Goal: Task Accomplishment & Management: Manage account settings

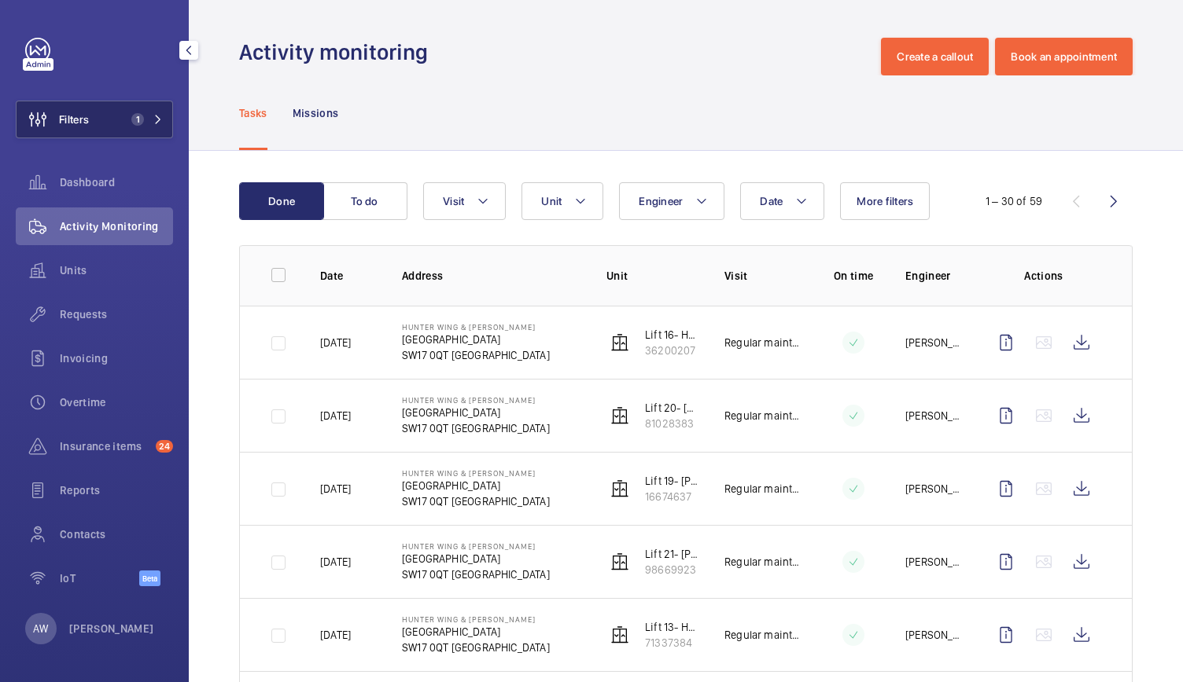
click at [151, 119] on span "1" at bounding box center [144, 119] width 38 height 13
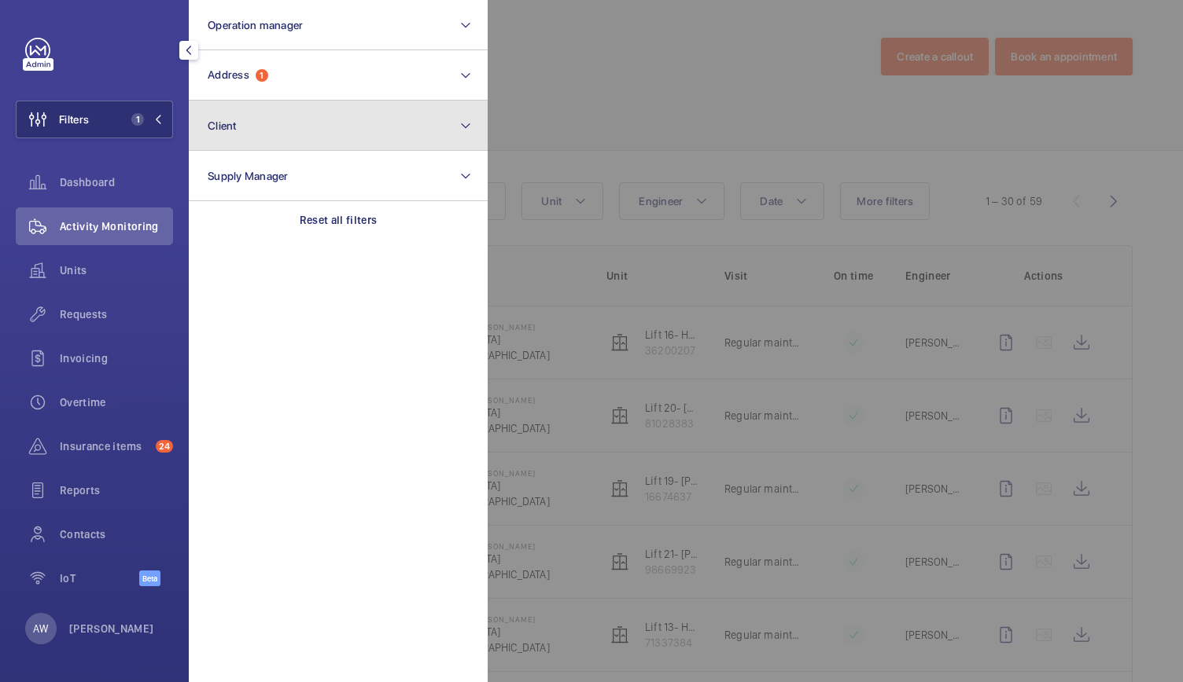
click at [234, 138] on button "Client" at bounding box center [338, 126] width 299 height 50
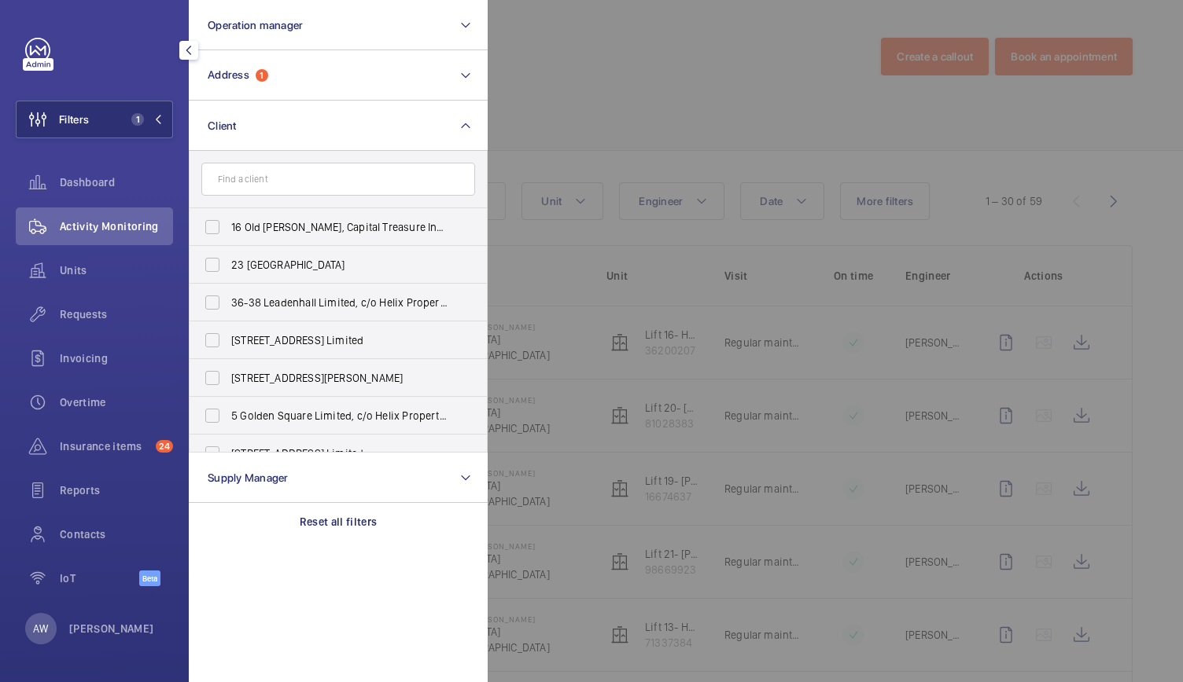
click at [226, 178] on input "text" at bounding box center [338, 179] width 274 height 33
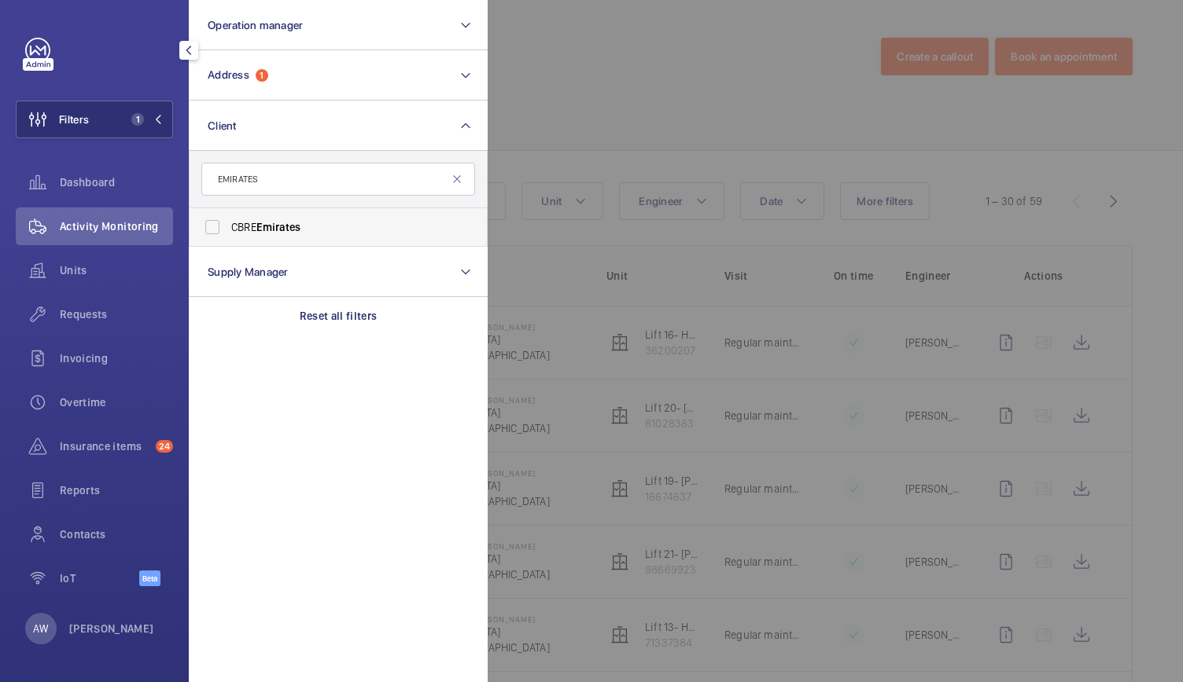
type input "EMIRATES"
click at [267, 237] on label "CBRE Emirates" at bounding box center [326, 227] width 274 height 38
click at [228, 237] on input "CBRE Emirates" at bounding box center [212, 227] width 31 height 31
checkbox input "true"
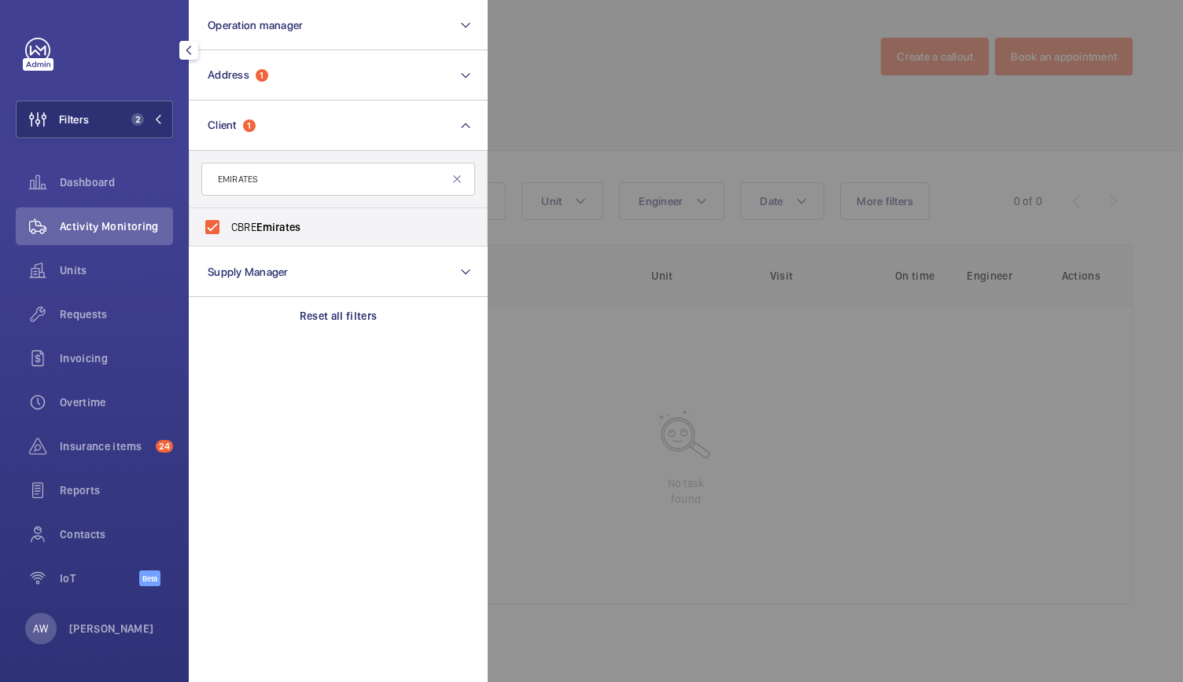
click at [585, 123] on div at bounding box center [1078, 341] width 1183 height 682
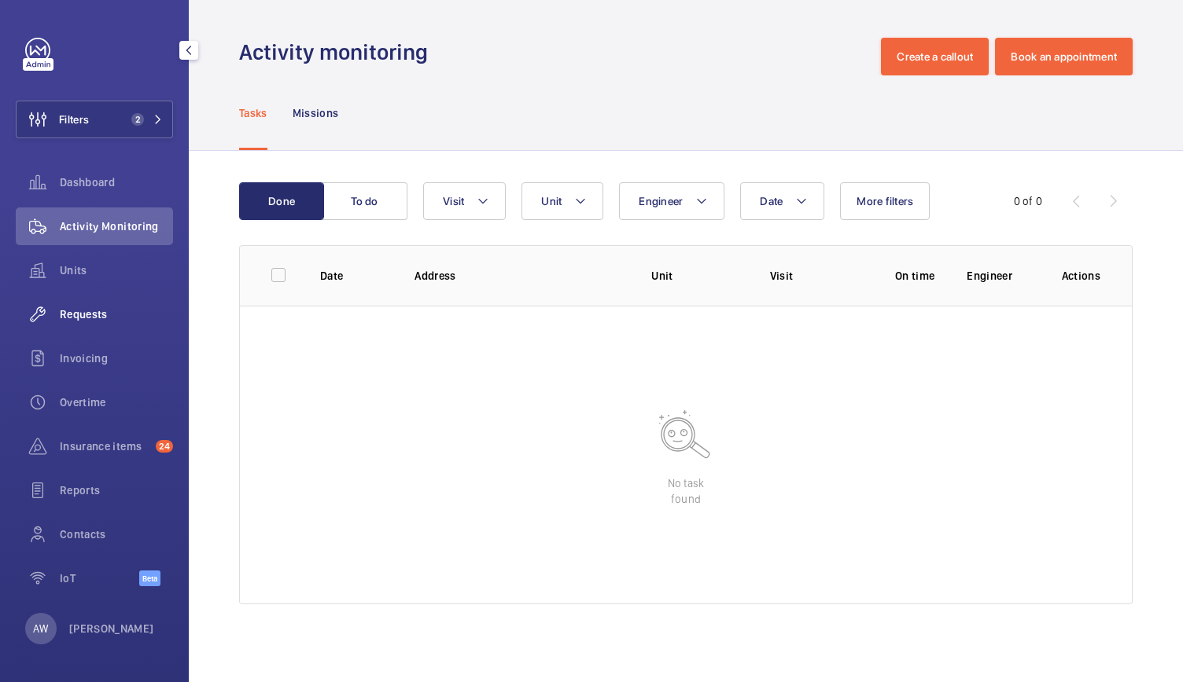
click at [95, 322] on div "Requests" at bounding box center [94, 315] width 157 height 38
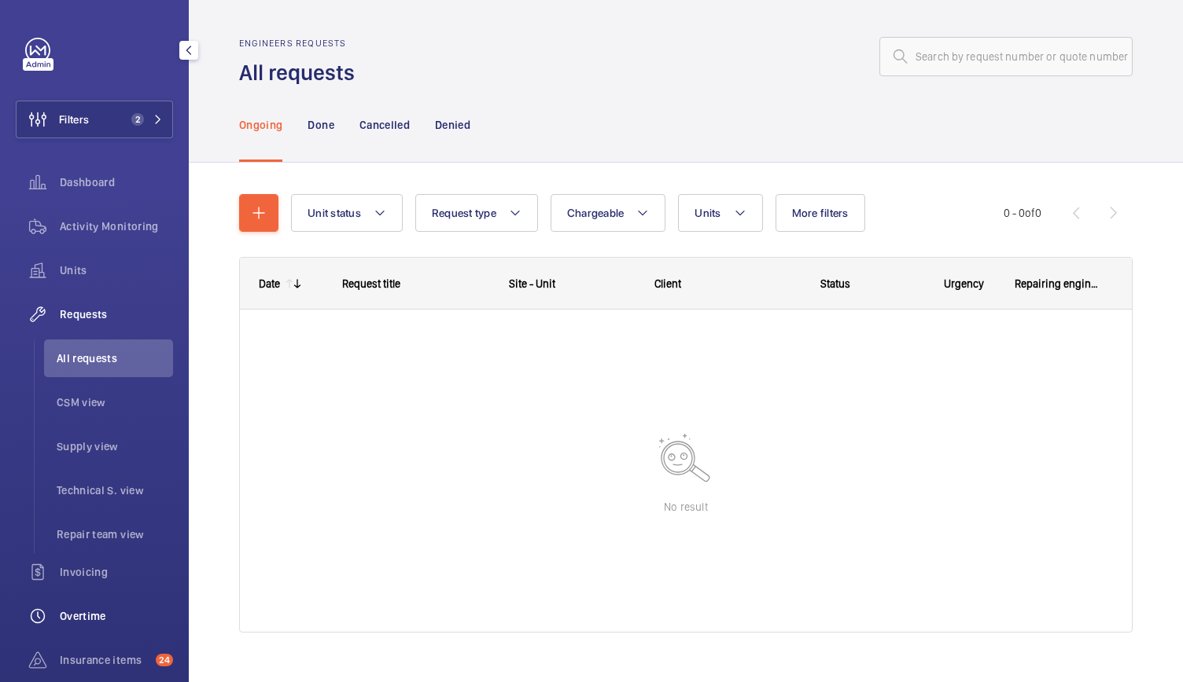
scroll to position [138, 0]
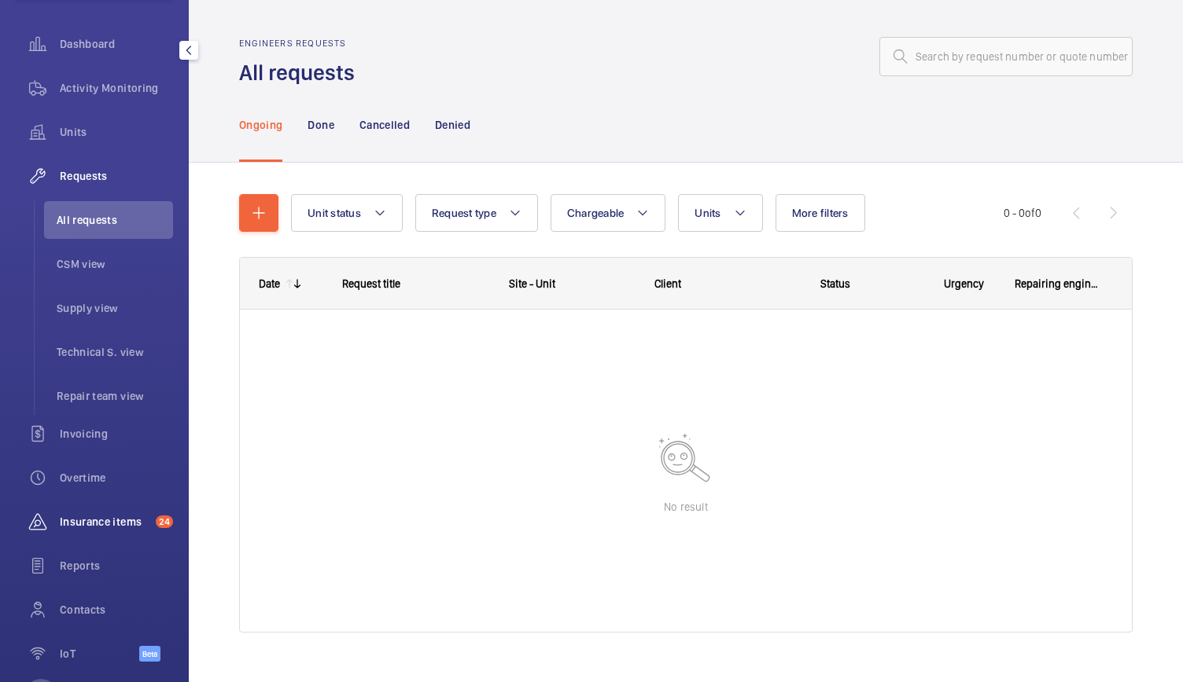
click at [104, 515] on span "Insurance items" at bounding box center [105, 522] width 90 height 16
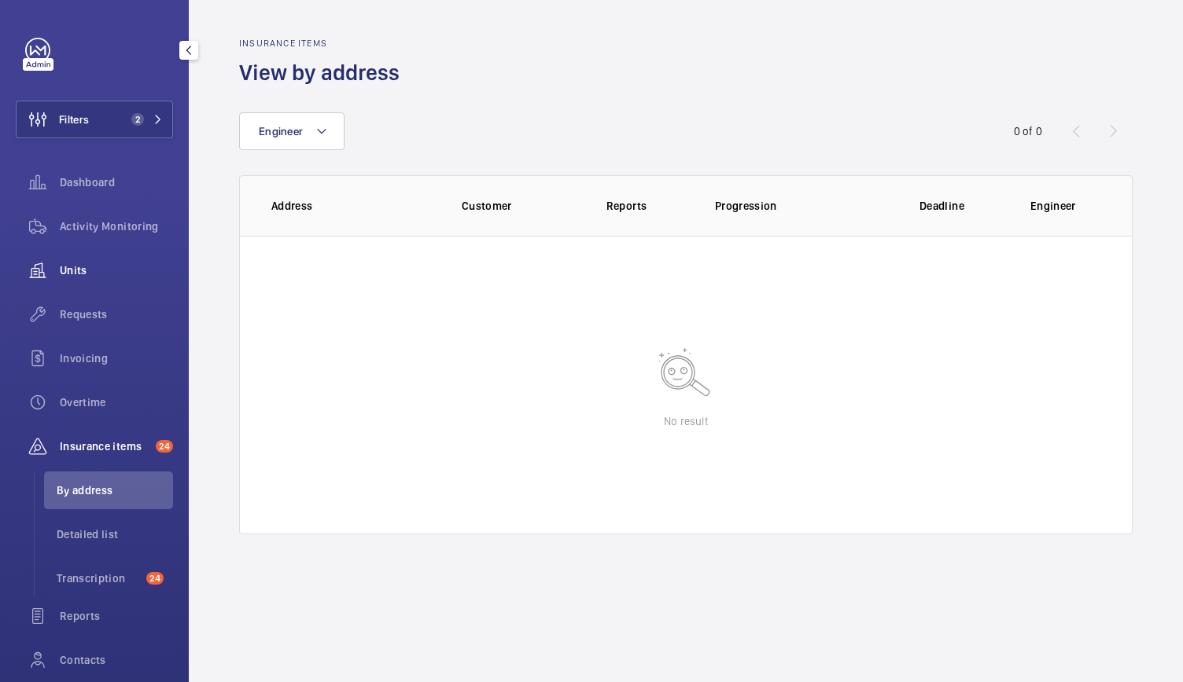
scroll to position [116, 0]
click at [101, 449] on span "Insurance items" at bounding box center [107, 447] width 94 height 16
click at [101, 296] on div "Requests" at bounding box center [94, 315] width 157 height 38
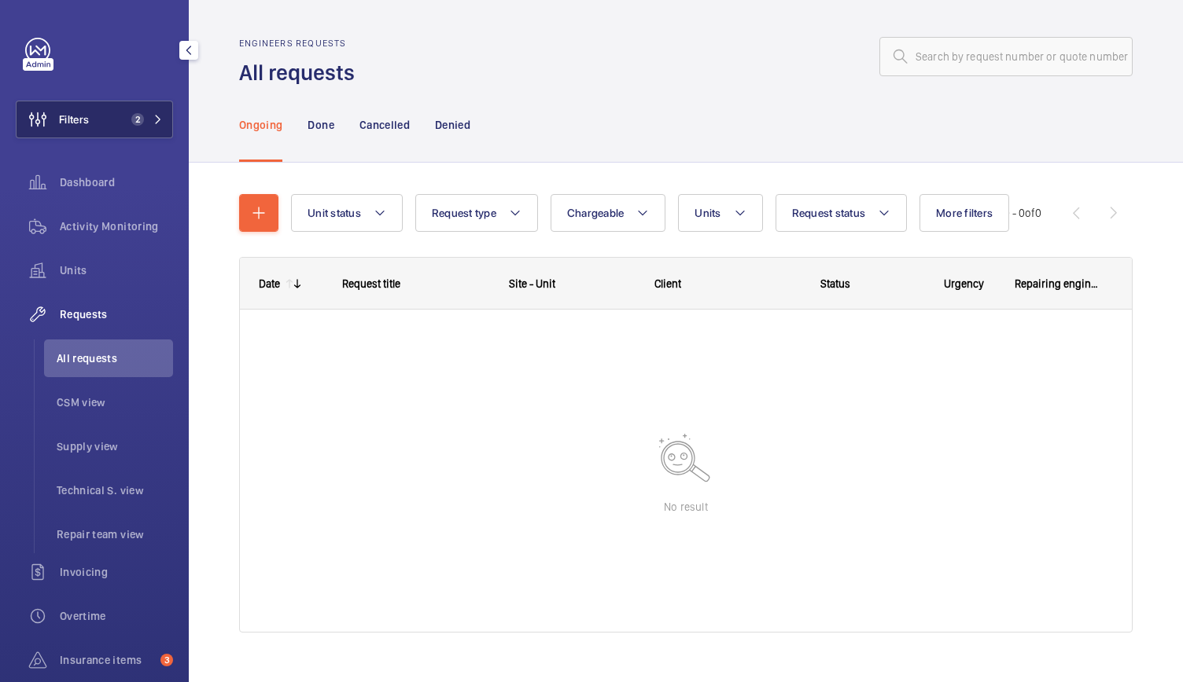
click at [134, 106] on button "Filters 2" at bounding box center [94, 120] width 157 height 38
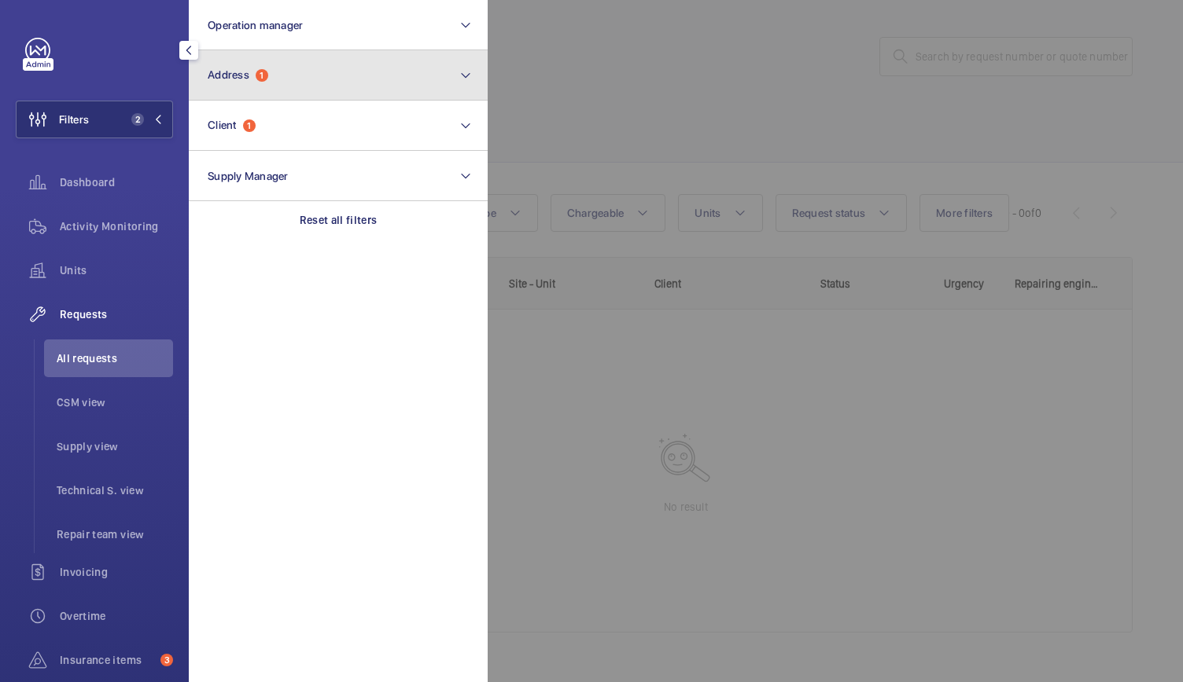
click at [403, 74] on button "Address 1" at bounding box center [338, 75] width 299 height 50
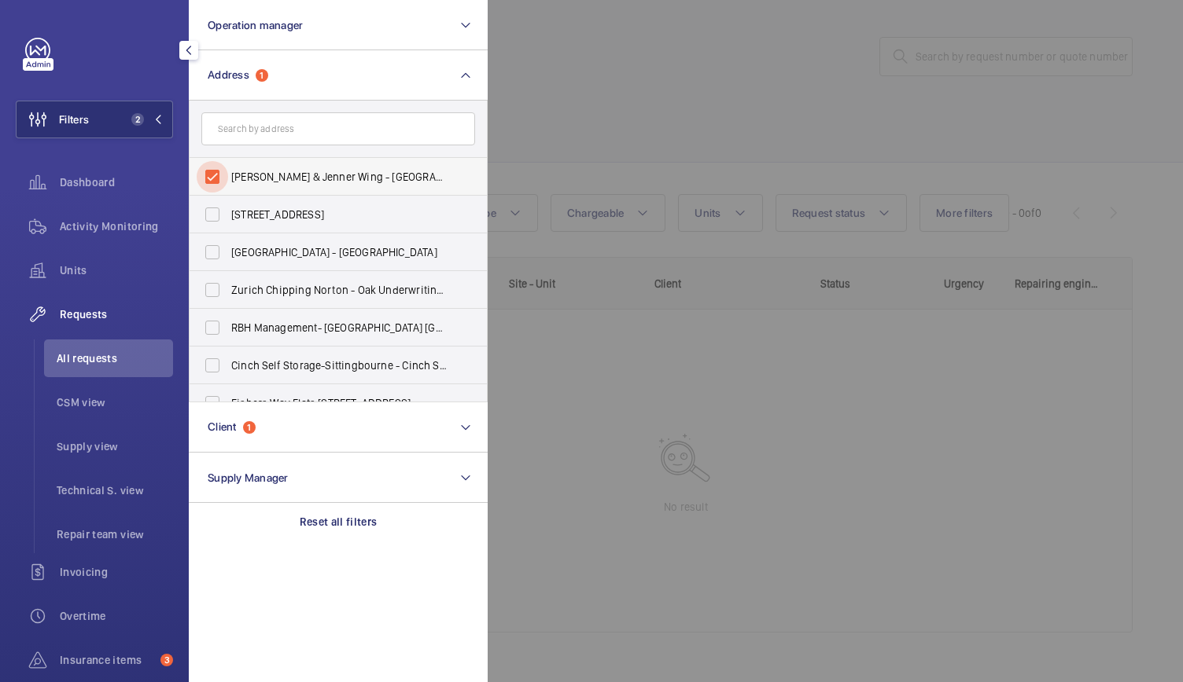
click at [215, 175] on input "Hunter Wing & Jenner Wing - St George's Hospital, LONDON SW17 0RE" at bounding box center [212, 176] width 31 height 31
checkbox input "false"
click at [555, 153] on div at bounding box center [1078, 341] width 1183 height 682
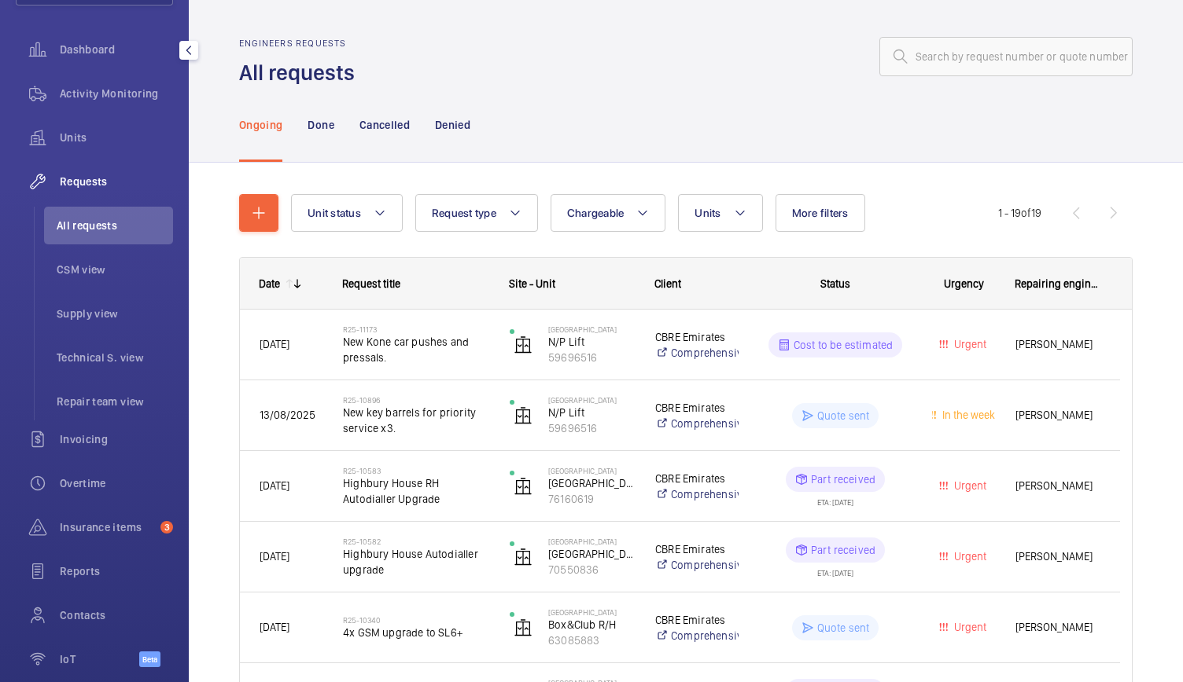
scroll to position [136, 0]
click at [80, 518] on span "Insurance items" at bounding box center [107, 525] width 94 height 16
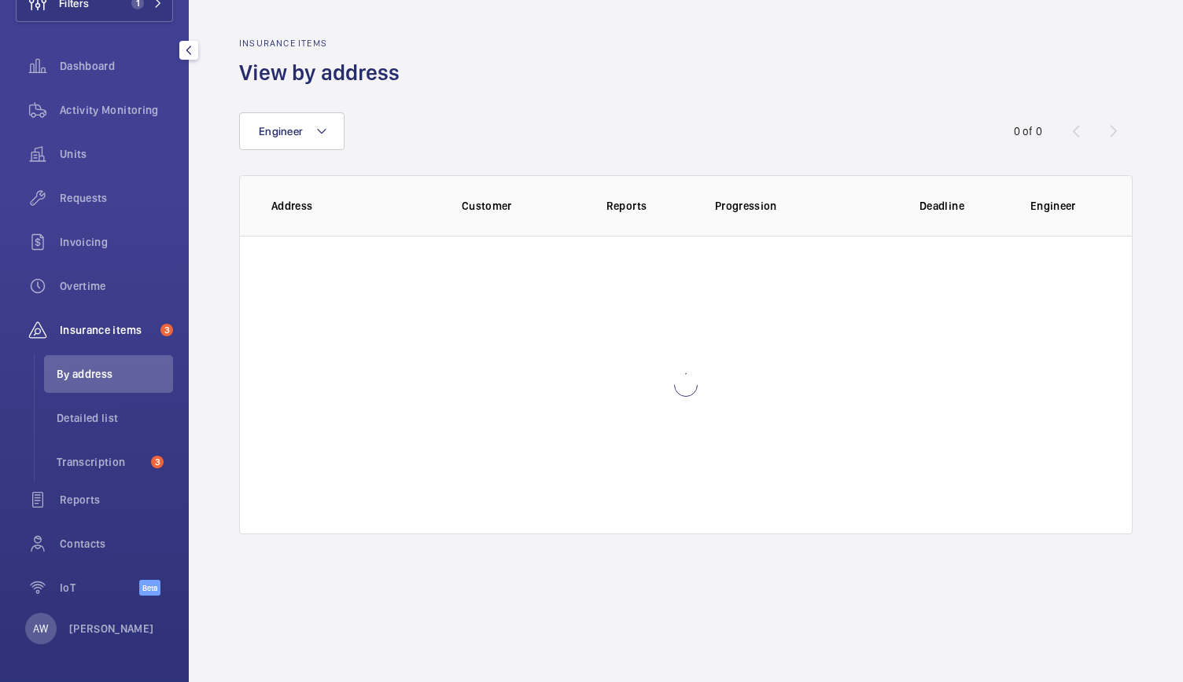
scroll to position [116, 0]
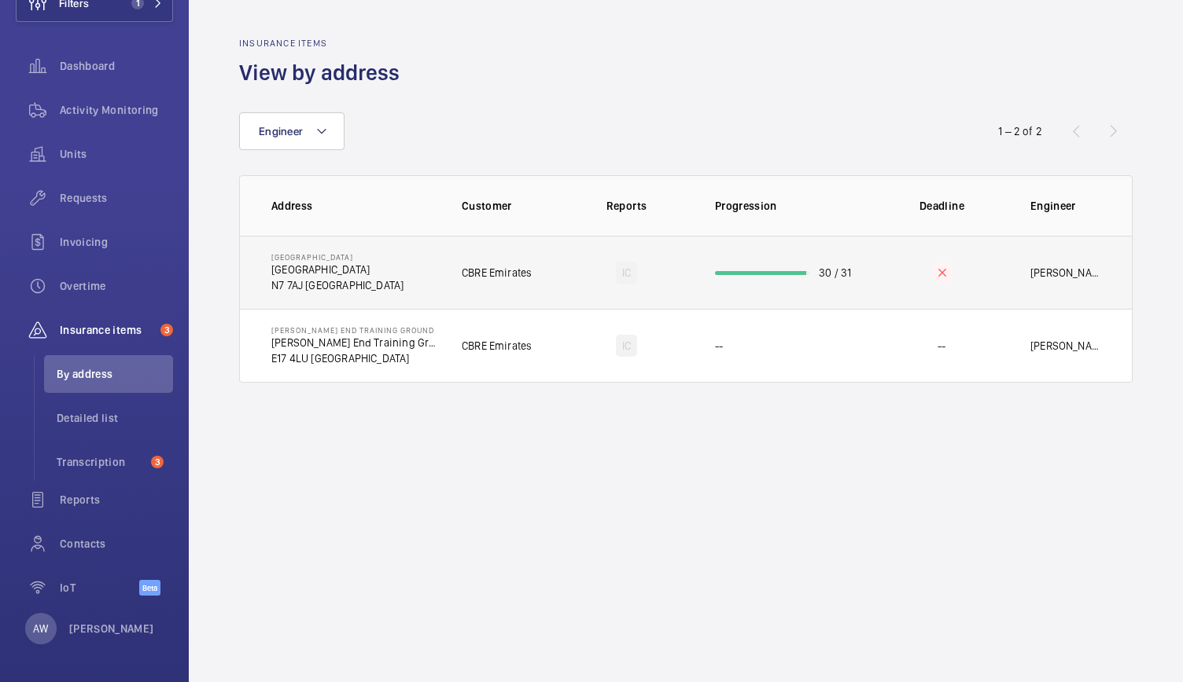
click at [412, 304] on td "Emirates Stadium Emirates Stadium N7 7AJ LONDON" at bounding box center [338, 272] width 197 height 73
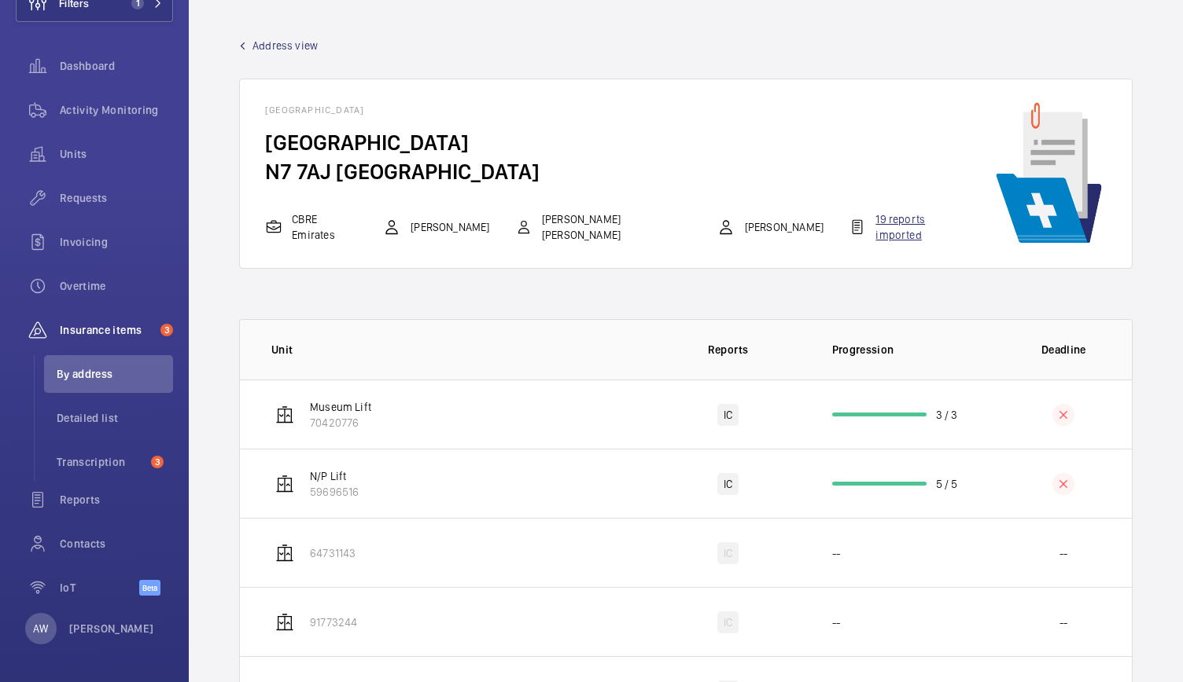
click at [848, 213] on div "19 reports imported" at bounding box center [907, 227] width 118 height 31
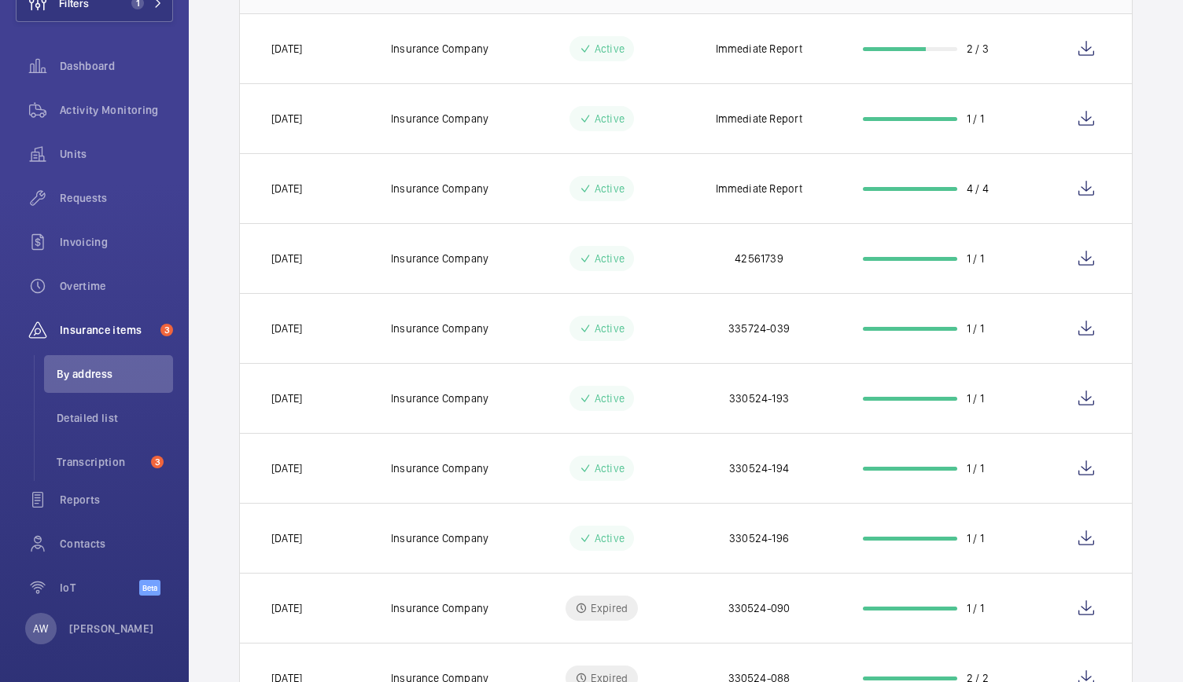
scroll to position [198, 0]
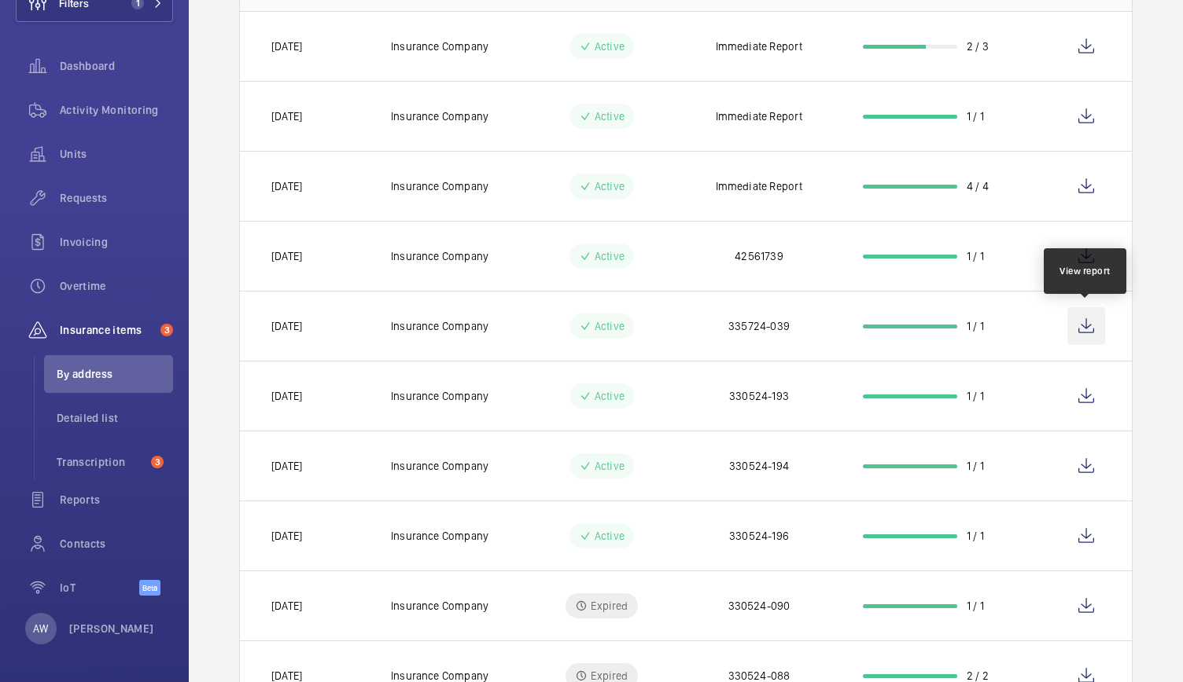
click at [1087, 320] on wm-front-icon-button at bounding box center [1086, 326] width 38 height 38
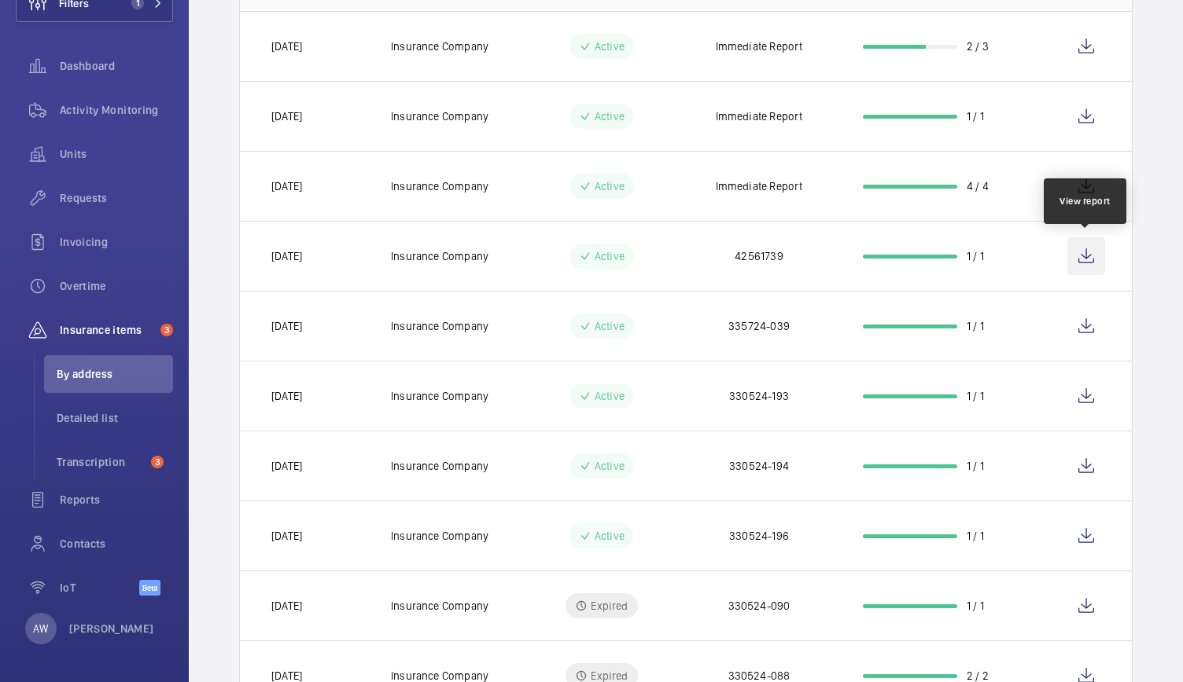
click at [1087, 248] on wm-front-icon-button at bounding box center [1086, 256] width 38 height 38
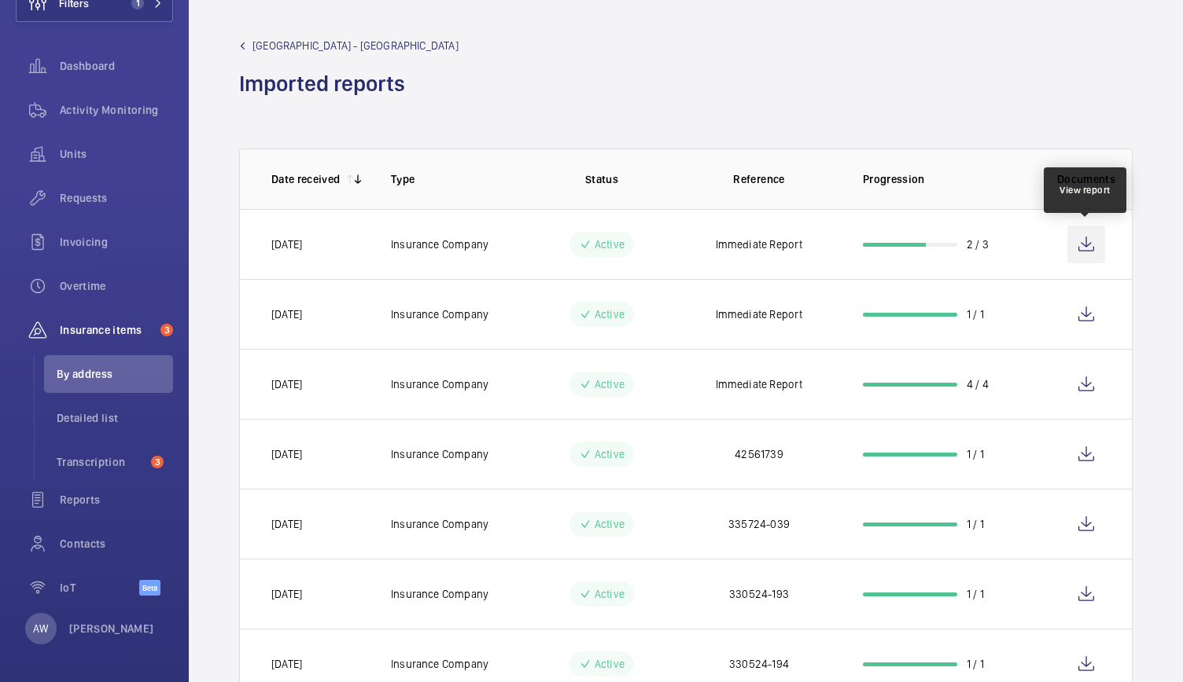
click at [1081, 252] on wm-front-icon-button at bounding box center [1086, 245] width 38 height 38
click at [89, 418] on span "Detailed list" at bounding box center [115, 418] width 116 height 16
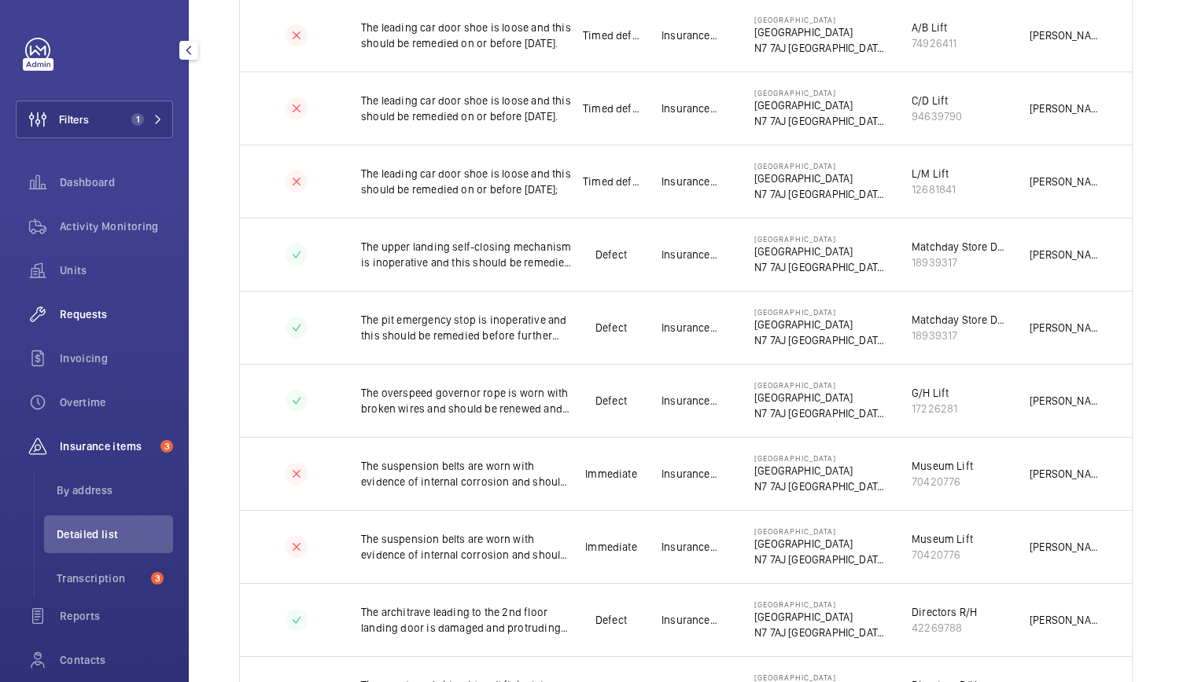
click at [97, 318] on span "Requests" at bounding box center [116, 315] width 113 height 16
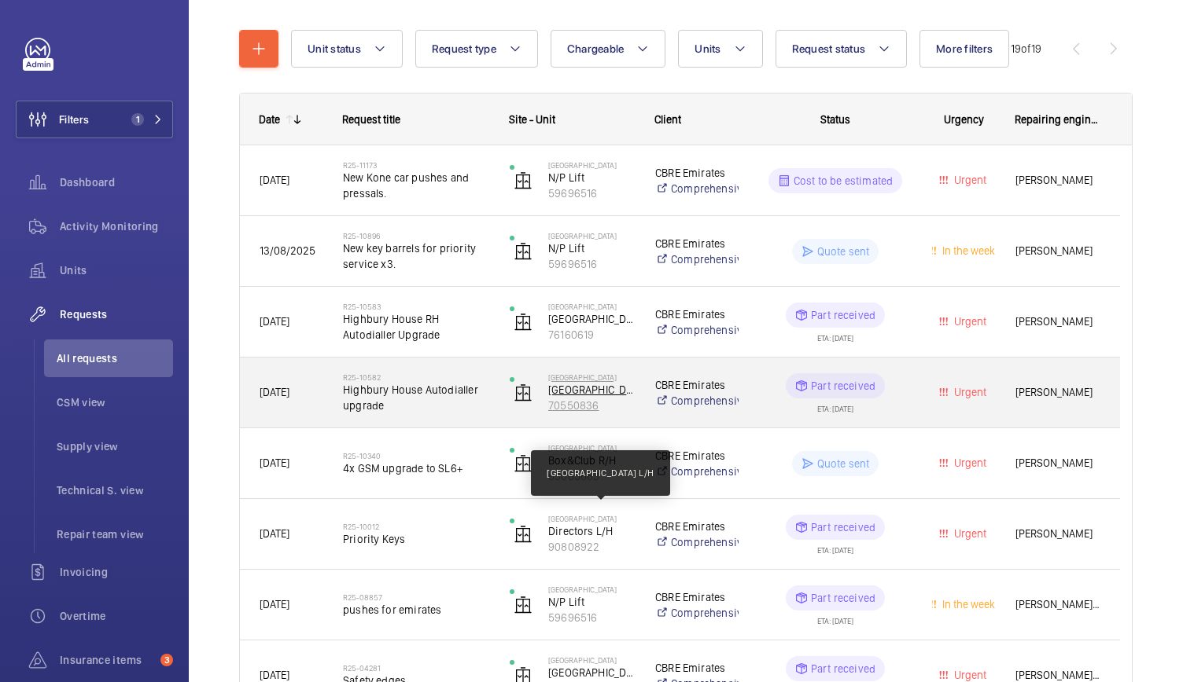
scroll to position [173, 0]
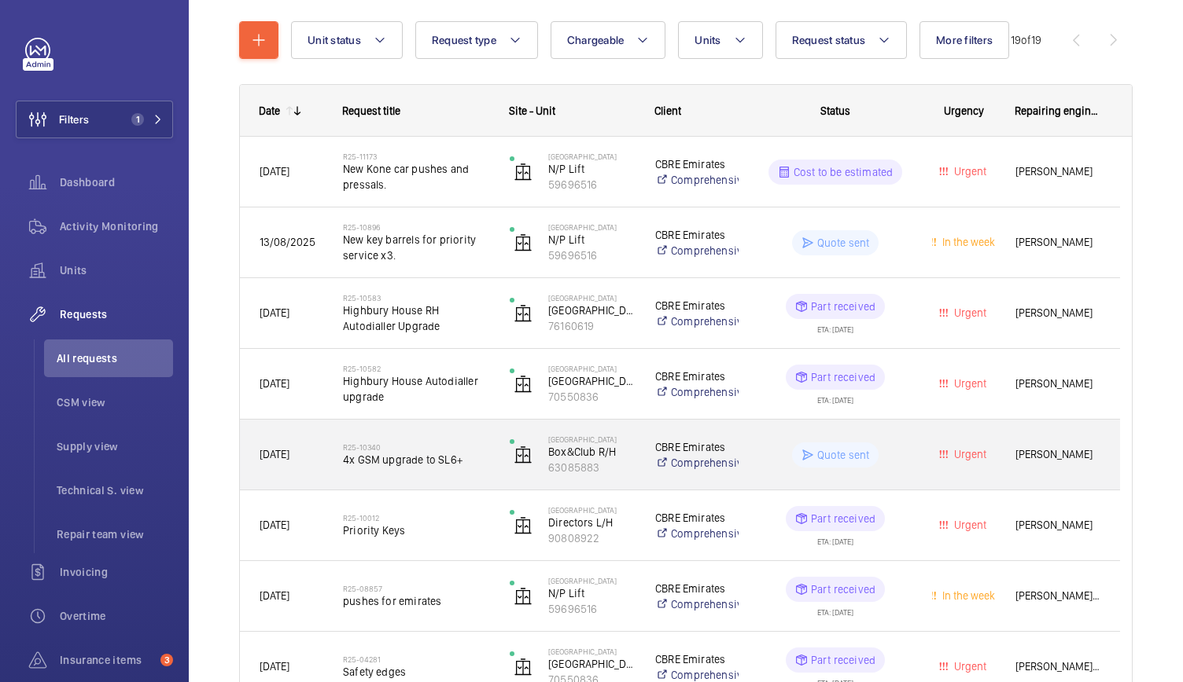
click at [483, 478] on div "R25-10340 4x GSM upgrade to SL6+" at bounding box center [406, 455] width 165 height 71
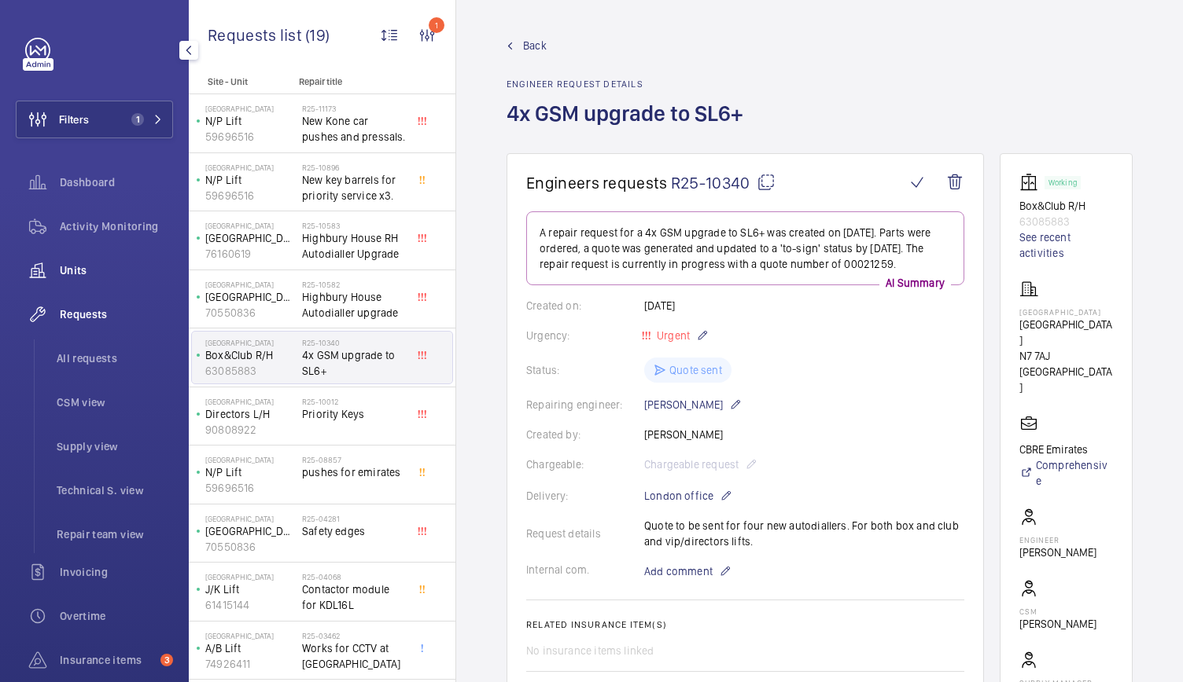
click at [71, 259] on div "Units" at bounding box center [94, 271] width 157 height 38
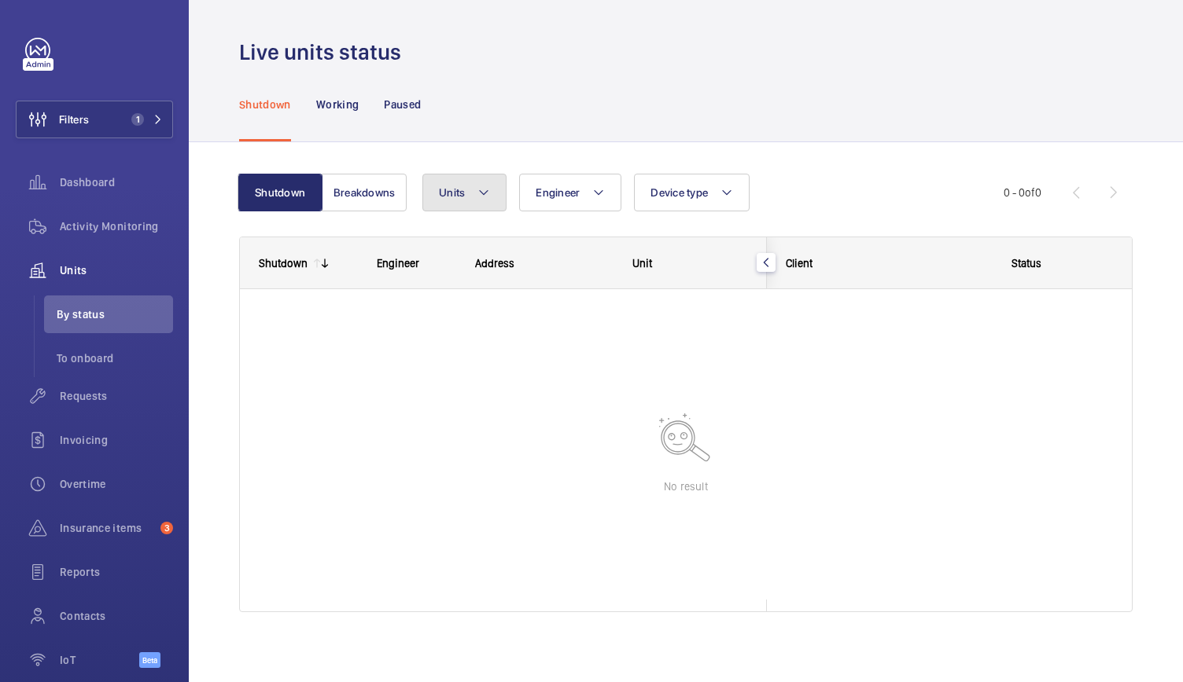
click at [489, 191] on mat-icon at bounding box center [483, 192] width 13 height 19
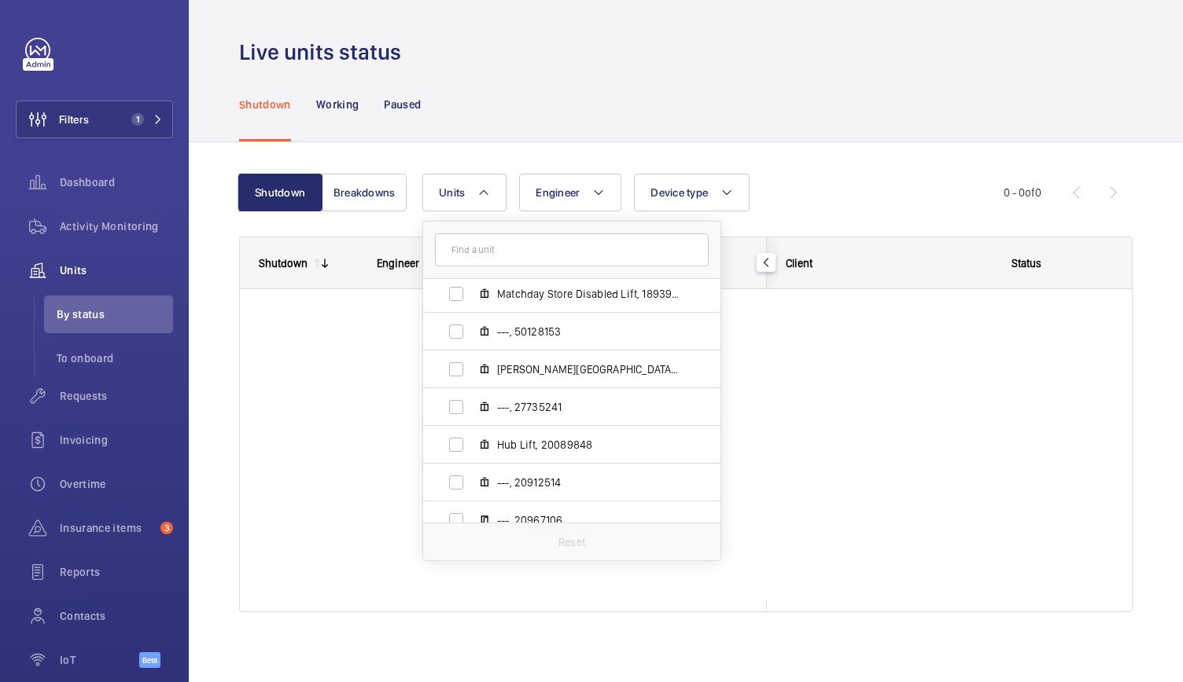
scroll to position [2202, 0]
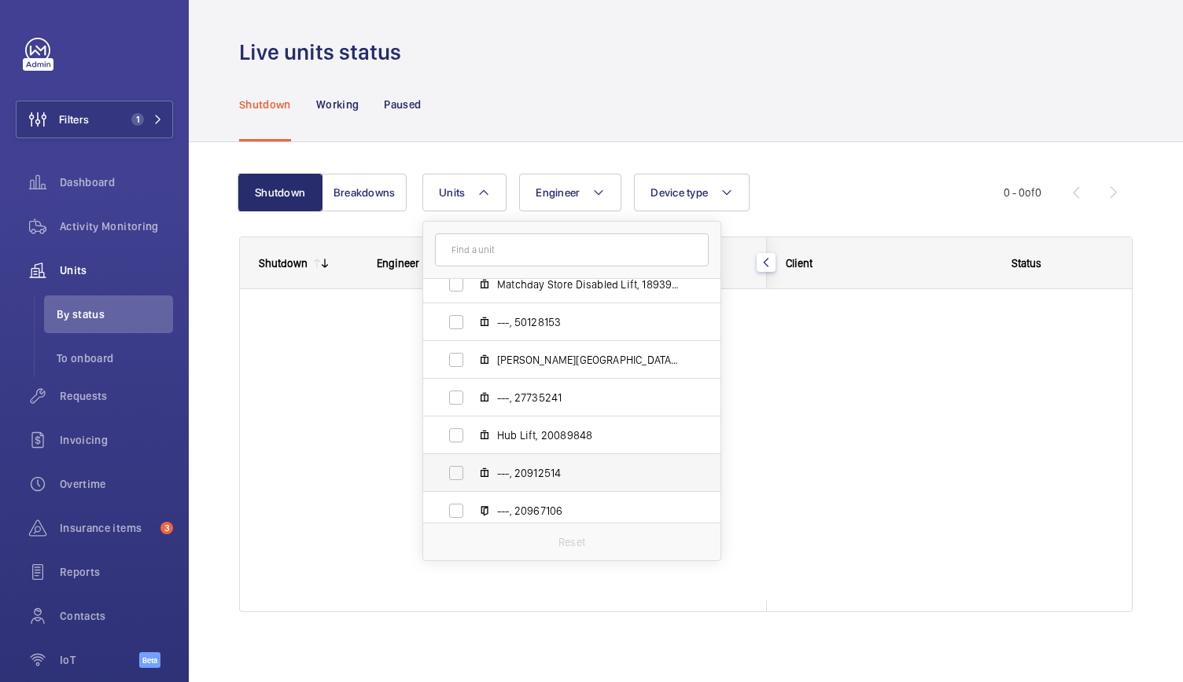
drag, startPoint x: 553, startPoint y: 412, endPoint x: 586, endPoint y: 460, distance: 58.2
click at [586, 460] on label "---, 20912514" at bounding box center [559, 473] width 272 height 38
click at [472, 460] on input "---, 20912514" at bounding box center [455, 473] width 31 height 31
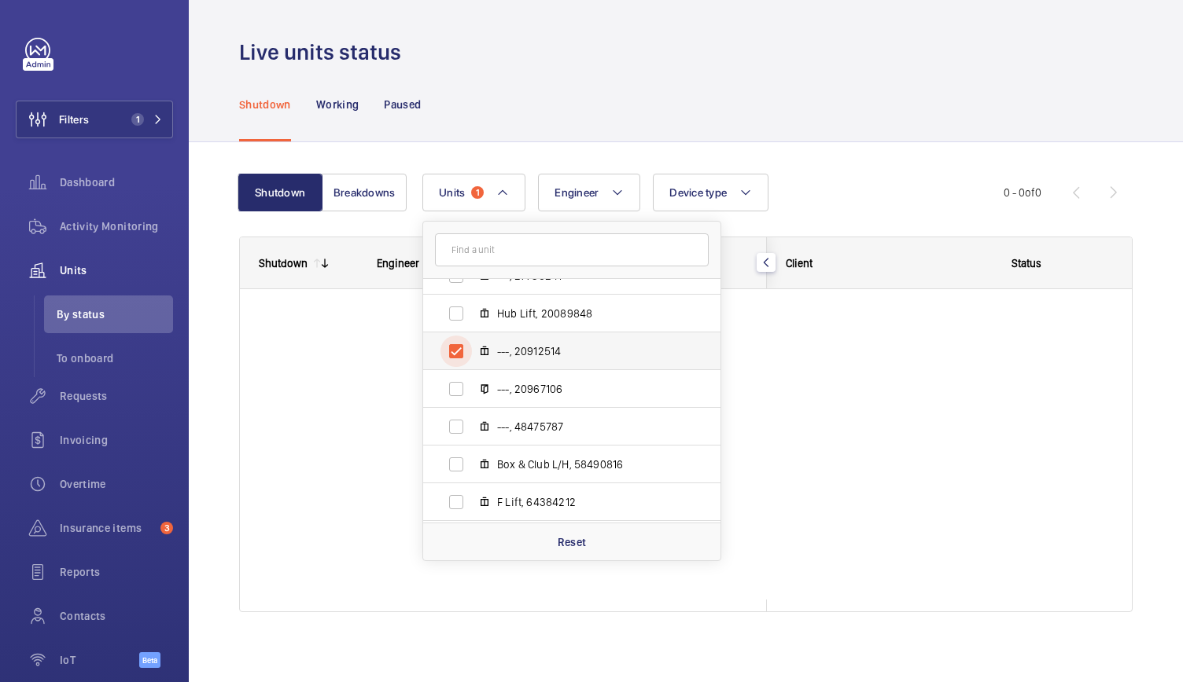
scroll to position [2325, 0]
click at [456, 353] on input "---, 20912514" at bounding box center [455, 350] width 31 height 31
checkbox input "false"
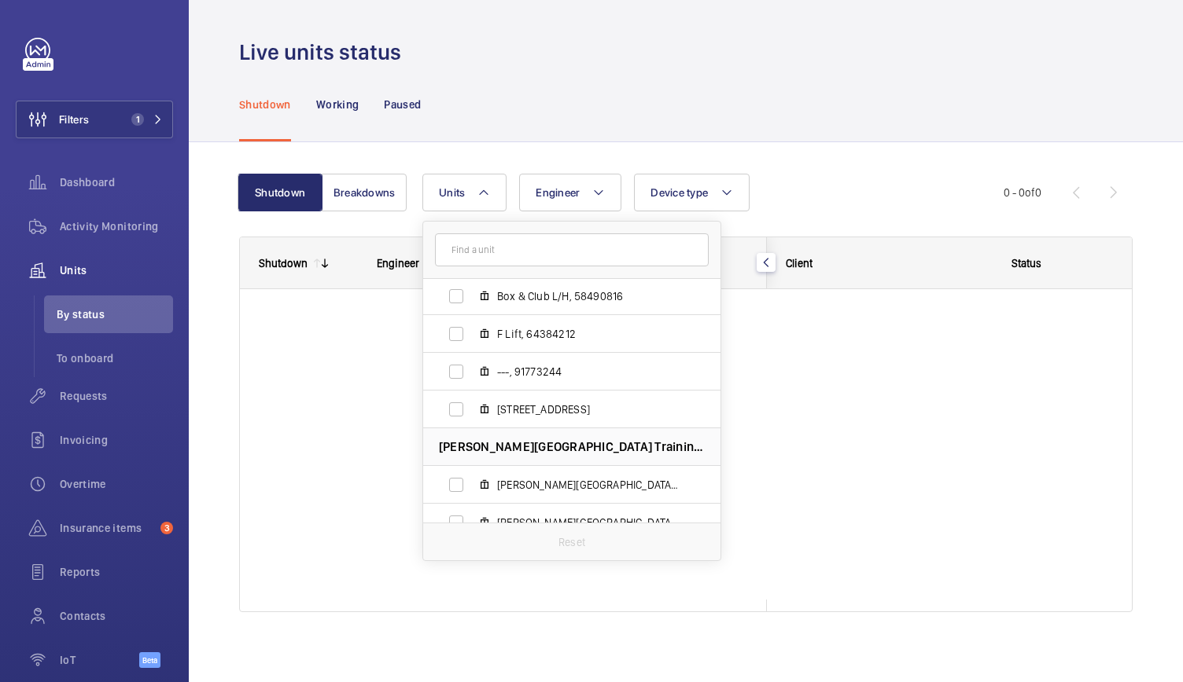
scroll to position [2493, 0]
click at [885, 40] on div "Live units status" at bounding box center [685, 52] width 893 height 29
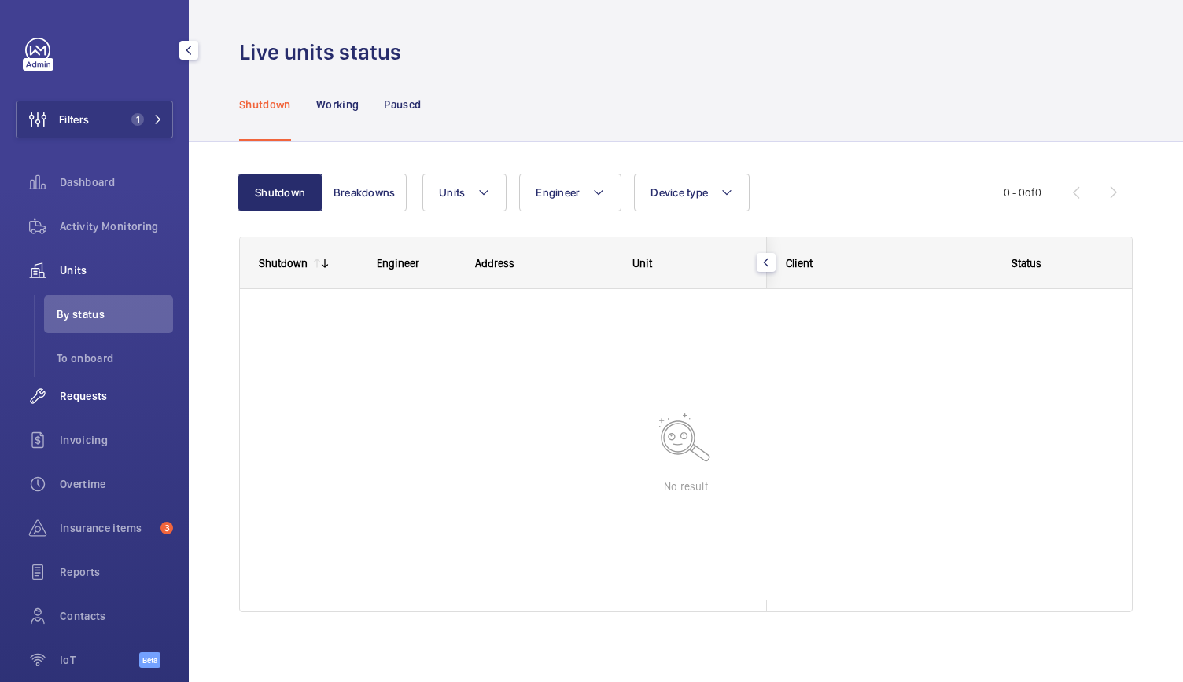
click at [71, 394] on span "Requests" at bounding box center [116, 396] width 113 height 16
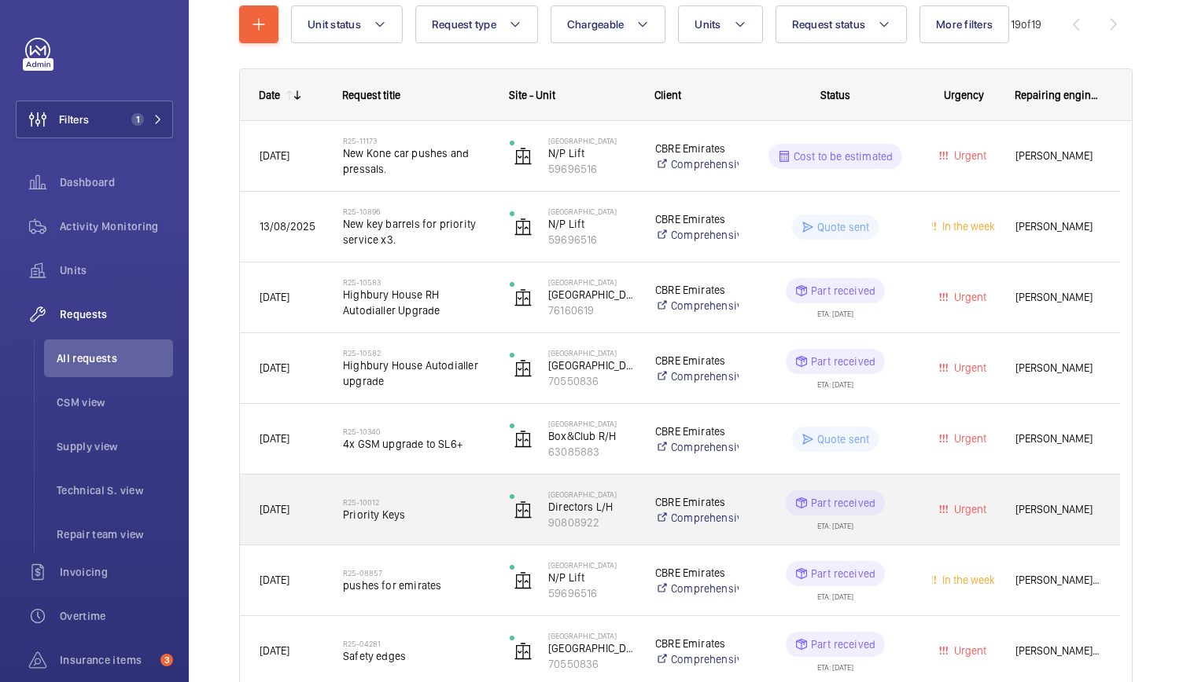
scroll to position [203, 0]
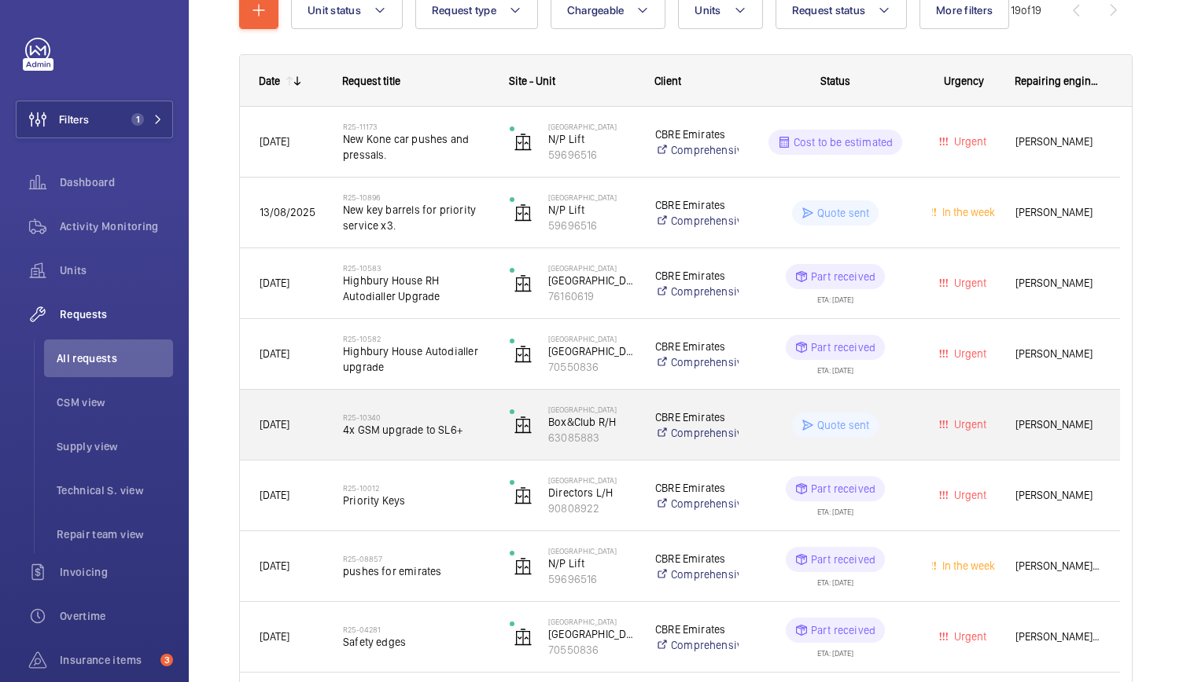
click at [479, 443] on div "R25-10340 4x GSM upgrade to SL6+" at bounding box center [416, 426] width 146 height 46
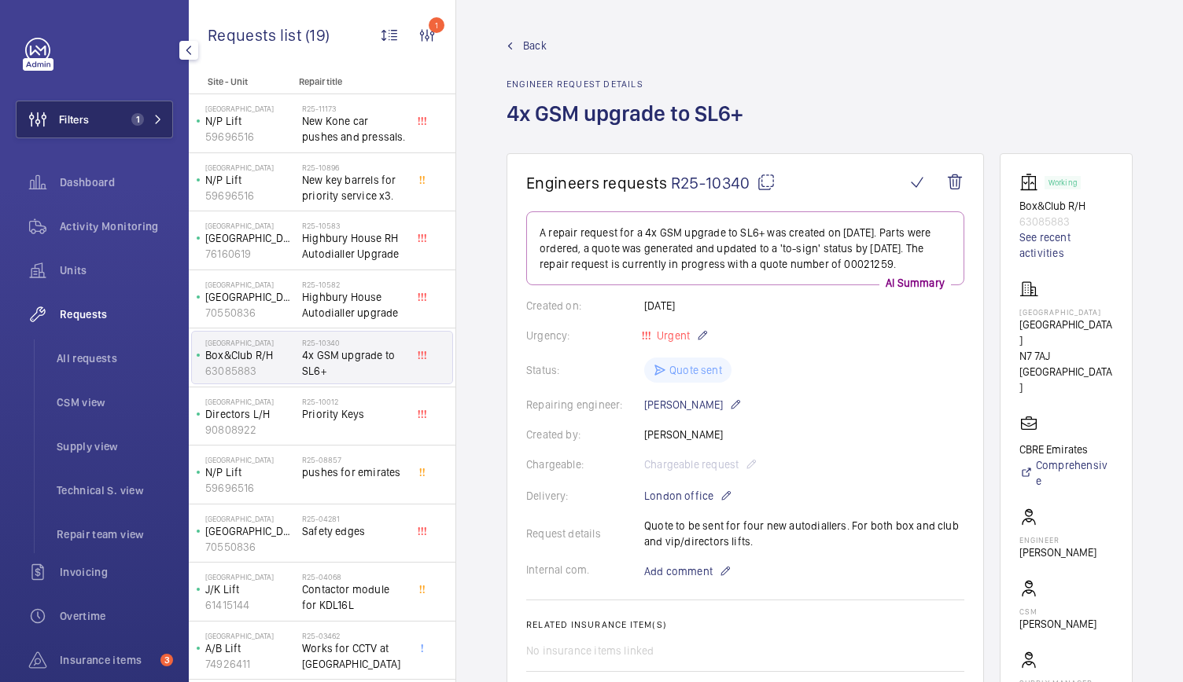
click at [121, 110] on button "Filters 1" at bounding box center [94, 120] width 157 height 38
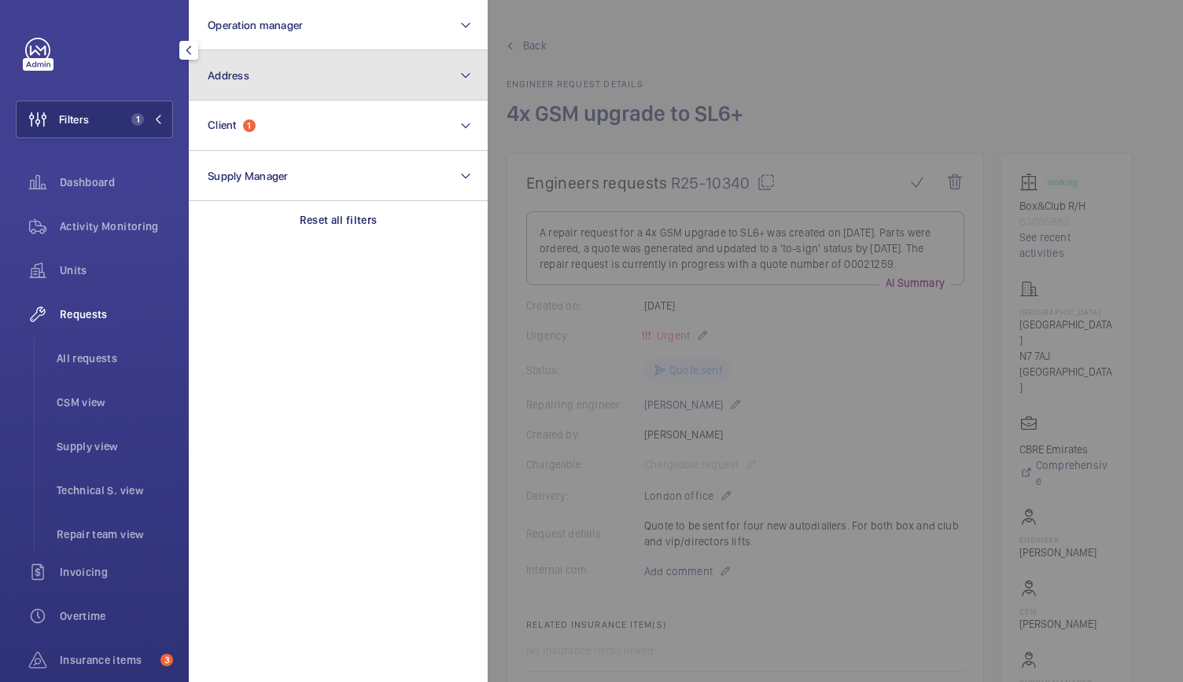
click at [299, 72] on button "Address" at bounding box center [338, 75] width 299 height 50
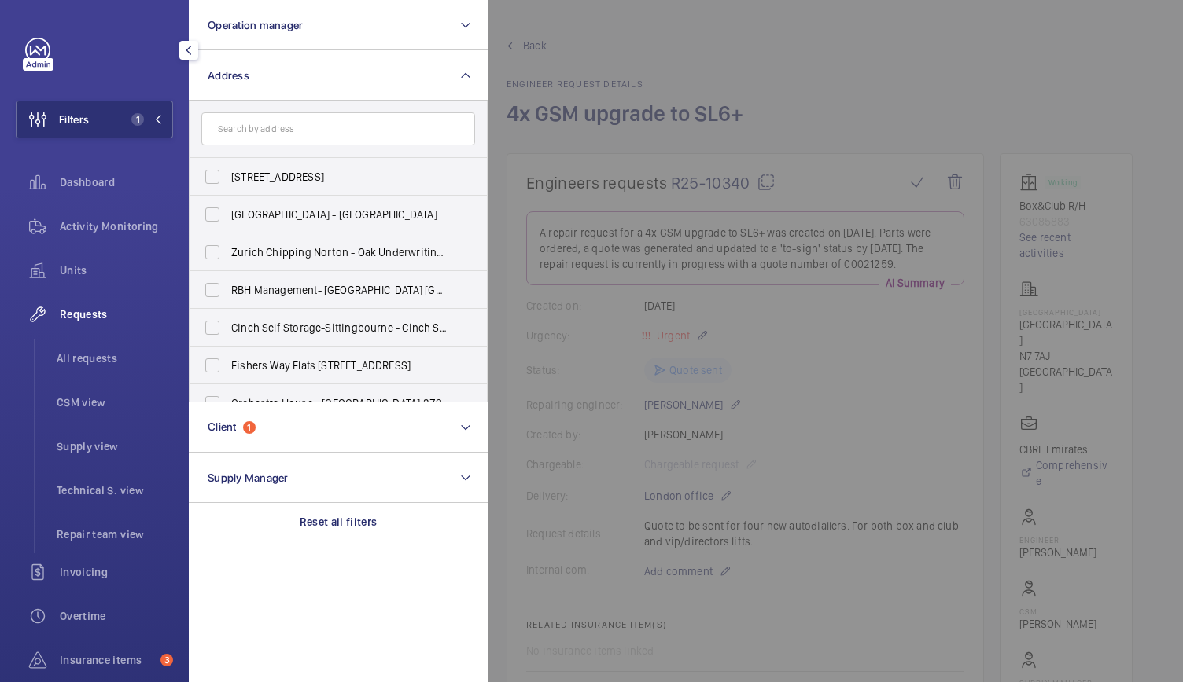
click at [262, 138] on input "text" at bounding box center [338, 128] width 274 height 33
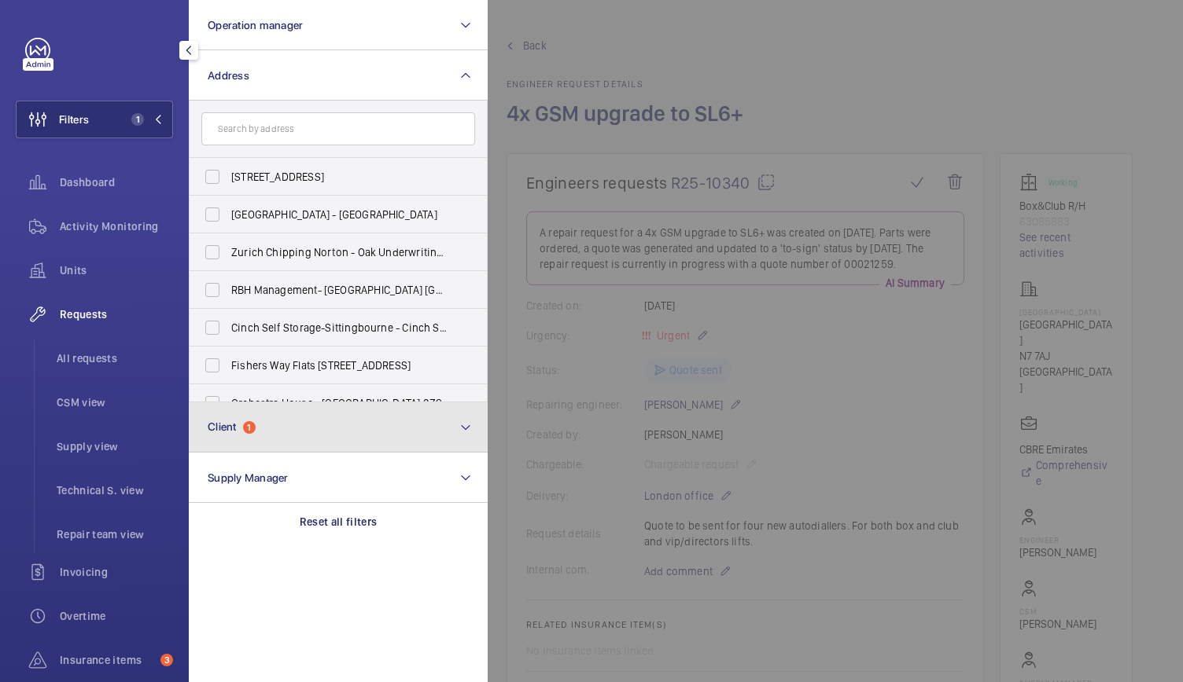
click at [255, 432] on span "1" at bounding box center [249, 427] width 13 height 13
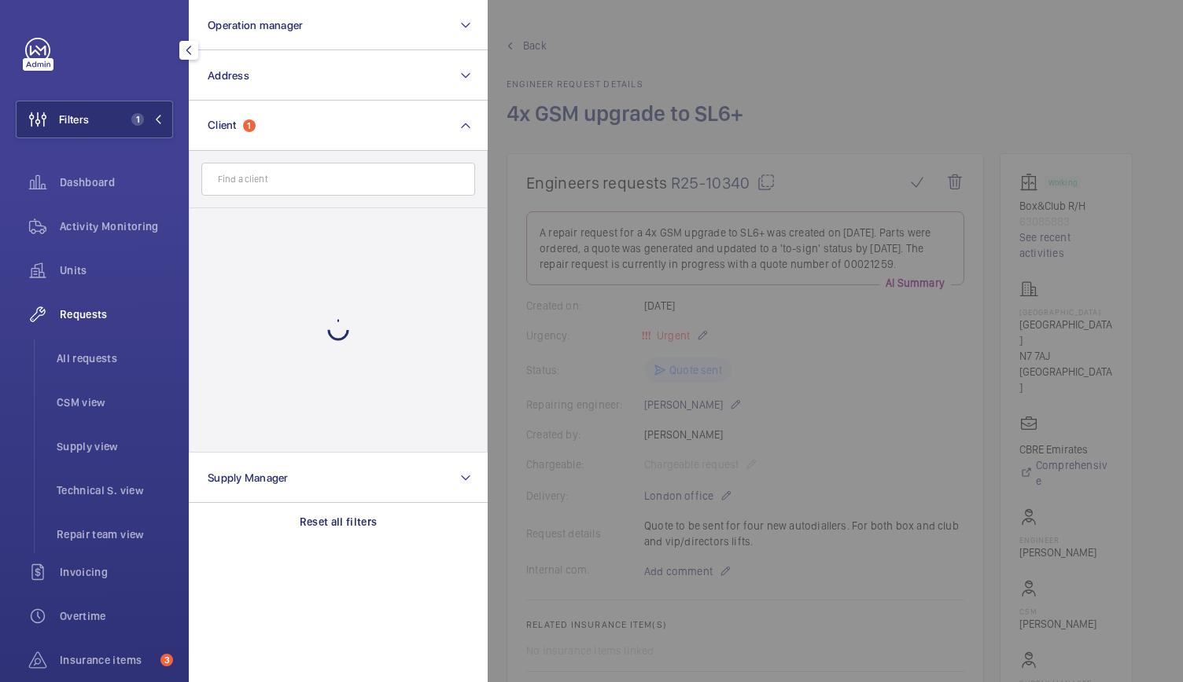
click at [251, 180] on input "text" at bounding box center [338, 179] width 274 height 33
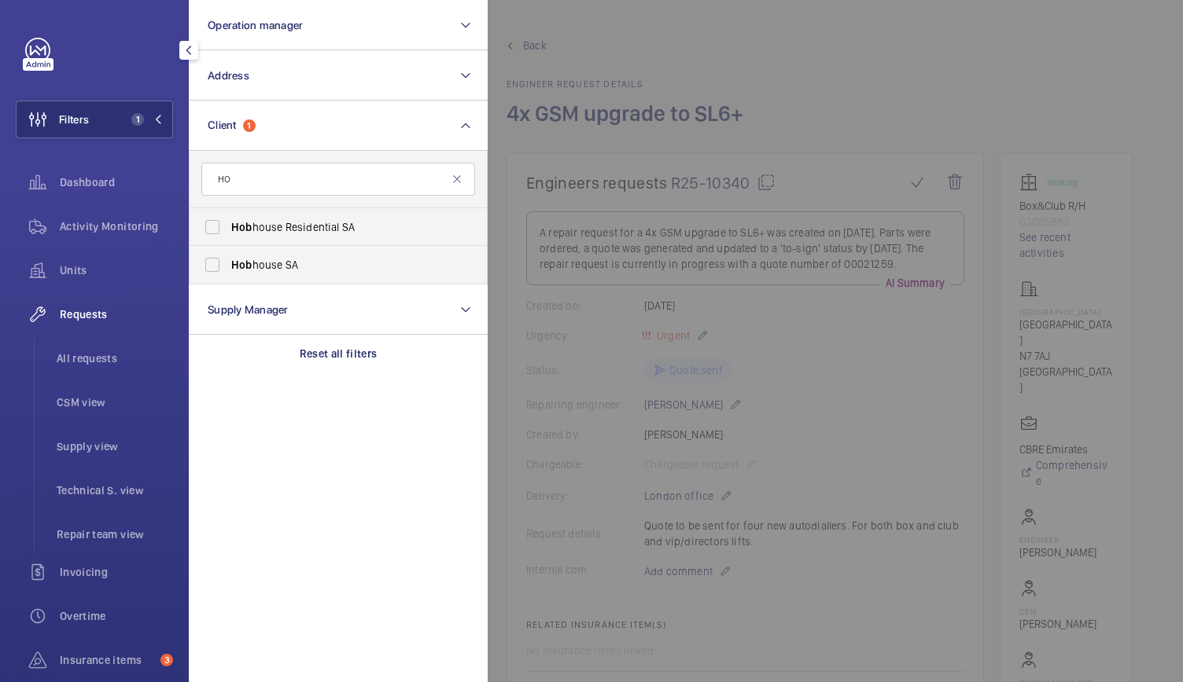
type input "H"
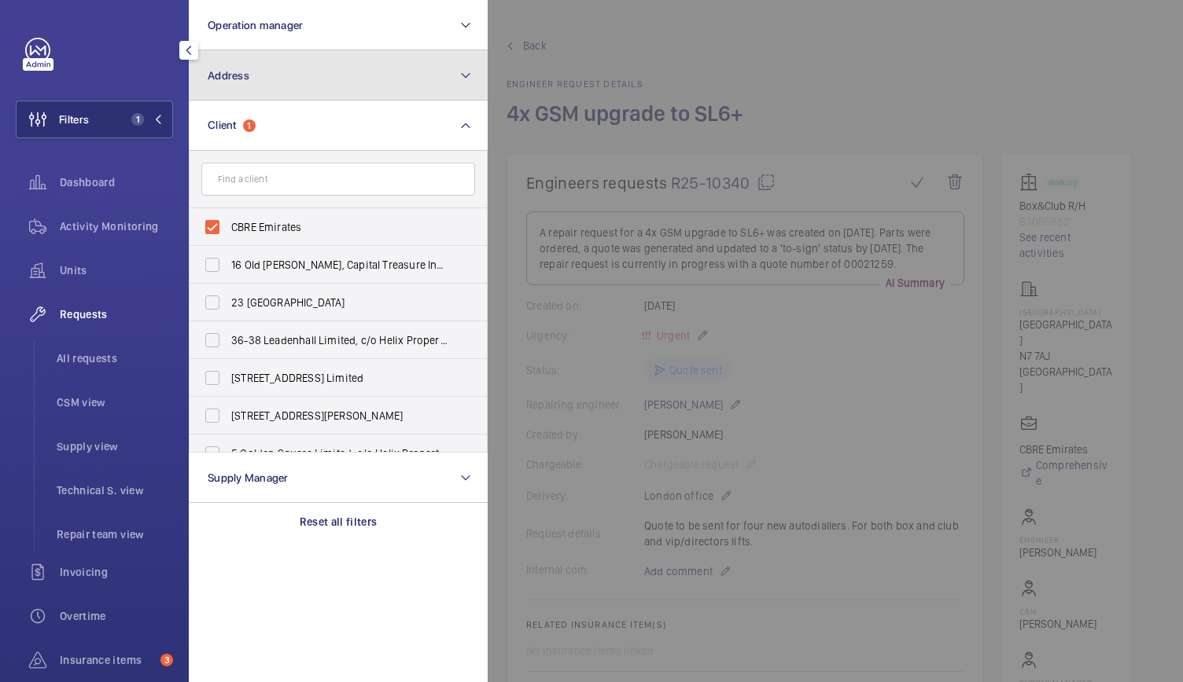
click at [274, 81] on button "Address" at bounding box center [338, 75] width 299 height 50
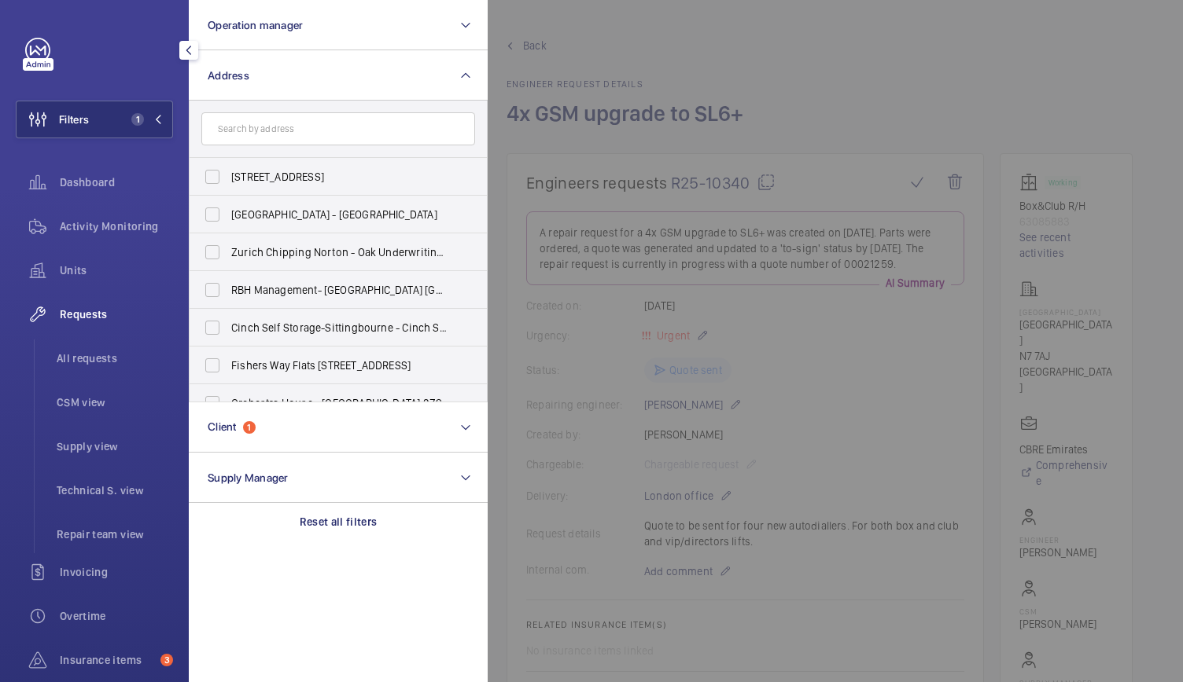
click at [237, 141] on input "text" at bounding box center [338, 128] width 274 height 33
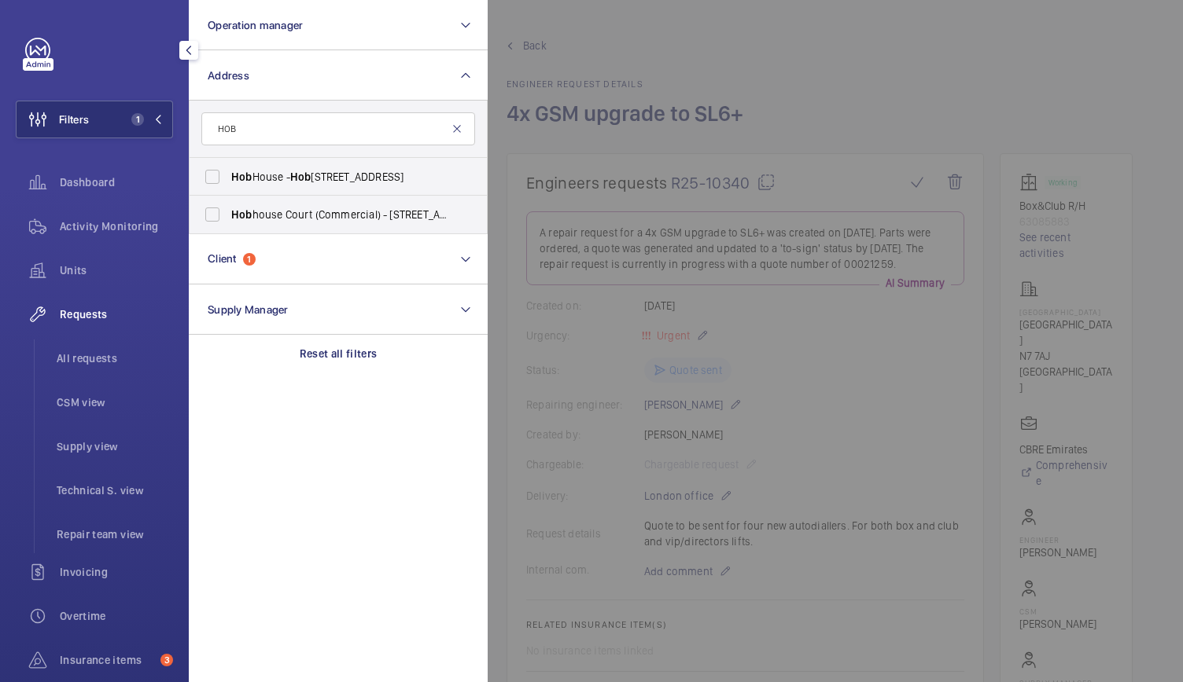
type input "HOB"
click at [454, 128] on mat-icon at bounding box center [457, 129] width 13 height 13
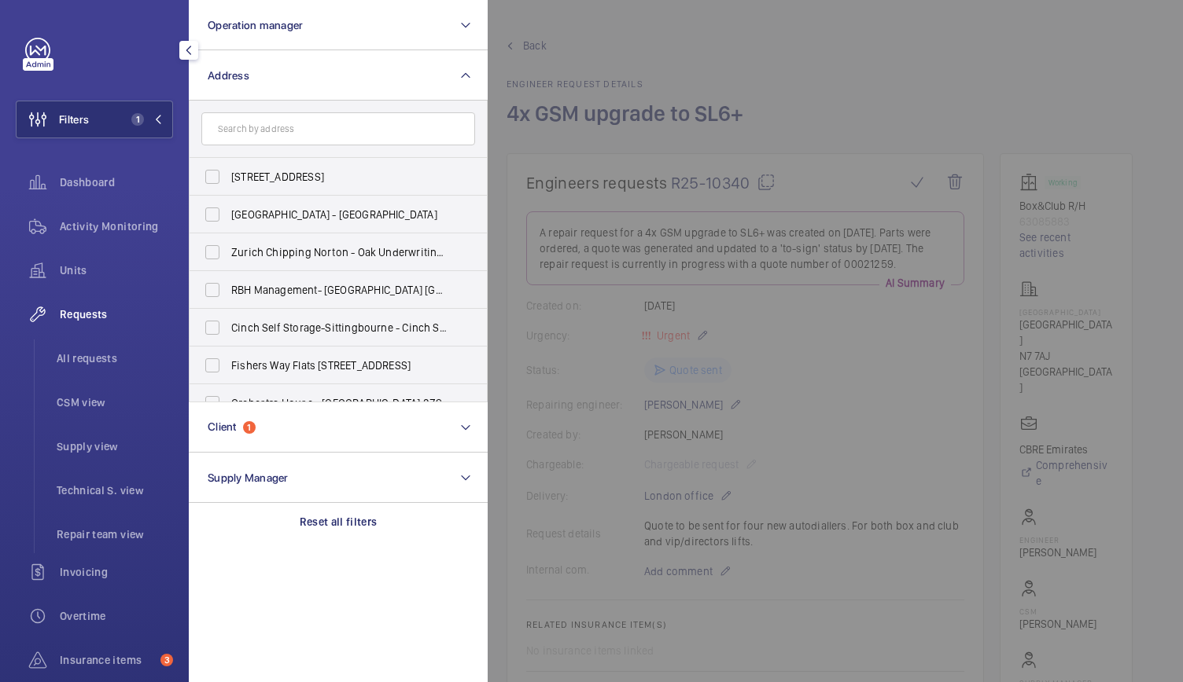
click at [911, 66] on div at bounding box center [1078, 341] width 1183 height 682
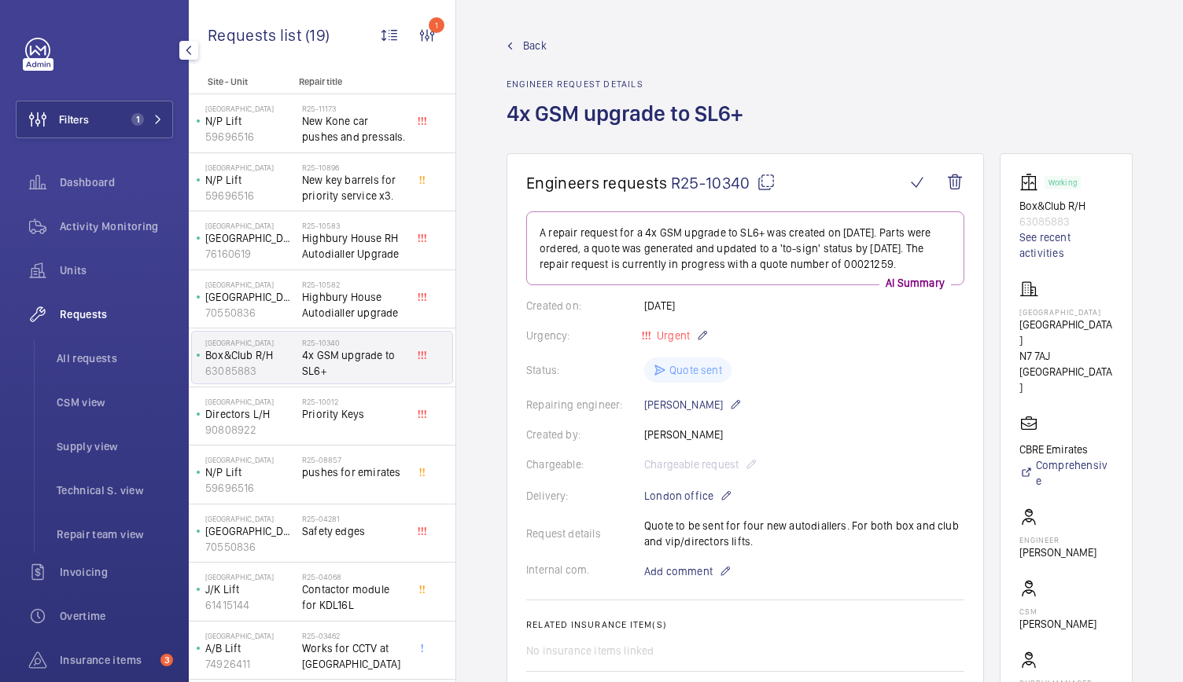
click at [849, 368] on div "Status: Quote sent" at bounding box center [745, 370] width 438 height 25
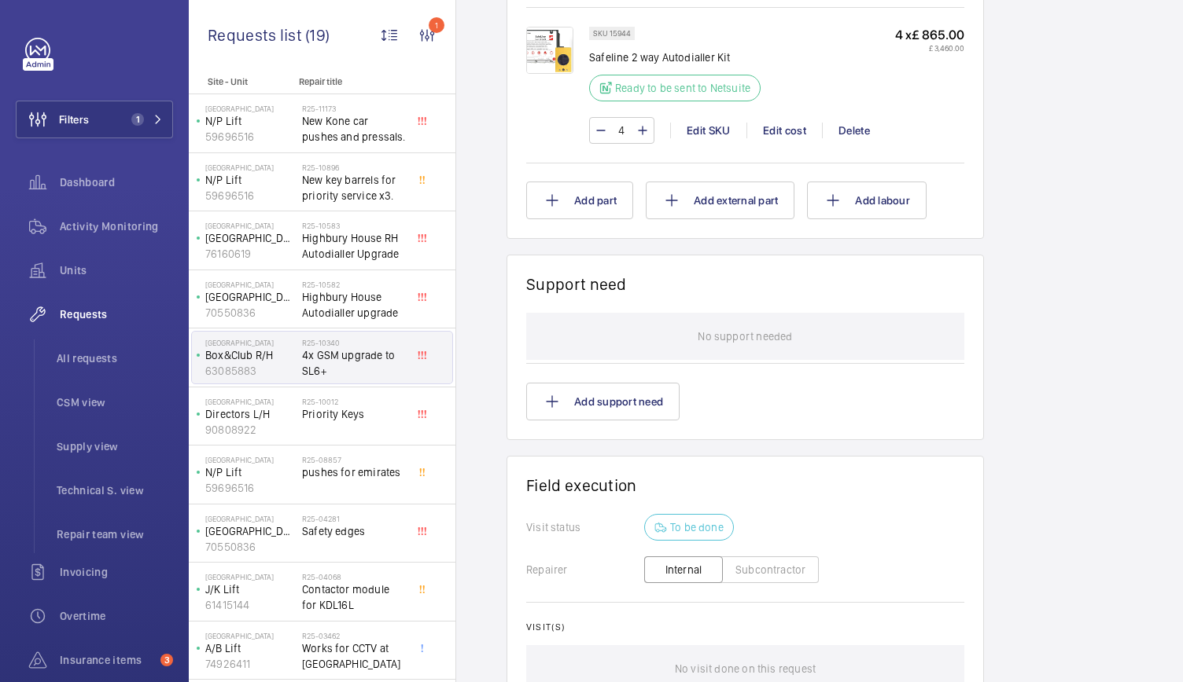
scroll to position [1073, 0]
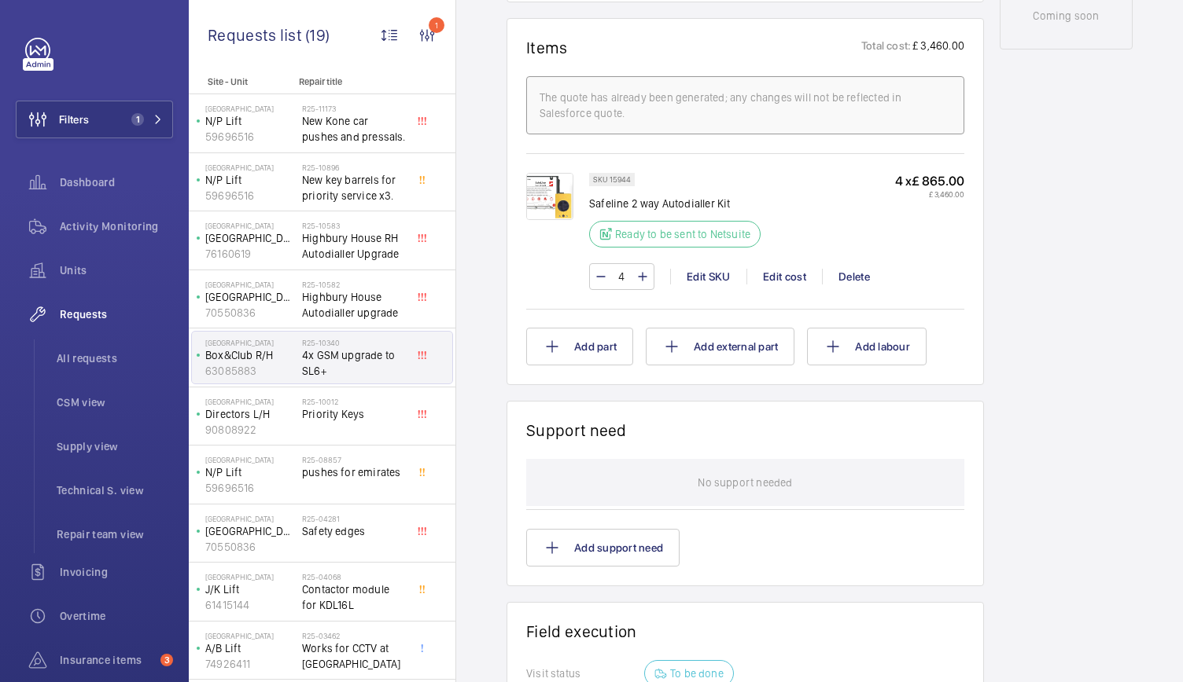
scroll to position [916, 0]
click at [74, 124] on span "Filters" at bounding box center [74, 120] width 30 height 16
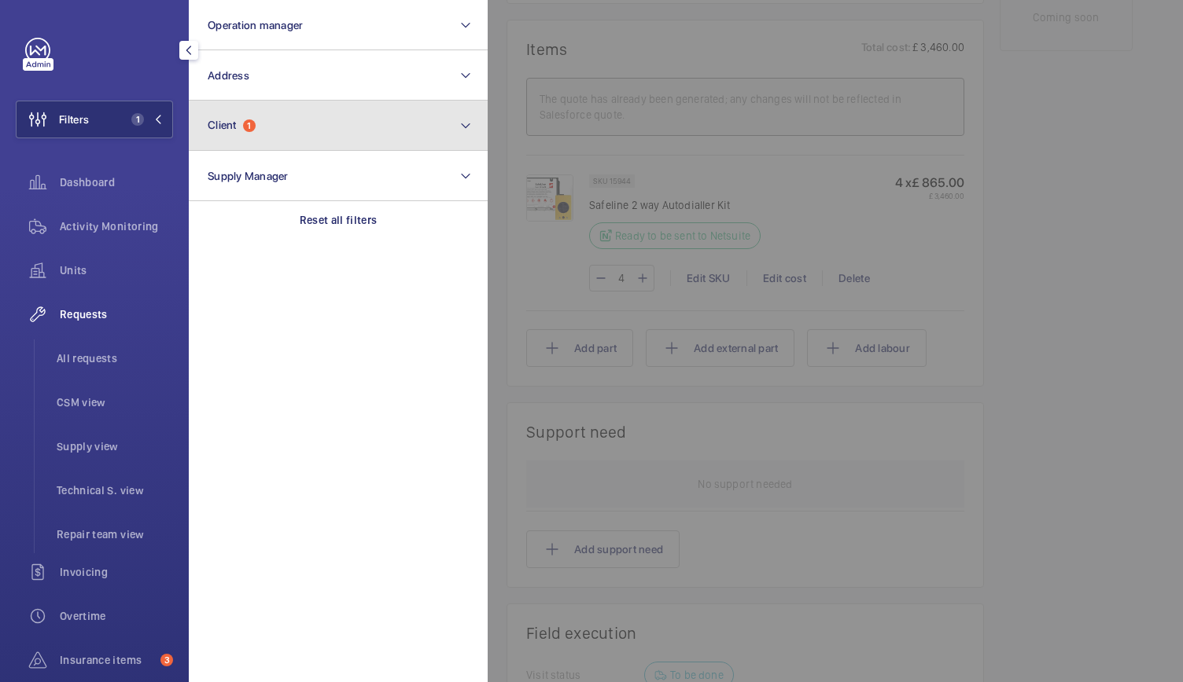
click at [210, 123] on span "Client" at bounding box center [222, 125] width 29 height 13
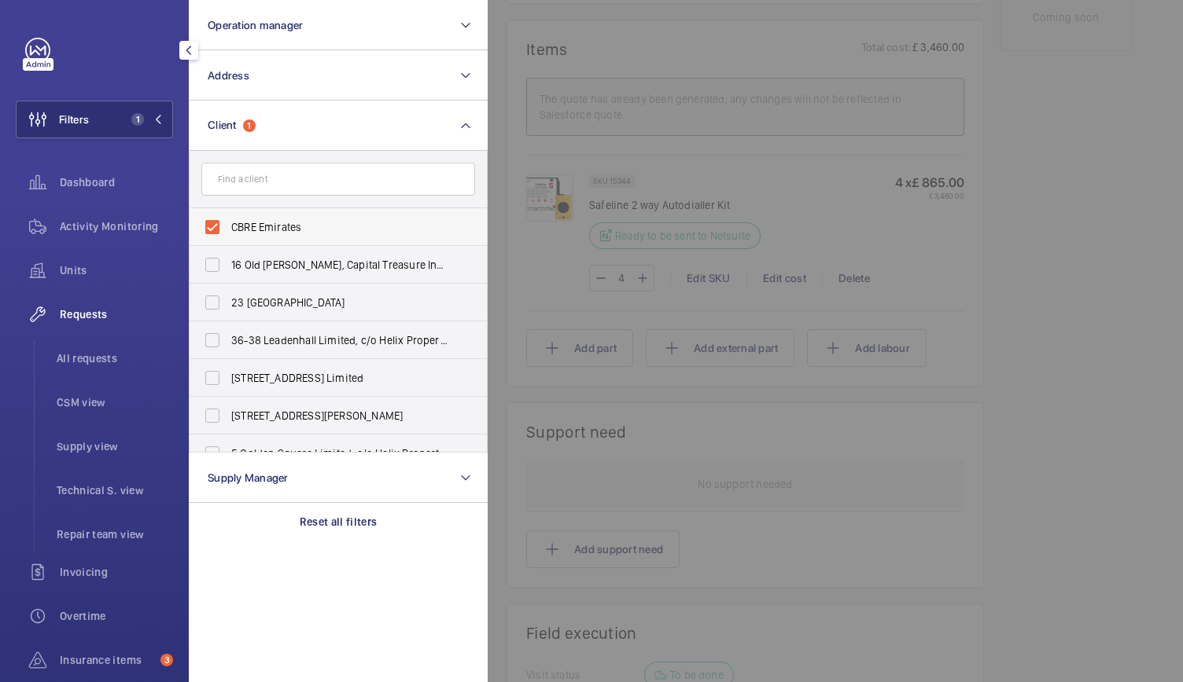
click at [256, 229] on span "CBRE Emirates" at bounding box center [339, 227] width 216 height 16
click at [228, 229] on input "CBRE Emirates" at bounding box center [212, 227] width 31 height 31
checkbox input "false"
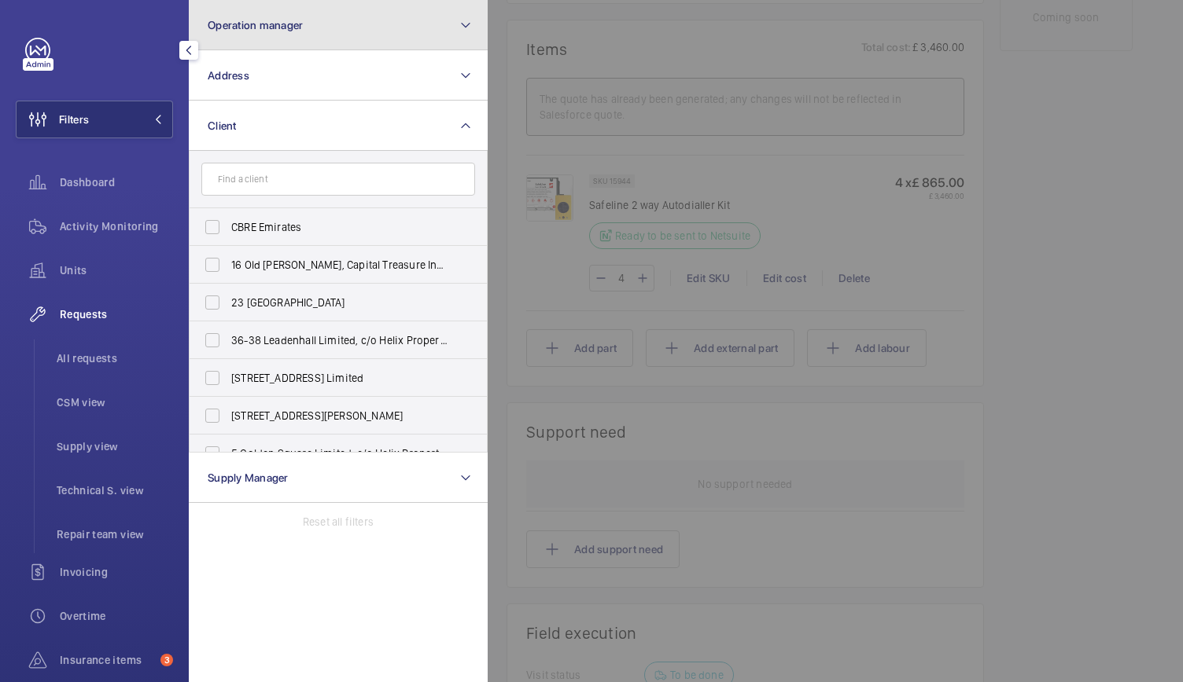
click at [311, 27] on button "Operation manager" at bounding box center [338, 25] width 299 height 50
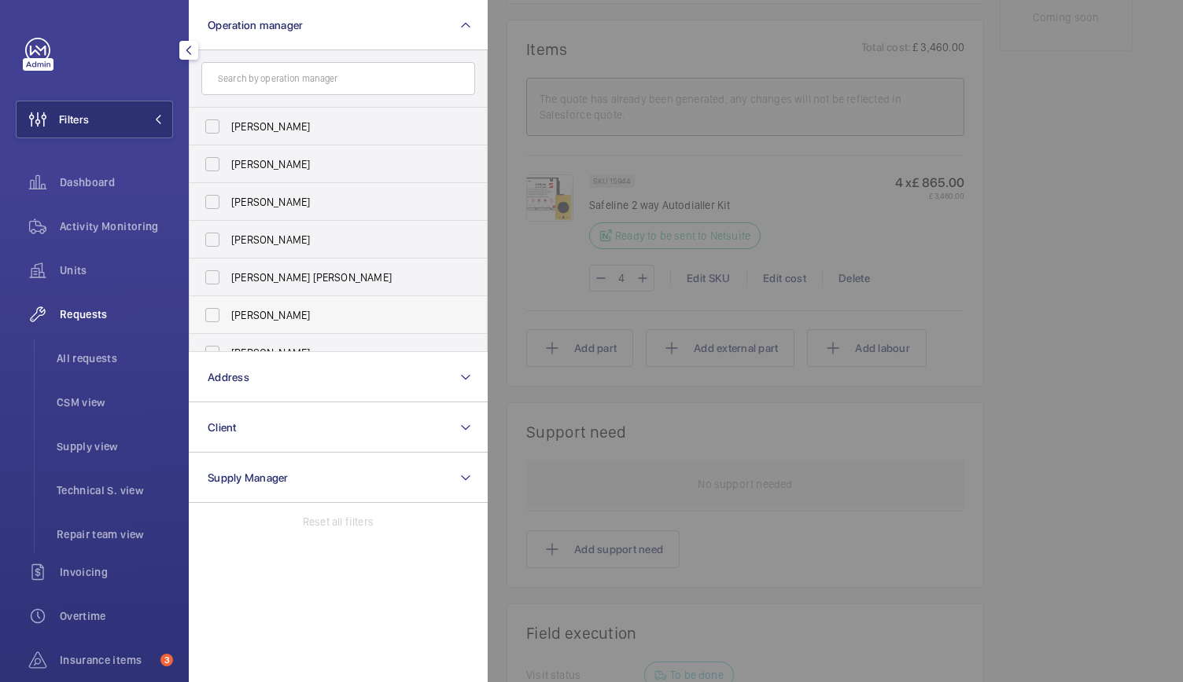
scroll to position [58, 0]
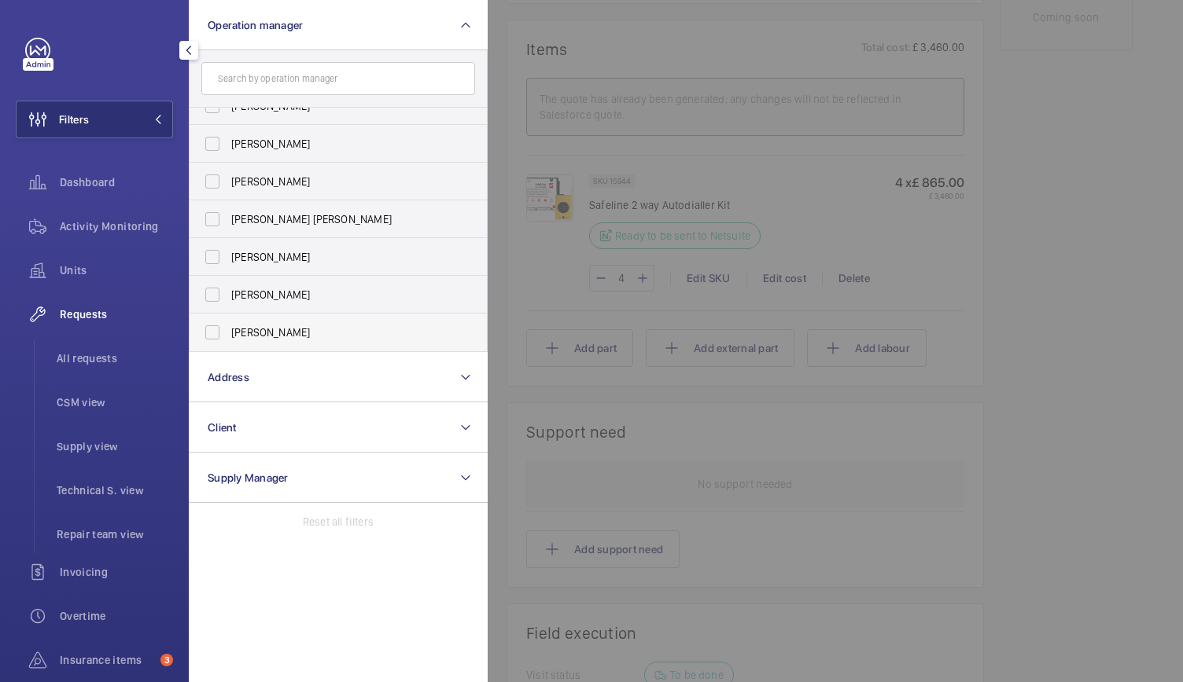
click at [245, 334] on span "[PERSON_NAME]" at bounding box center [339, 333] width 216 height 16
click at [228, 334] on input "[PERSON_NAME]" at bounding box center [212, 332] width 31 height 31
checkbox input "true"
click at [84, 258] on div "Units" at bounding box center [94, 271] width 157 height 38
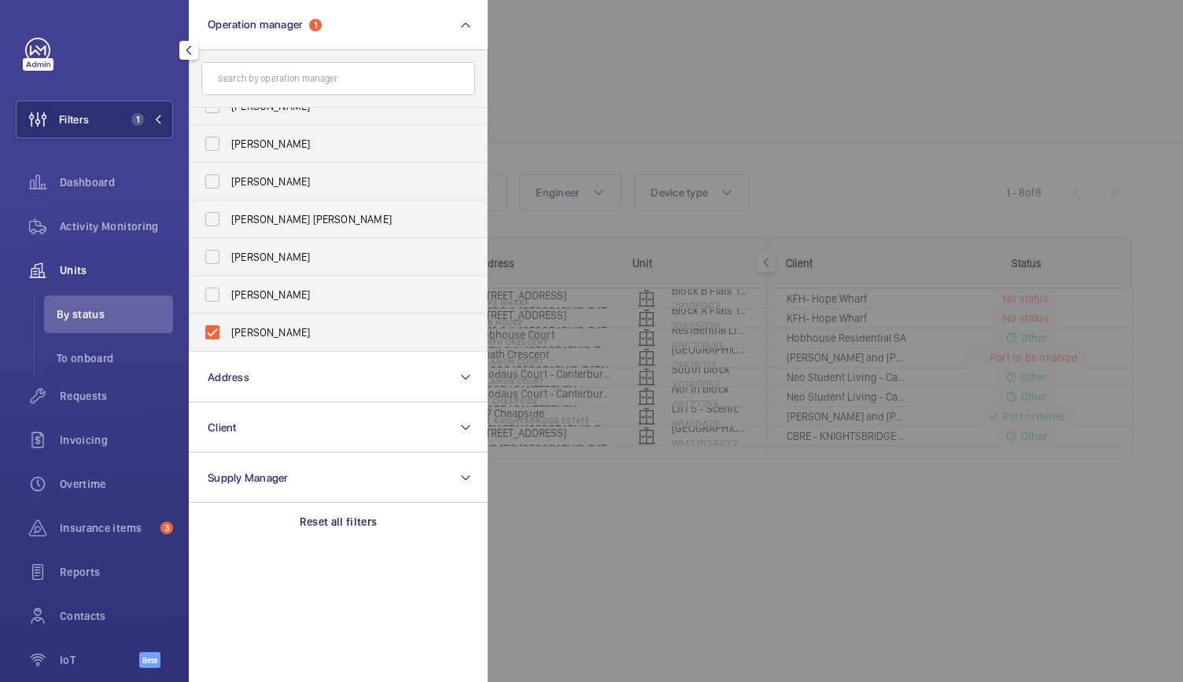
click at [786, 65] on div at bounding box center [1078, 341] width 1183 height 682
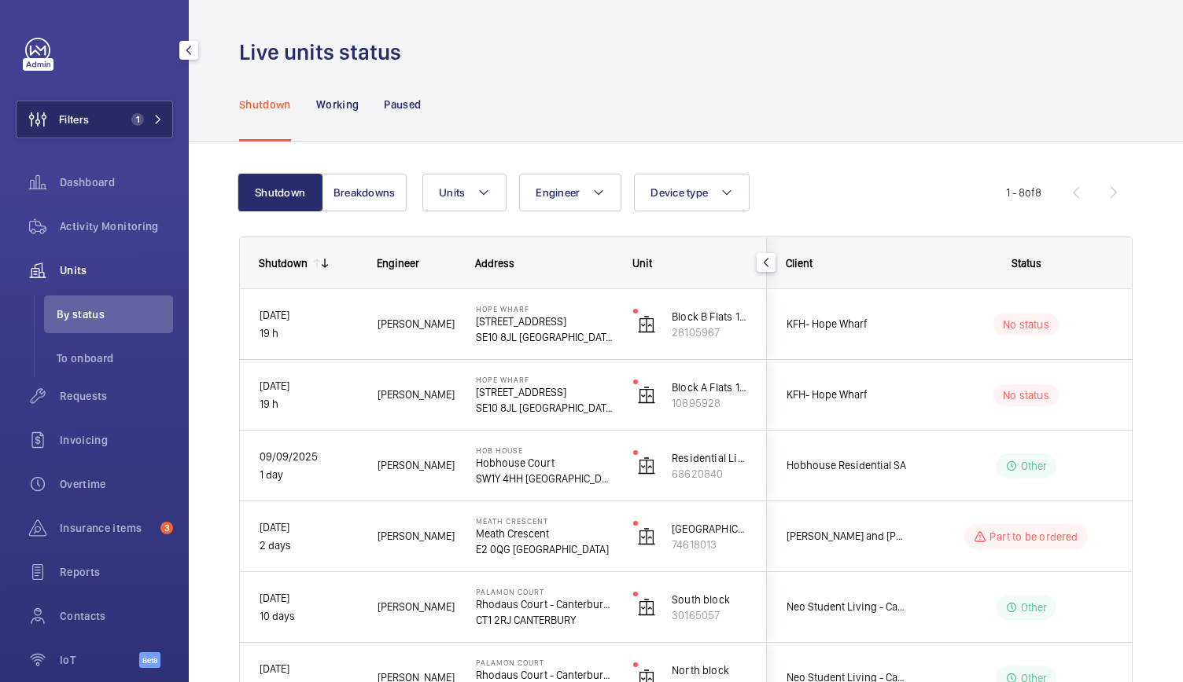
click at [99, 101] on button "Filters 1" at bounding box center [94, 120] width 157 height 38
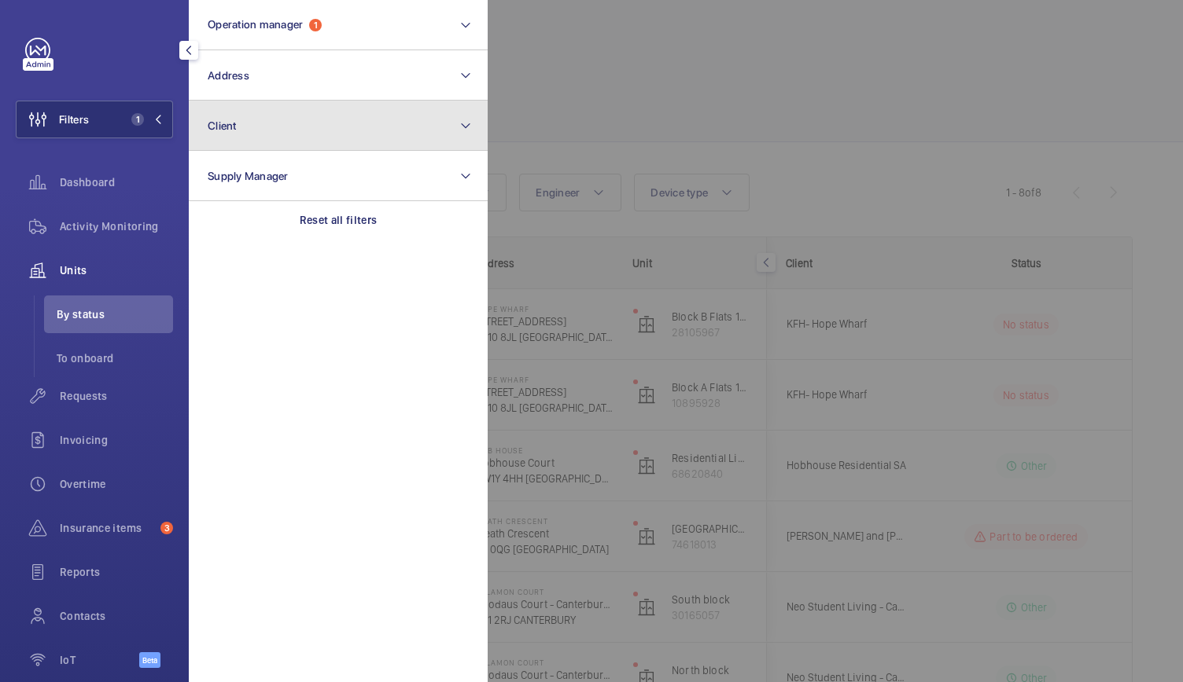
click at [274, 123] on button "Client" at bounding box center [338, 126] width 299 height 50
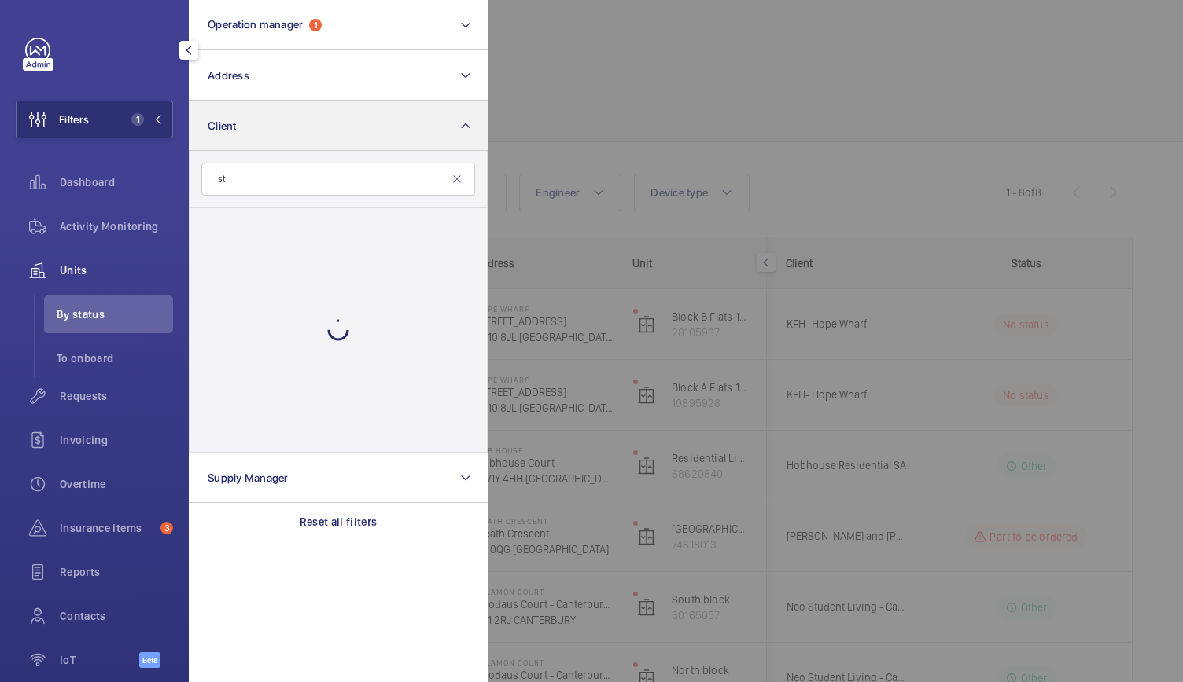
type input "s"
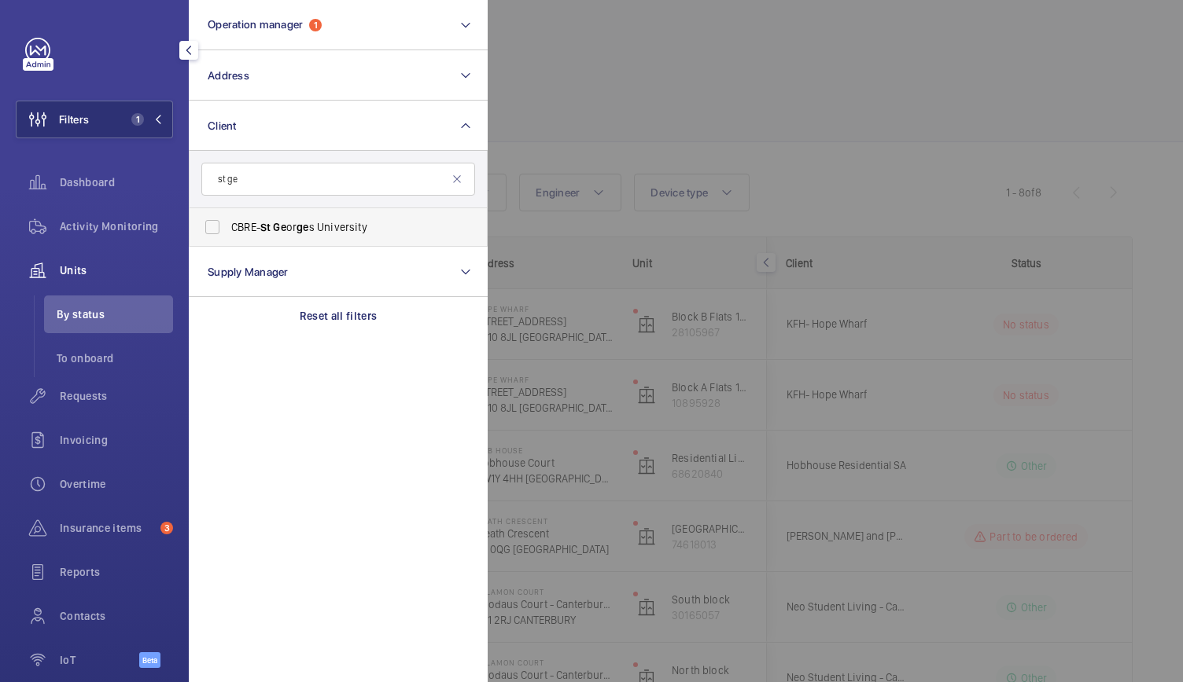
type input "st ge"
click at [234, 217] on label "CBRE- St Ge or ge s University" at bounding box center [326, 227] width 274 height 38
click at [228, 217] on input "CBRE- St Ge or ge s University" at bounding box center [212, 227] width 31 height 31
checkbox input "true"
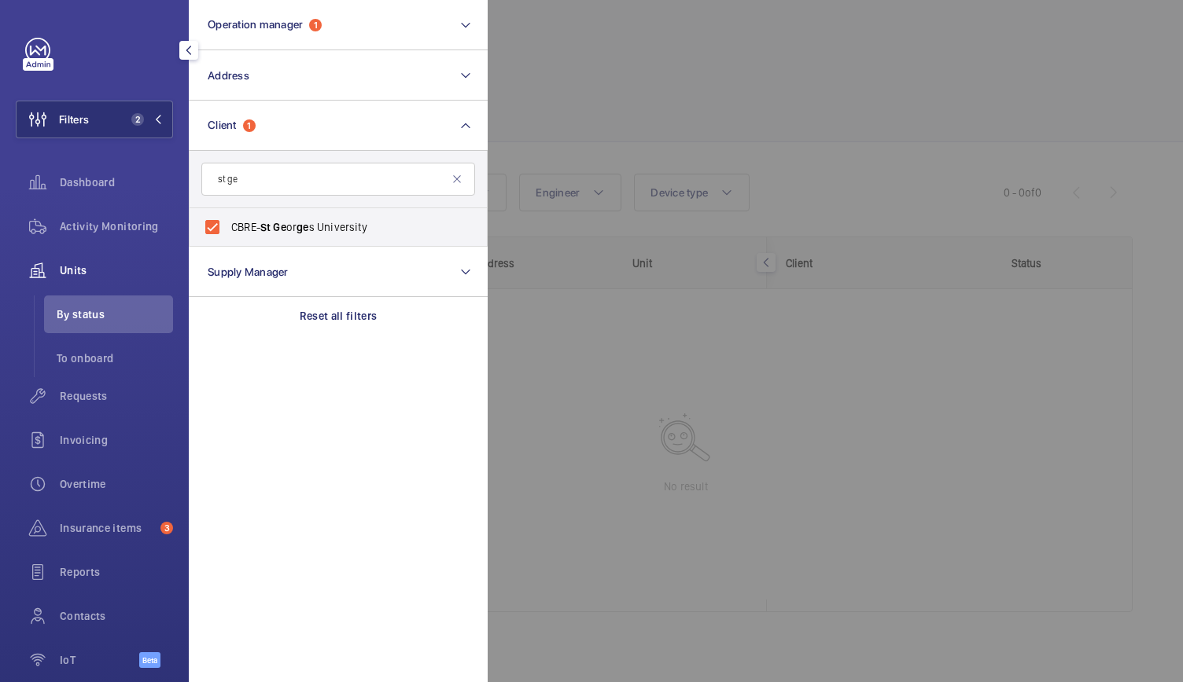
click at [772, 49] on div at bounding box center [1078, 341] width 1183 height 682
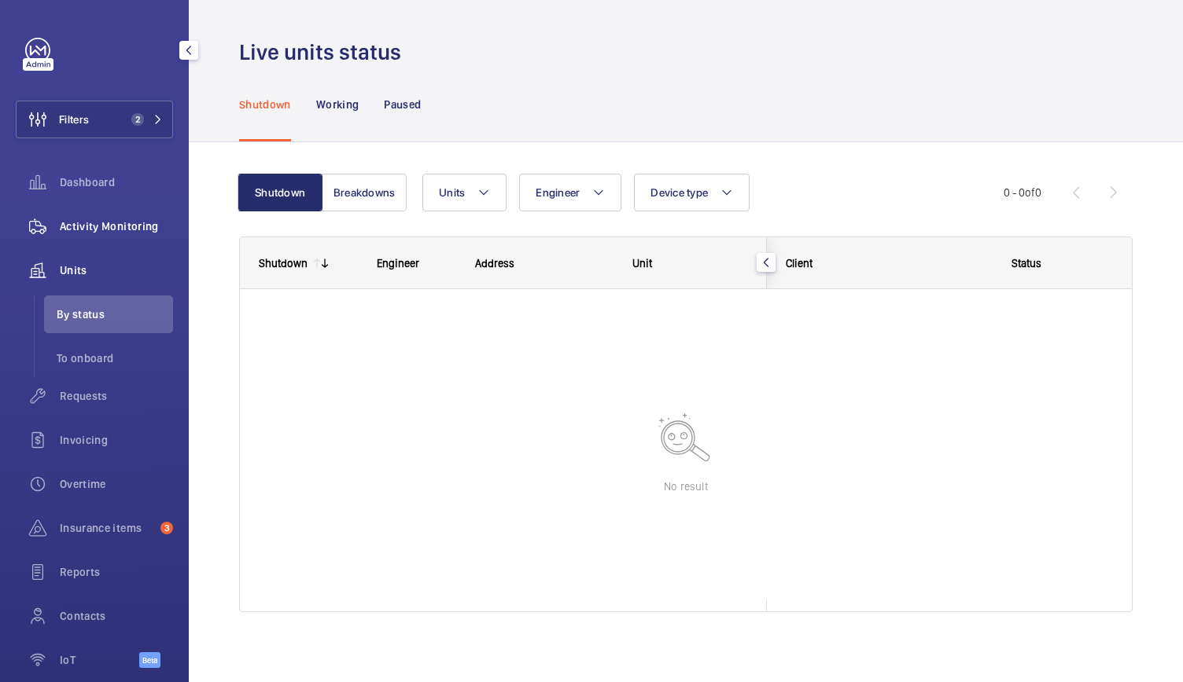
click at [101, 230] on span "Activity Monitoring" at bounding box center [116, 227] width 113 height 16
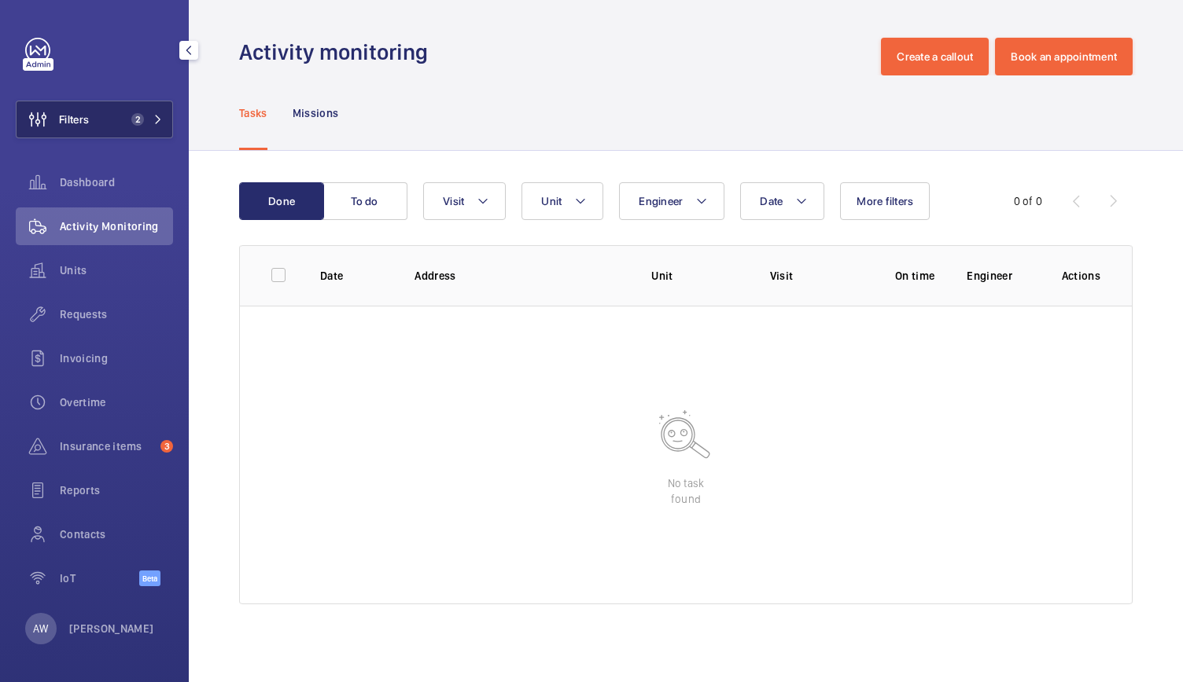
click at [134, 114] on span "2" at bounding box center [137, 119] width 13 height 13
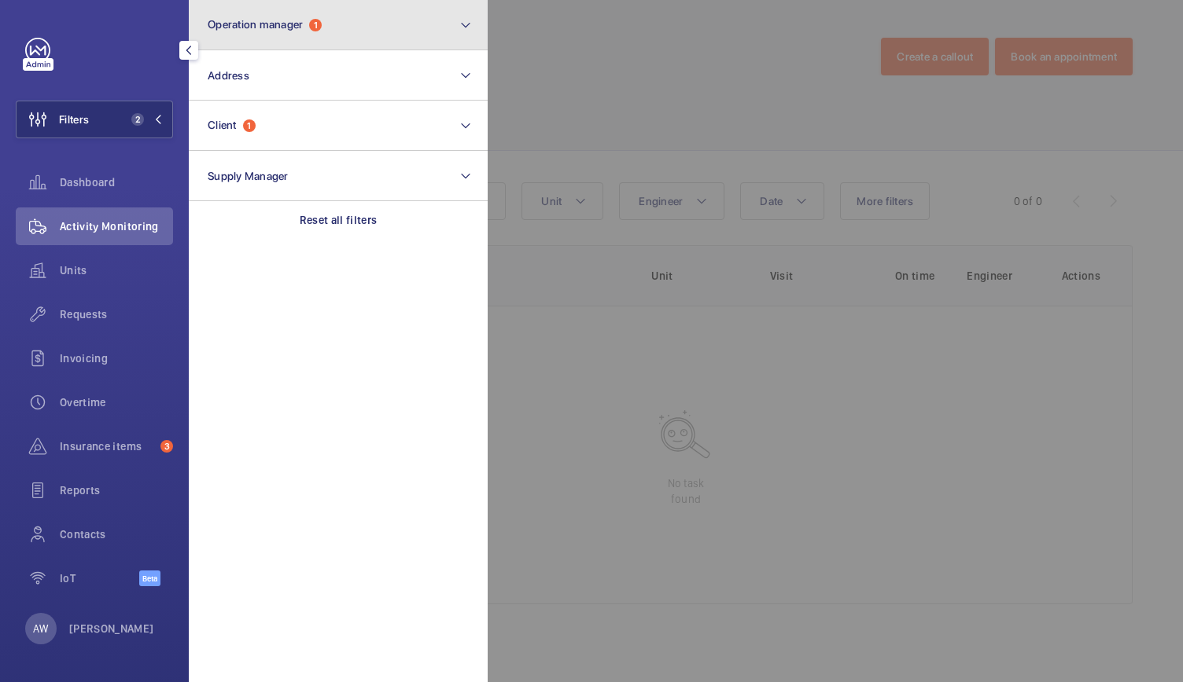
click at [300, 39] on button "Operation manager 1" at bounding box center [338, 25] width 299 height 50
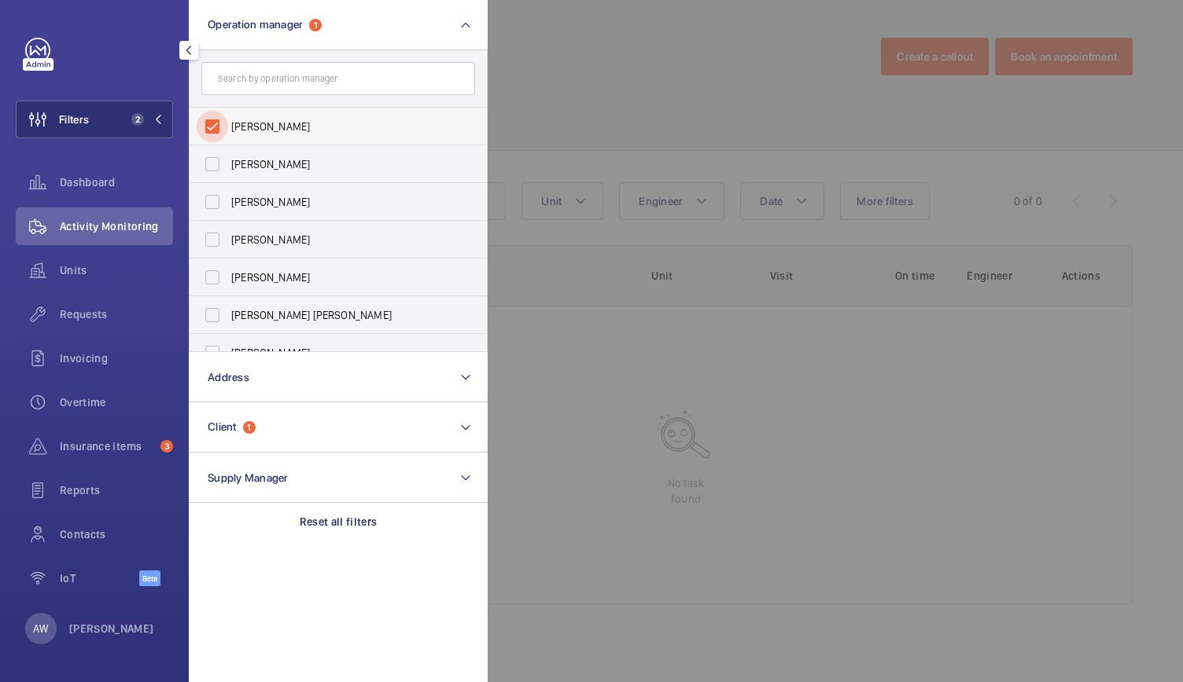
click at [211, 129] on input "[PERSON_NAME]" at bounding box center [212, 126] width 31 height 31
checkbox input "false"
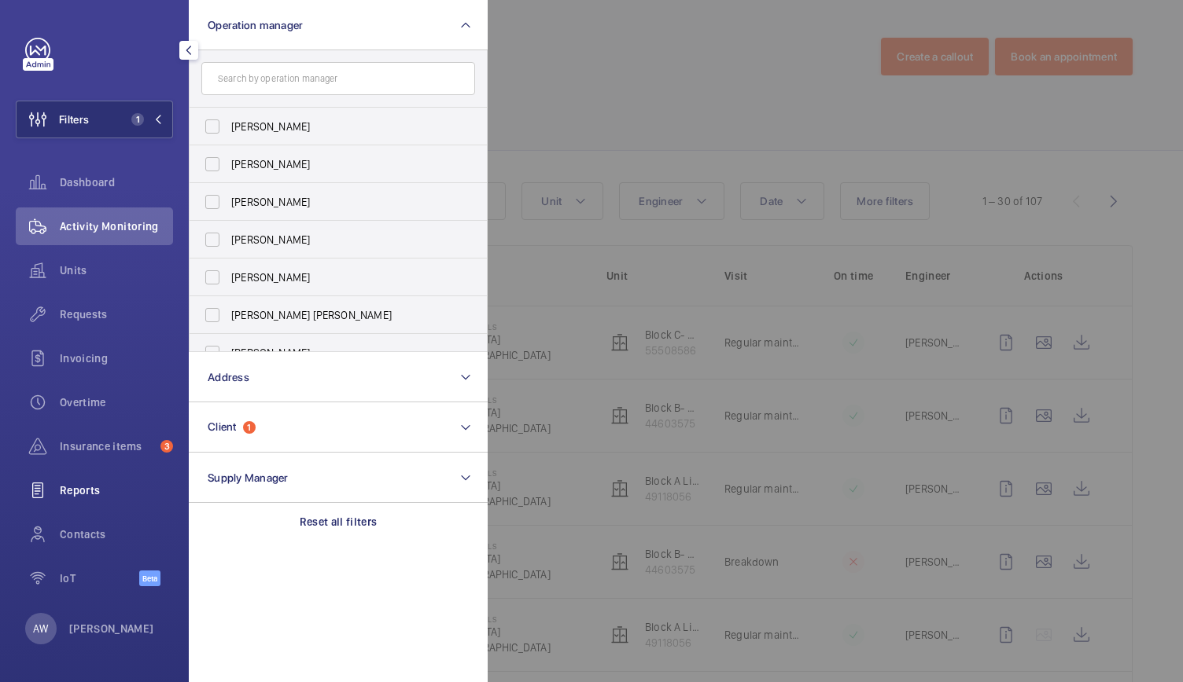
click at [88, 496] on span "Reports" at bounding box center [116, 491] width 113 height 16
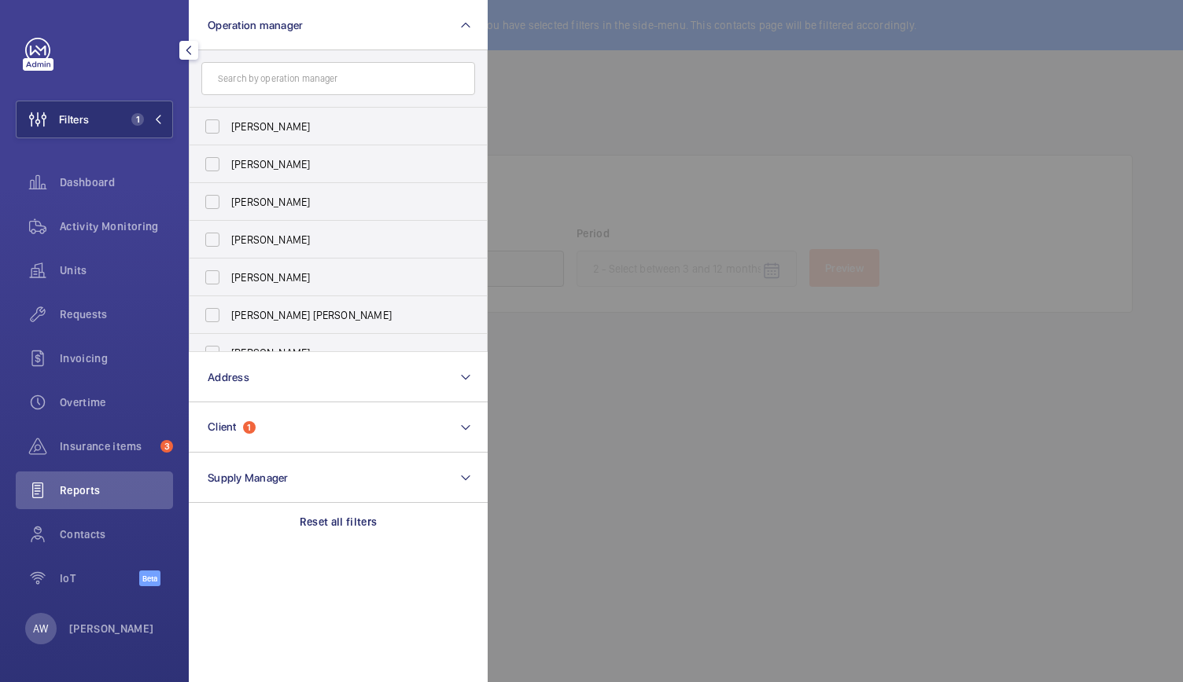
click at [727, 152] on div at bounding box center [1078, 341] width 1183 height 682
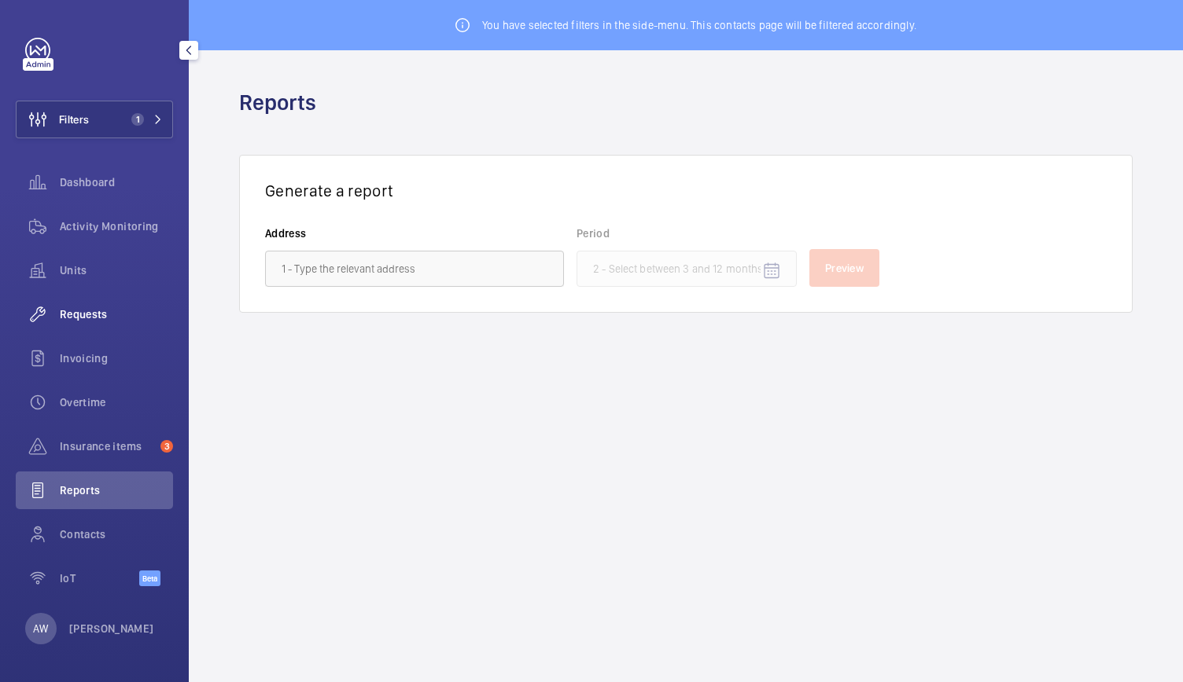
click at [94, 301] on div "Requests" at bounding box center [94, 315] width 157 height 38
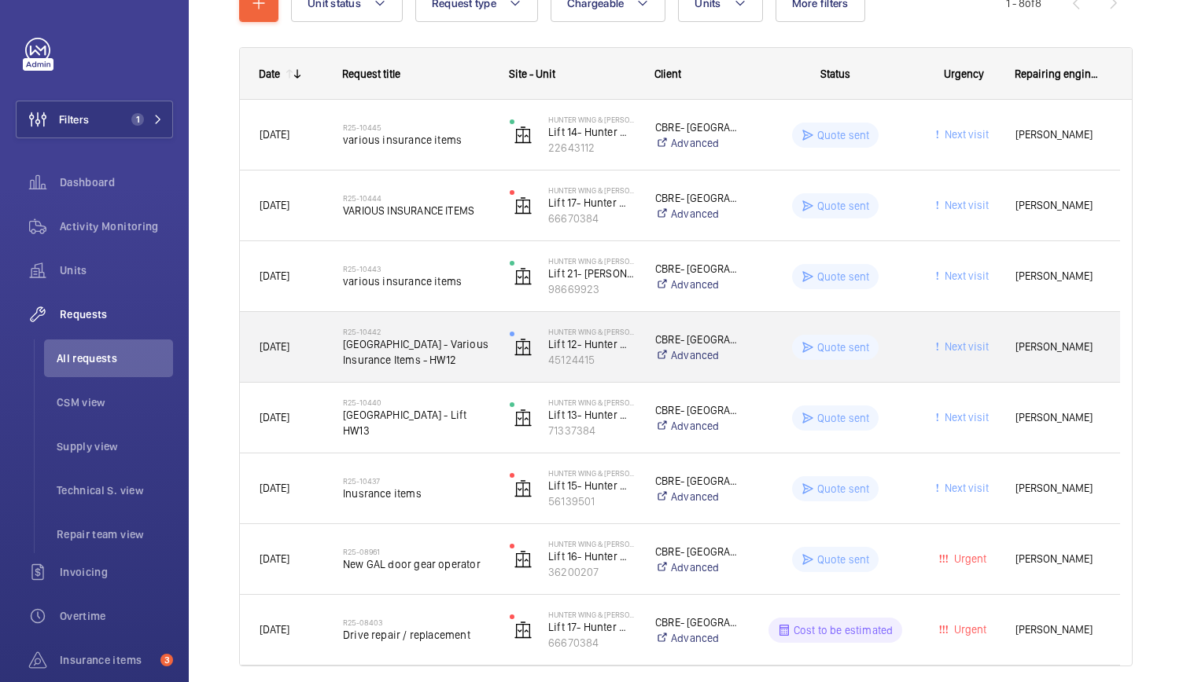
scroll to position [211, 0]
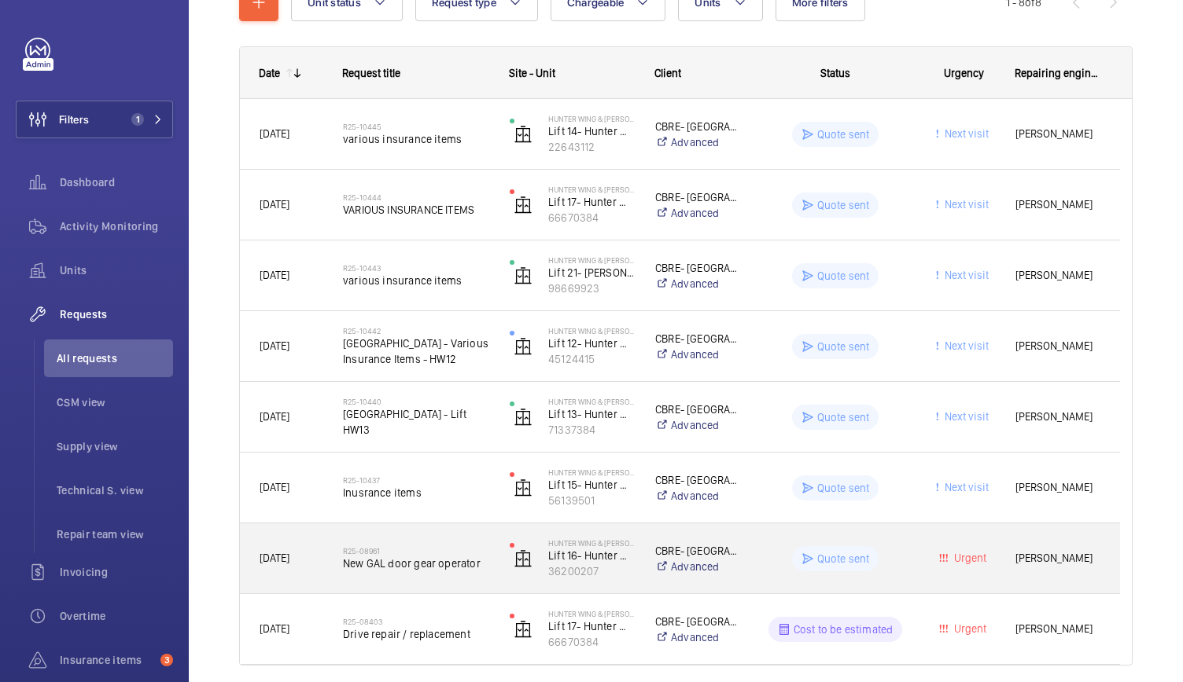
click at [459, 582] on div "R25-08961 New GAL door gear operator" at bounding box center [406, 559] width 165 height 71
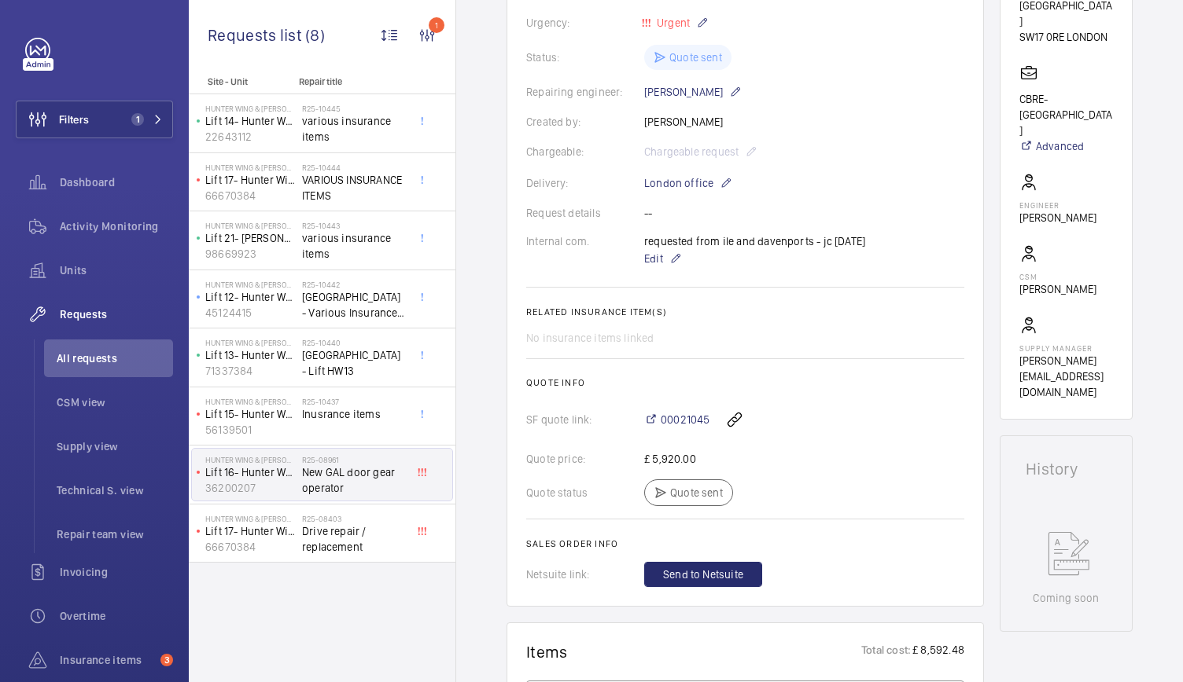
scroll to position [346, 0]
click at [668, 418] on span "00021045" at bounding box center [684, 418] width 49 height 16
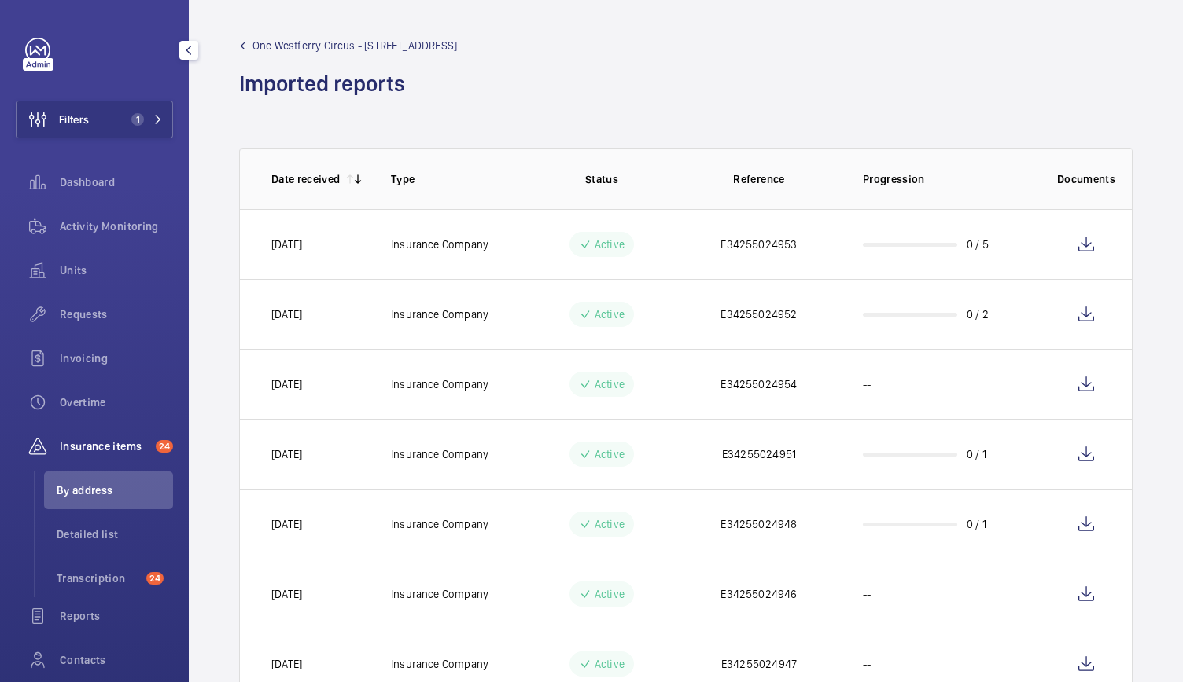
click at [98, 121] on button "Filters 1" at bounding box center [94, 120] width 157 height 38
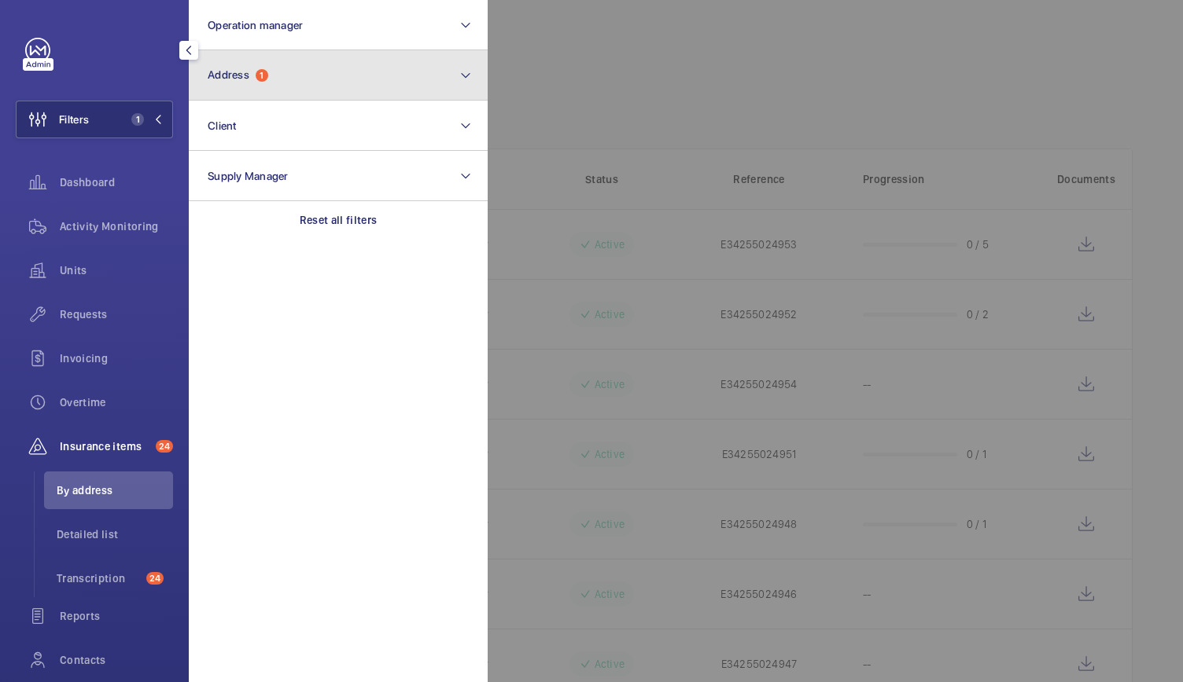
click at [233, 81] on span "Address" at bounding box center [229, 74] width 42 height 13
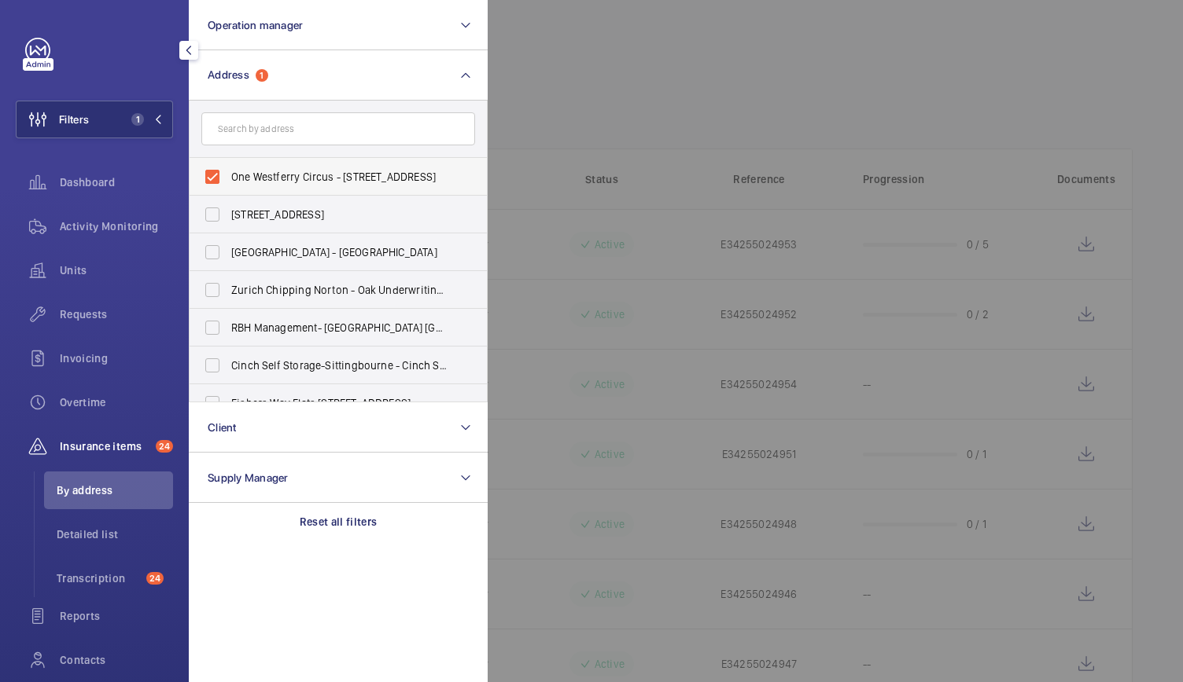
click at [213, 169] on label "One Westferry Circus - 1 Westferry Circus, LONDON E14 4HA" at bounding box center [326, 177] width 274 height 38
click at [213, 169] on input "One Westferry Circus - 1 Westferry Circus, LONDON E14 4HA" at bounding box center [212, 176] width 31 height 31
checkbox input "false"
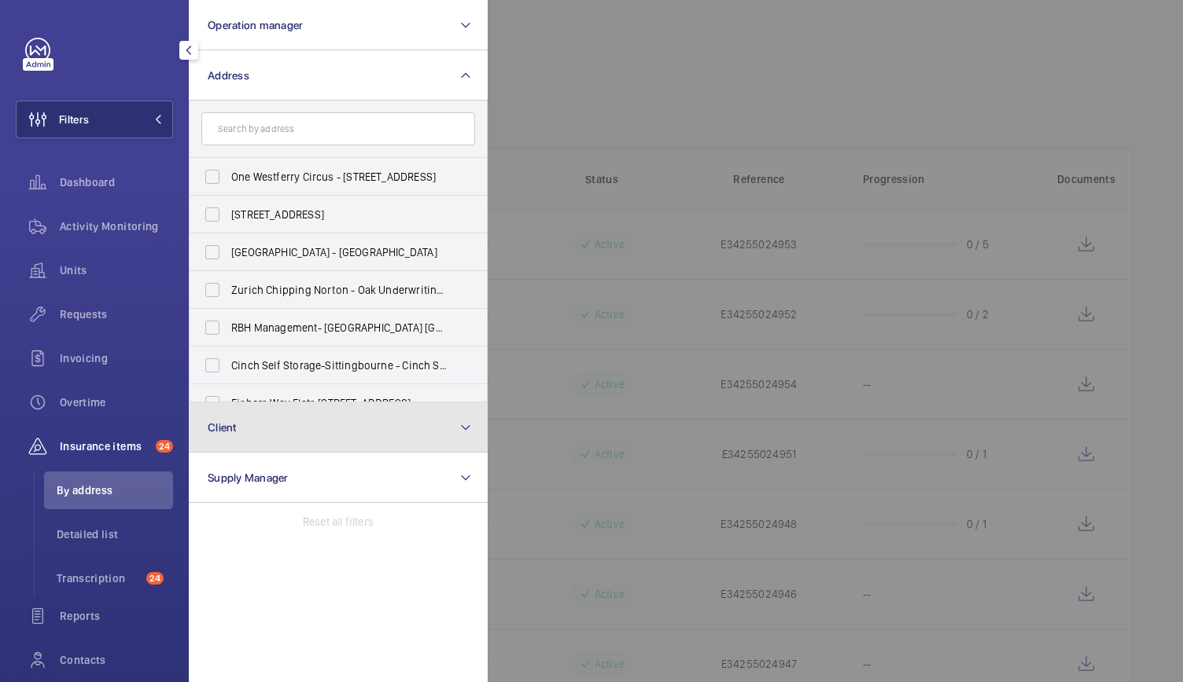
click at [270, 438] on button "Client" at bounding box center [338, 428] width 299 height 50
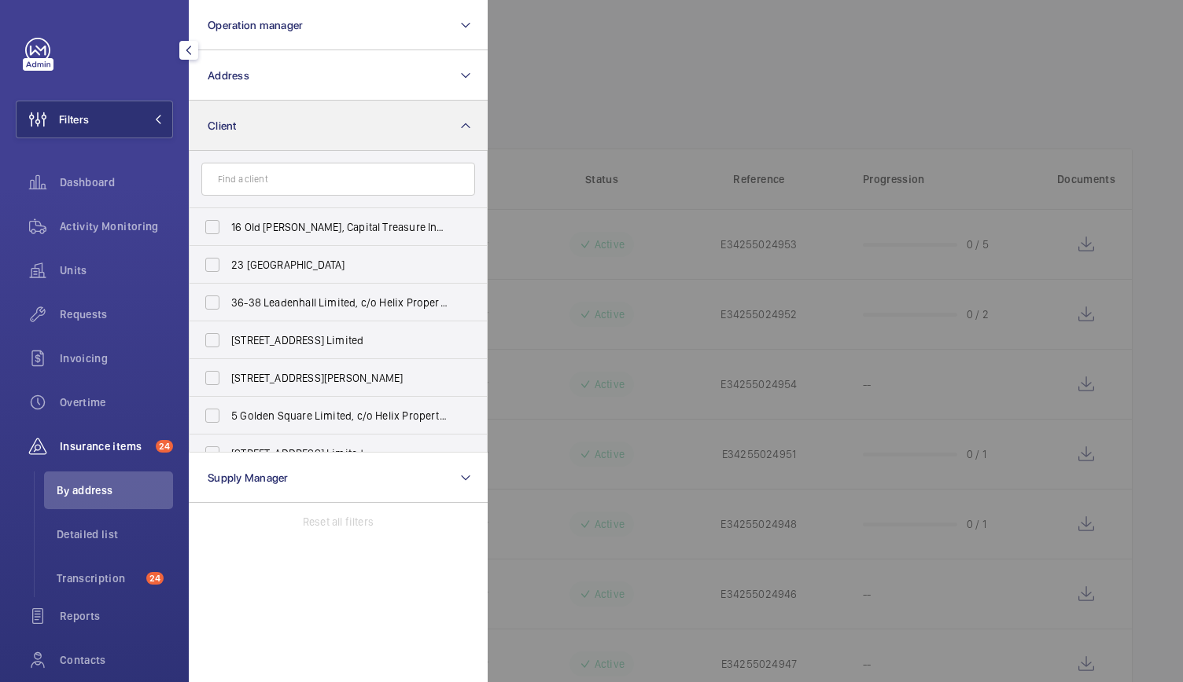
type input "b"
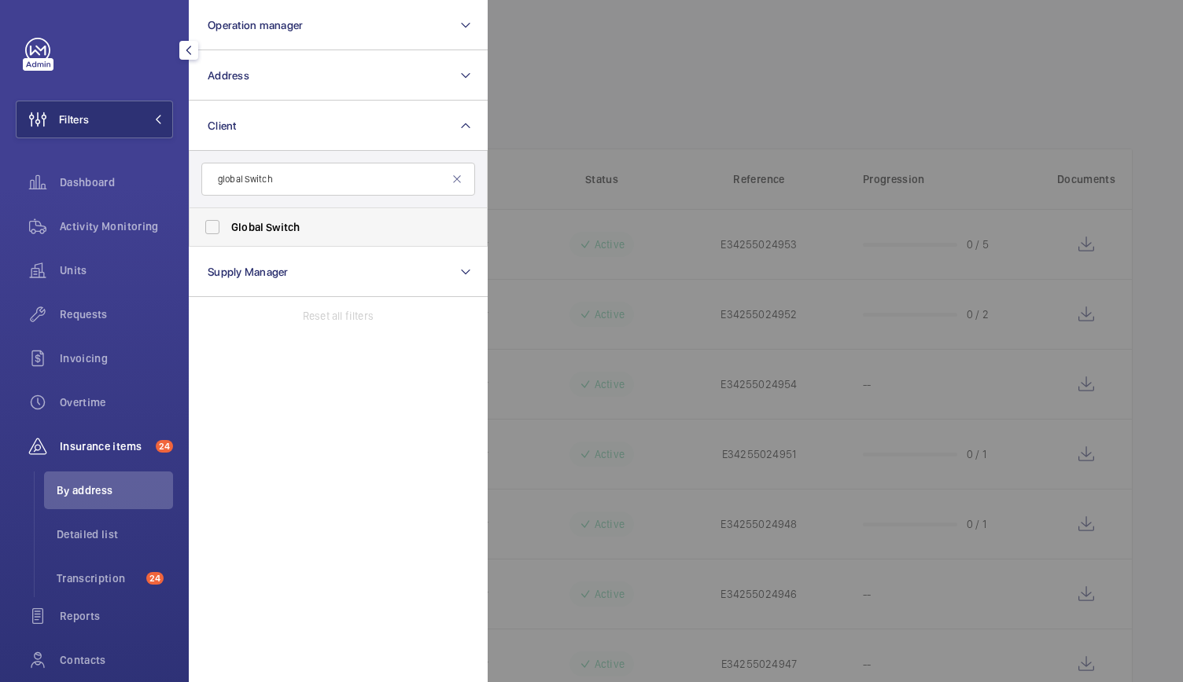
type input "global Switch"
click at [220, 229] on label "Global Switch" at bounding box center [326, 227] width 274 height 38
click at [220, 229] on input "Global Switch" at bounding box center [212, 227] width 31 height 31
checkbox input "true"
click at [609, 111] on div at bounding box center [1078, 341] width 1183 height 682
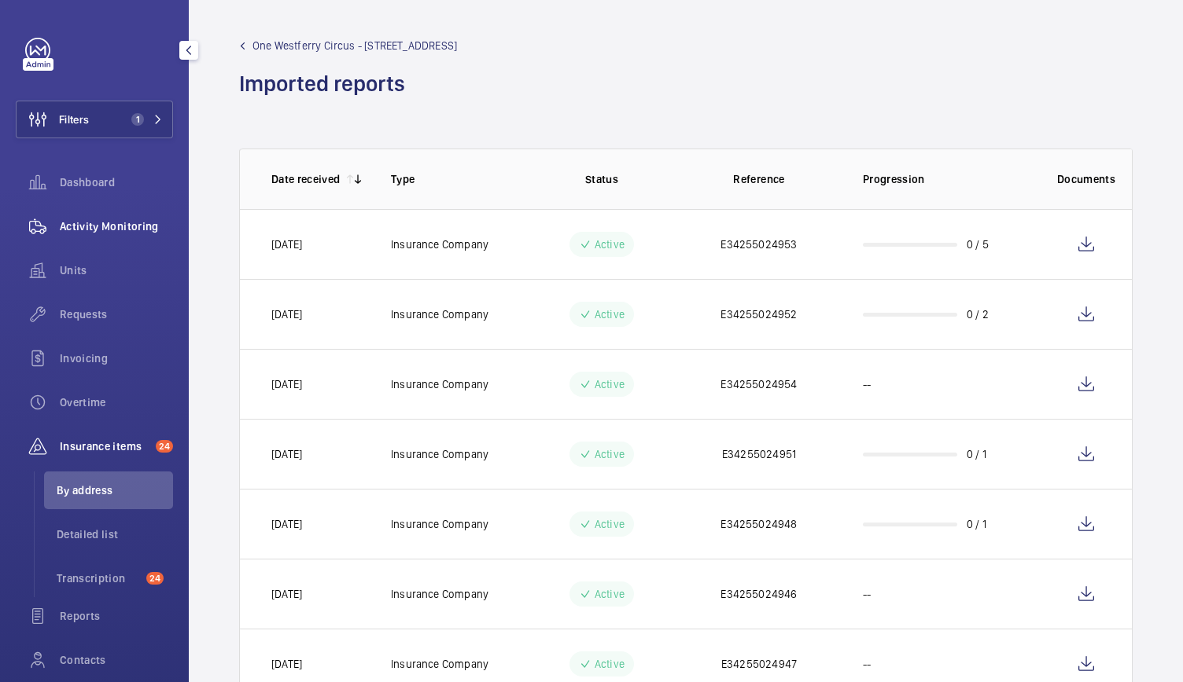
click at [120, 220] on span "Activity Monitoring" at bounding box center [116, 227] width 113 height 16
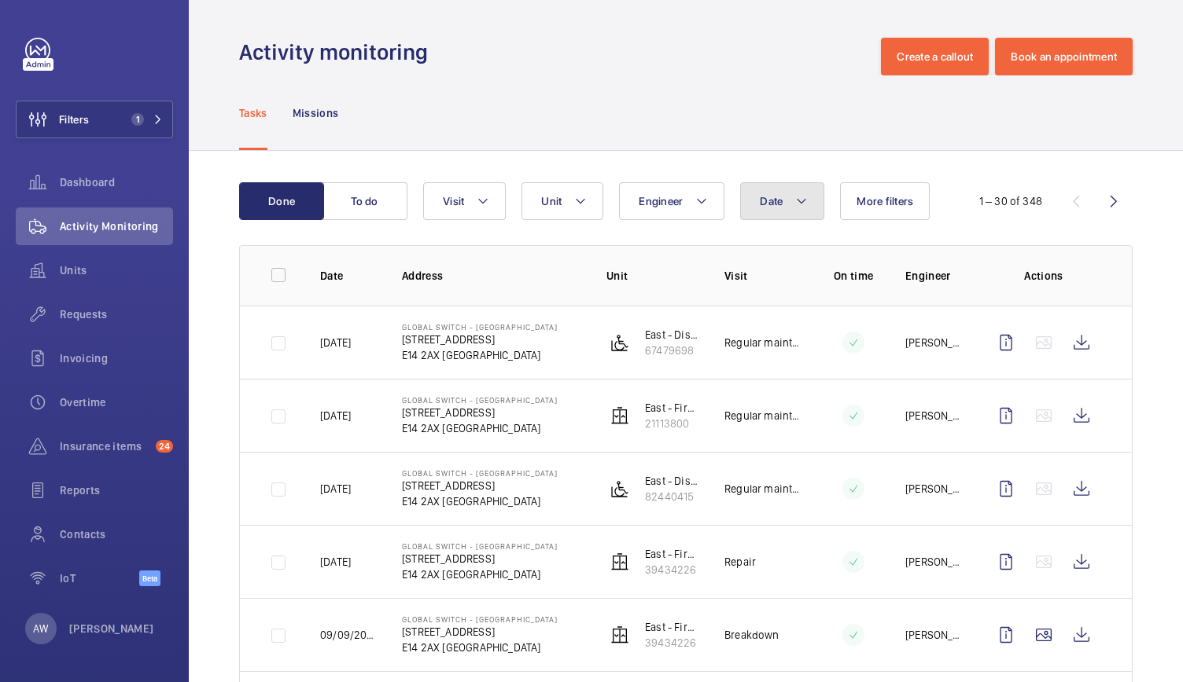
click at [774, 196] on span "Date" at bounding box center [771, 201] width 23 height 13
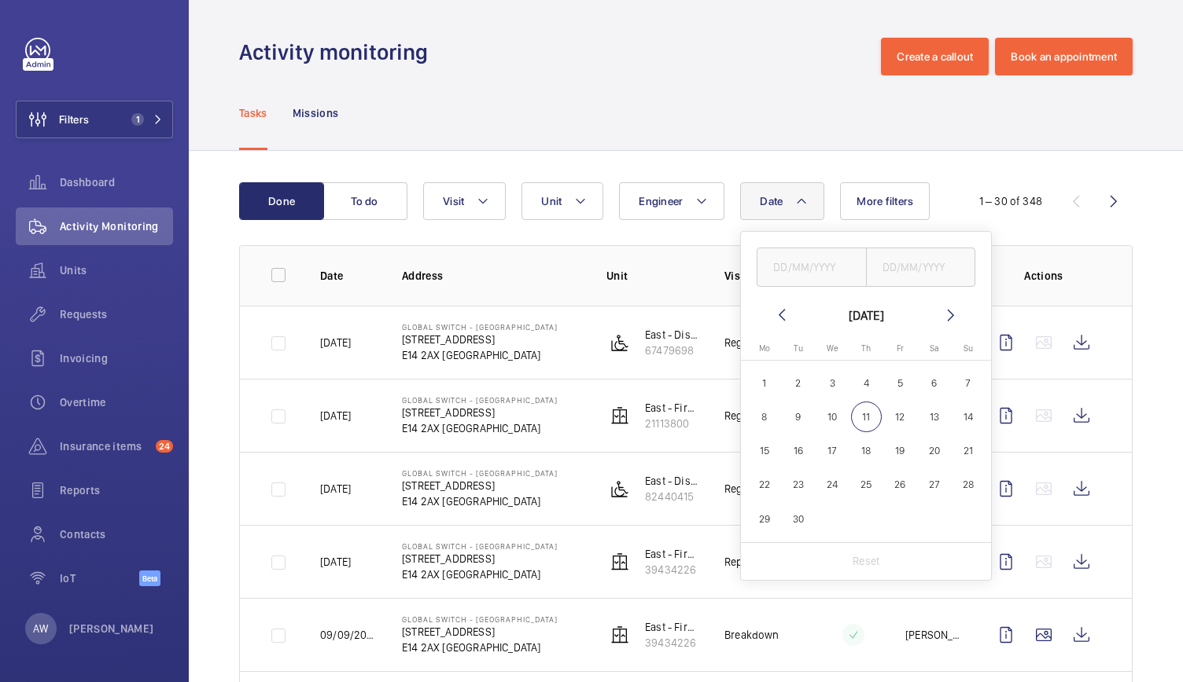
click at [788, 326] on mat-calendar "September 2025 Monday Mo Tuesday Tu Wednesday We Thursday Th Friday Fr Saturday…" at bounding box center [866, 424] width 250 height 237
click at [779, 317] on mat-icon at bounding box center [781, 315] width 19 height 19
click at [896, 383] on span "1" at bounding box center [900, 383] width 31 height 31
type input "01/08/2025"
click at [958, 520] on span "31" at bounding box center [967, 519] width 31 height 31
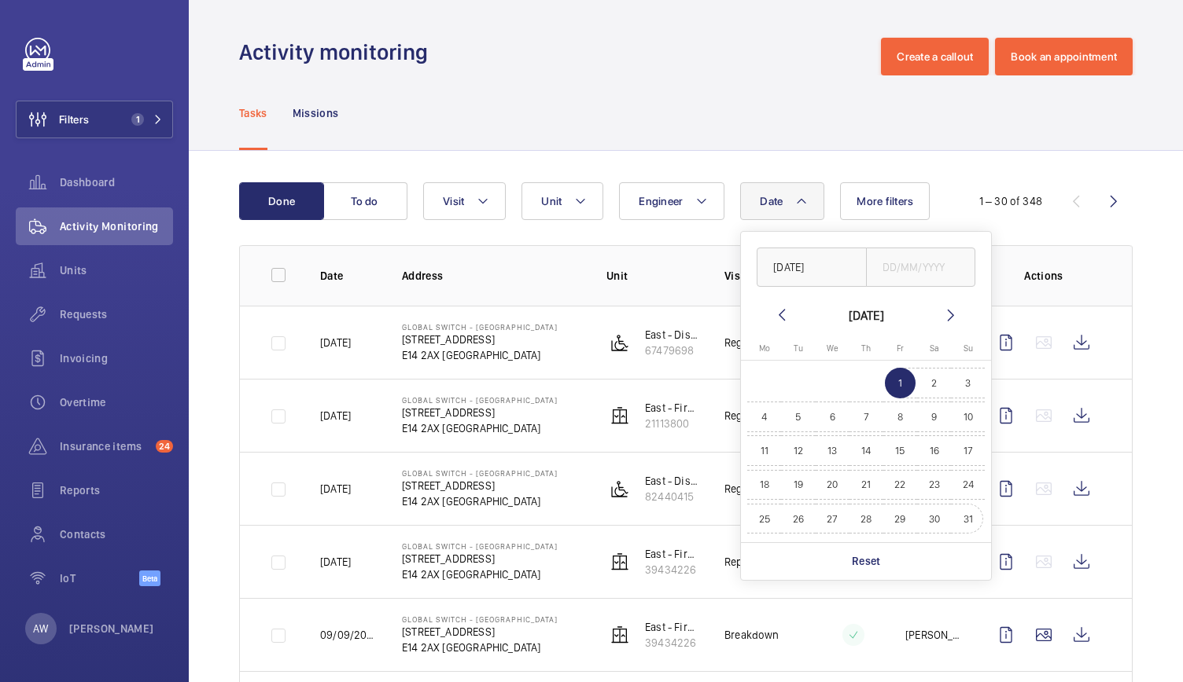
type input "31/08/2025"
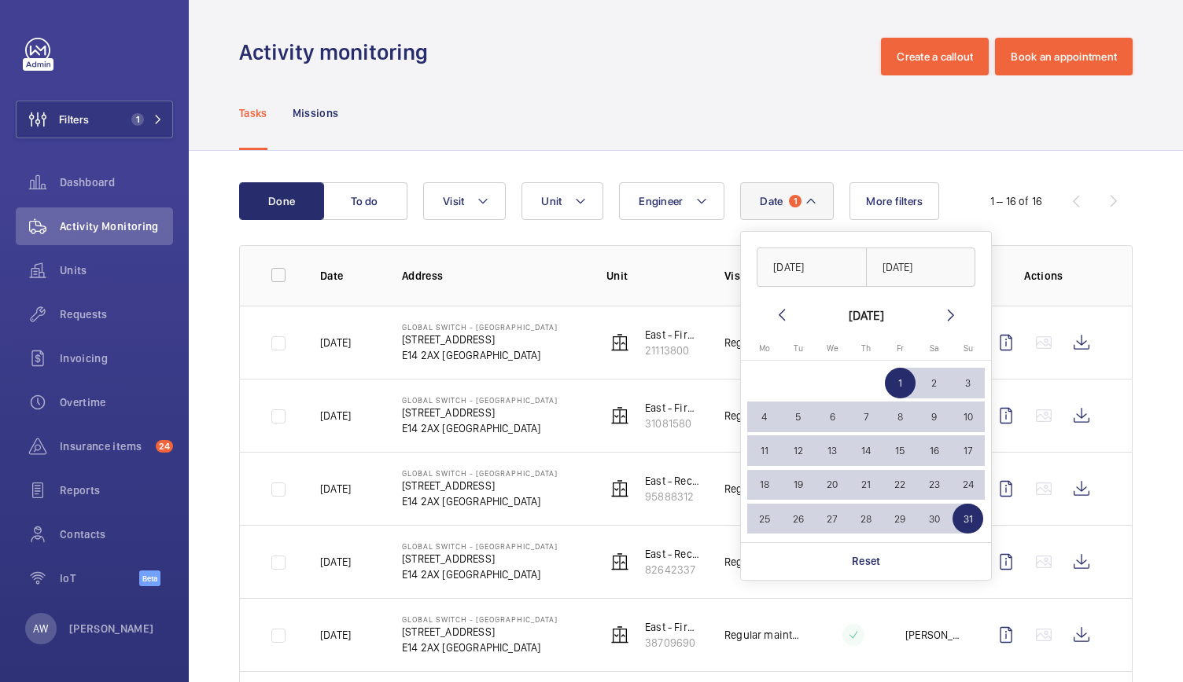
click at [697, 57] on div "Activity monitoring Create a callout Book an appointment" at bounding box center [685, 57] width 893 height 38
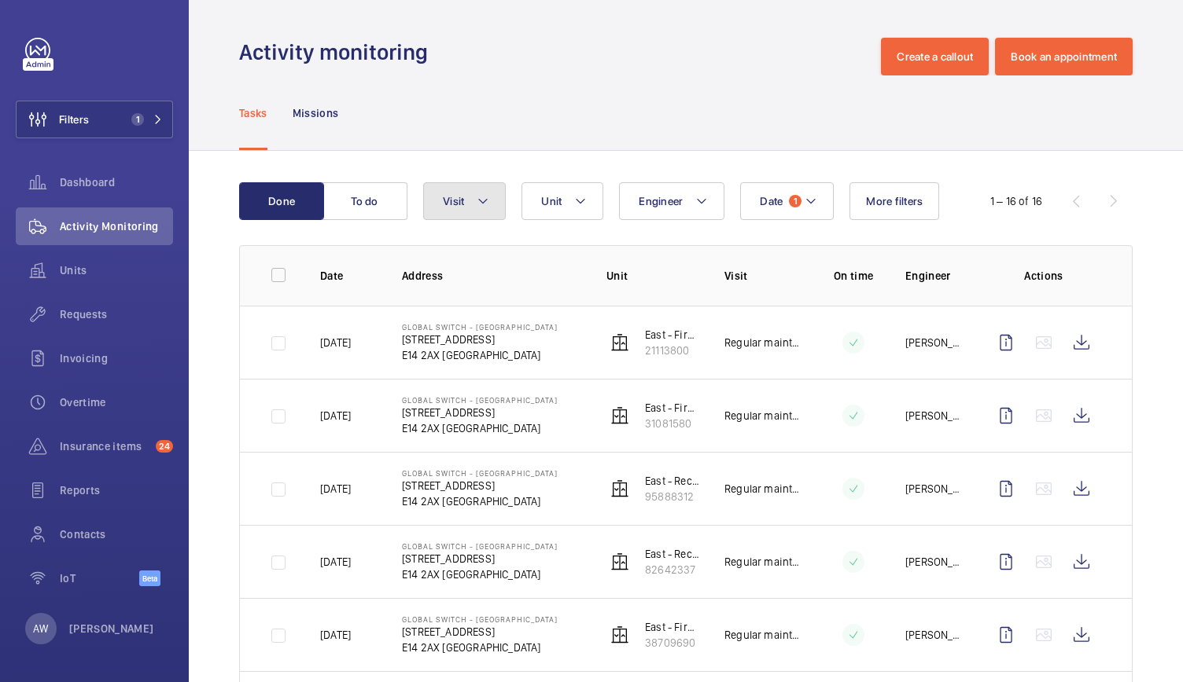
click at [458, 195] on span "Visit" at bounding box center [453, 201] width 21 height 13
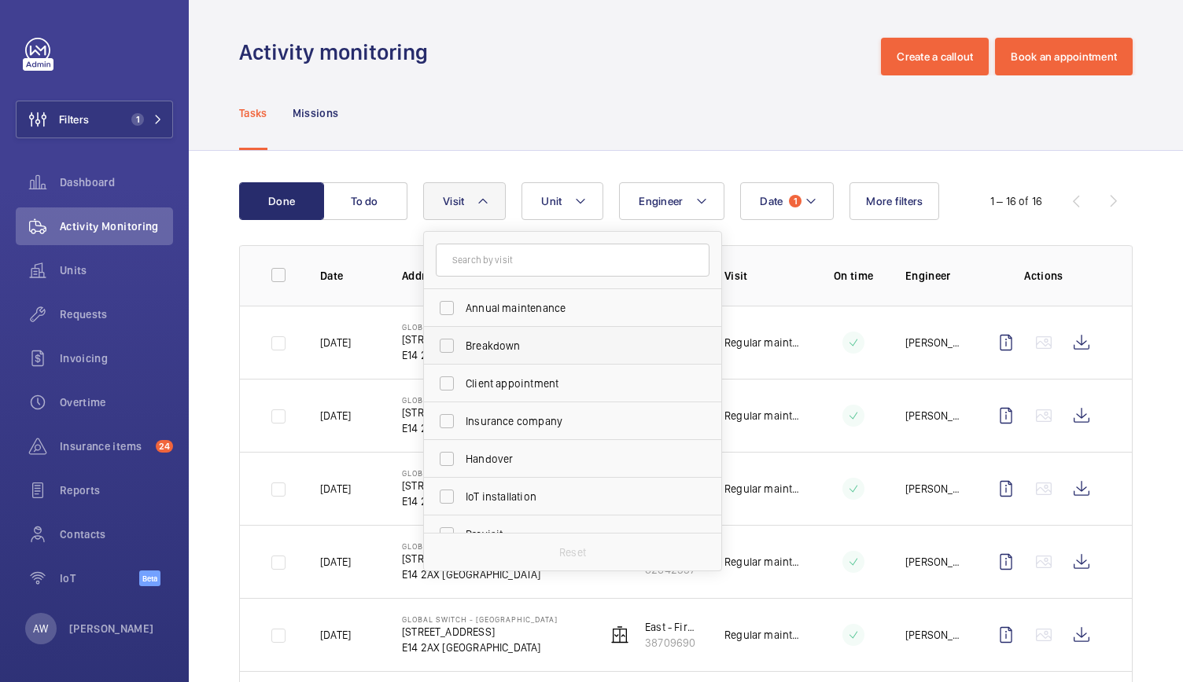
click at [475, 342] on span "Breakdown" at bounding box center [573, 346] width 216 height 16
click at [462, 342] on input "Breakdown" at bounding box center [446, 345] width 31 height 31
checkbox input "true"
click at [494, 89] on div "Tasks Missions" at bounding box center [685, 112] width 893 height 75
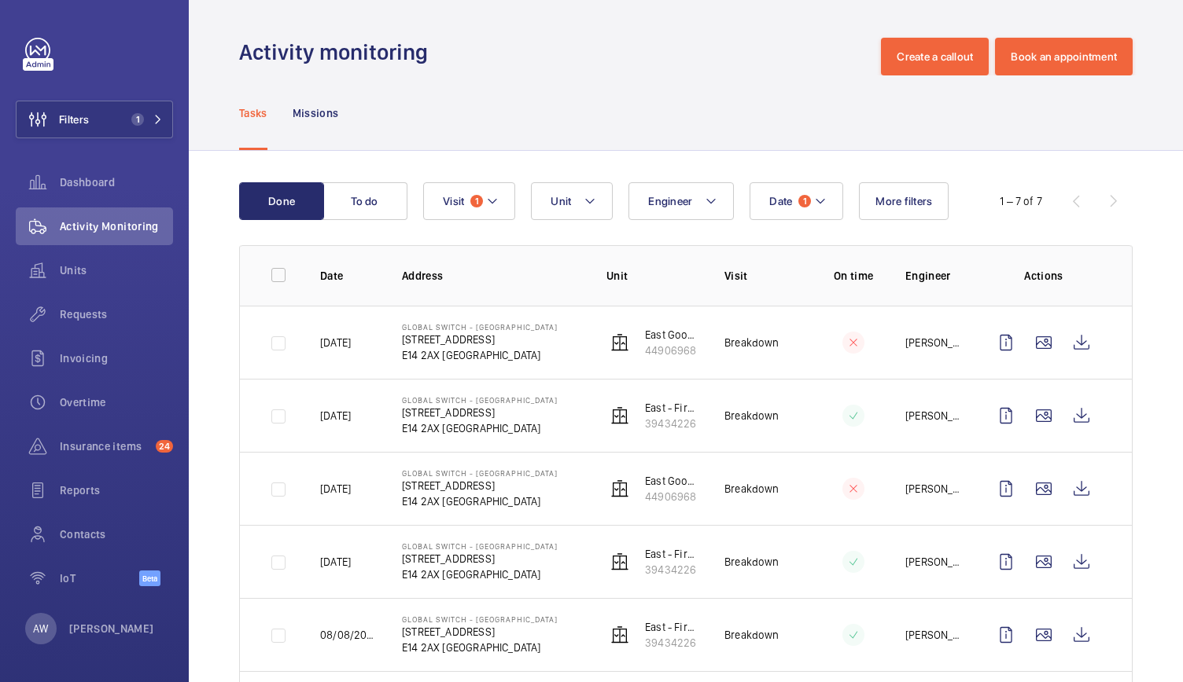
scroll to position [171, 0]
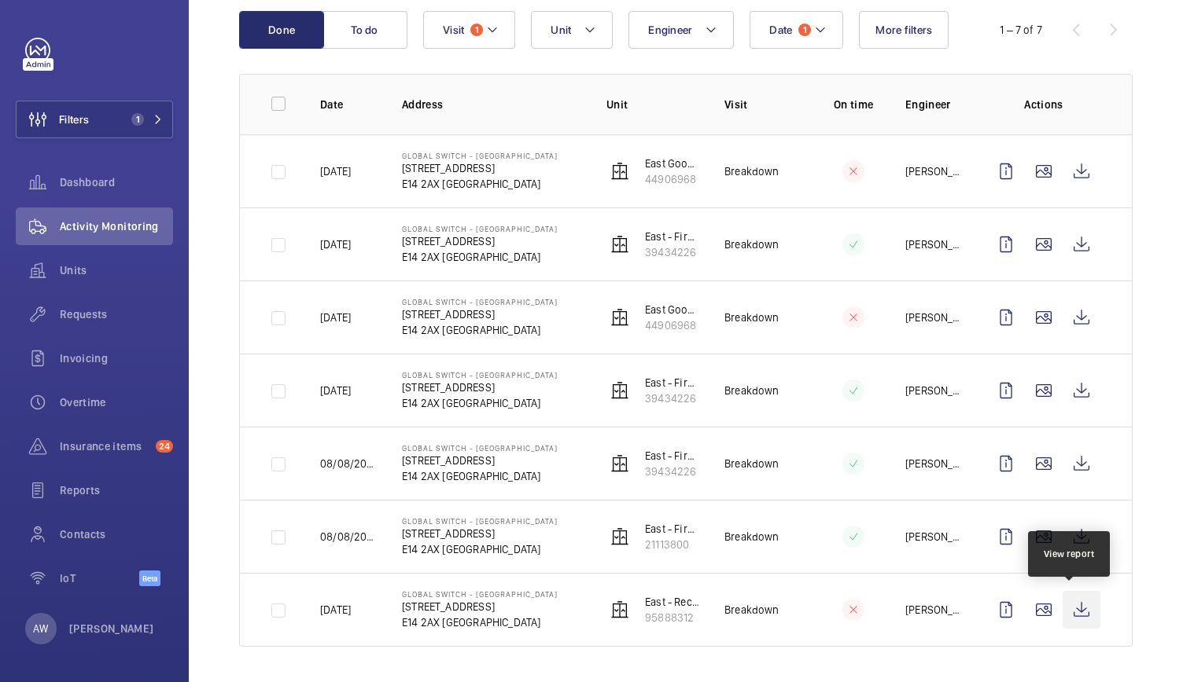
click at [1069, 602] on wm-front-icon-button at bounding box center [1081, 610] width 38 height 38
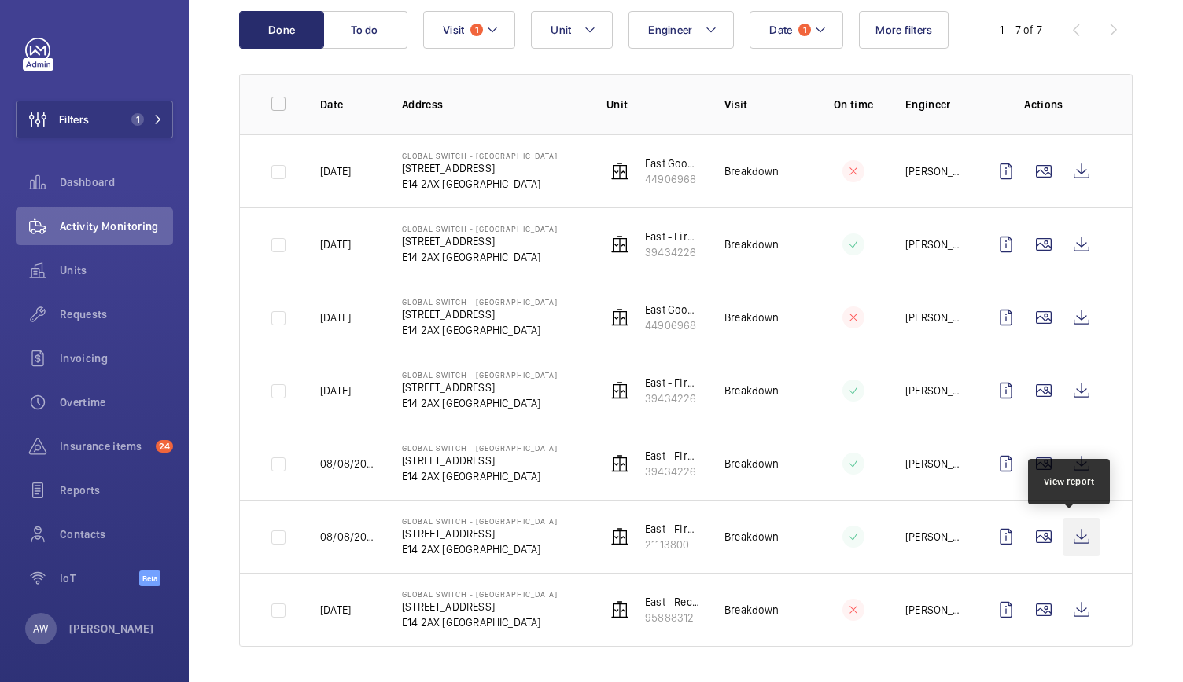
click at [1076, 535] on wm-front-icon-button at bounding box center [1081, 537] width 38 height 38
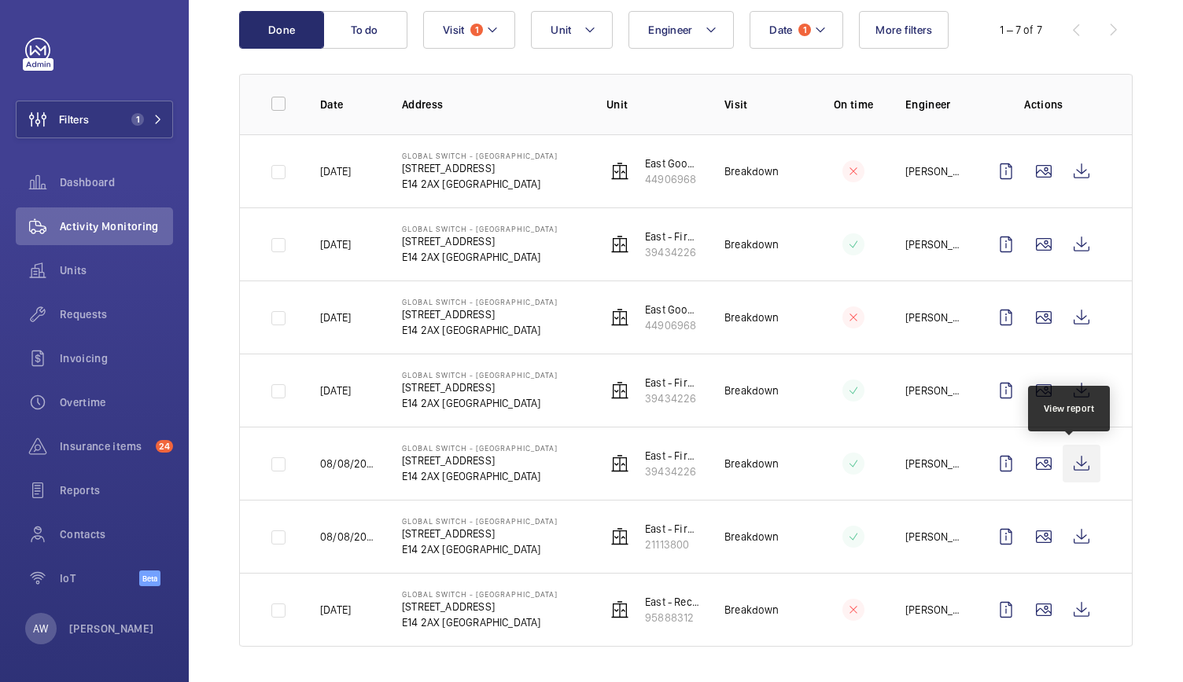
click at [1079, 461] on wm-front-icon-button at bounding box center [1081, 464] width 38 height 38
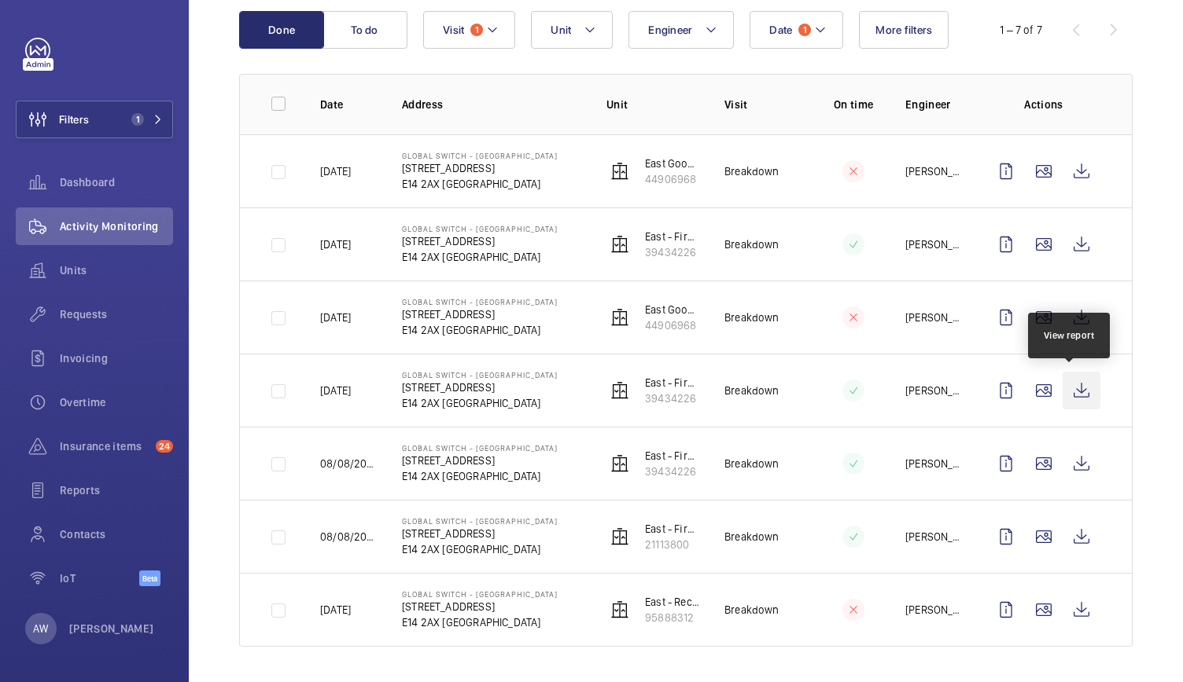
click at [1072, 391] on wm-front-icon-button at bounding box center [1081, 391] width 38 height 38
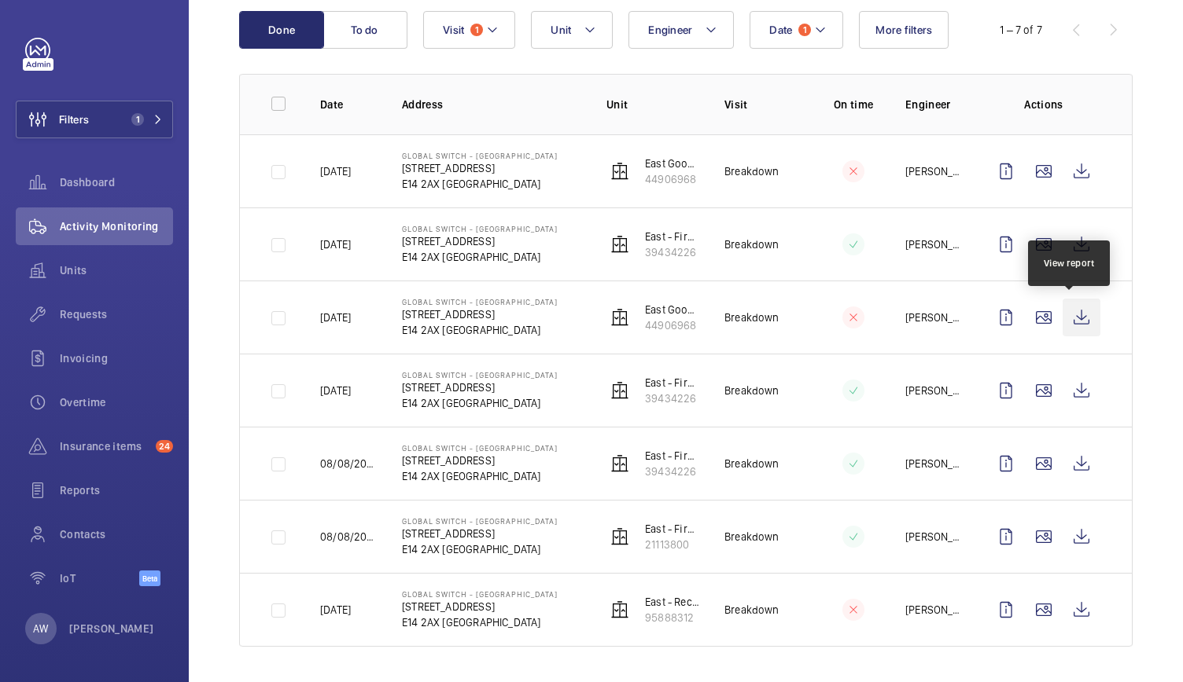
click at [1072, 325] on wm-front-icon-button at bounding box center [1081, 318] width 38 height 38
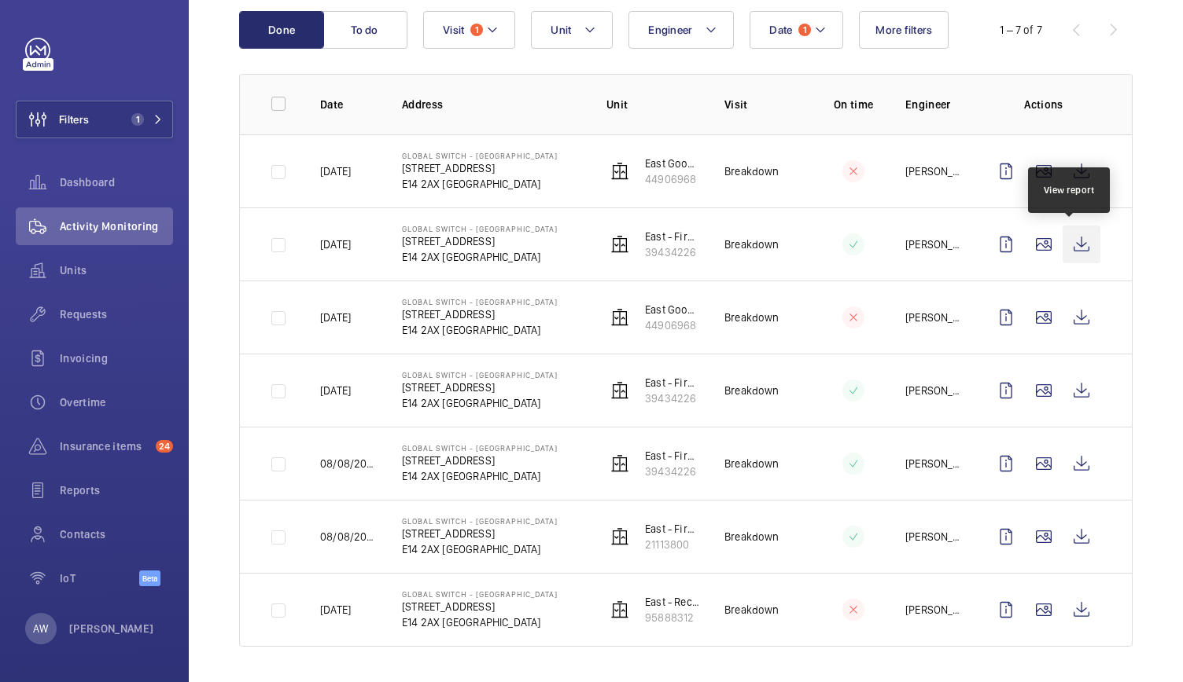
click at [1074, 251] on wm-front-icon-button at bounding box center [1081, 245] width 38 height 38
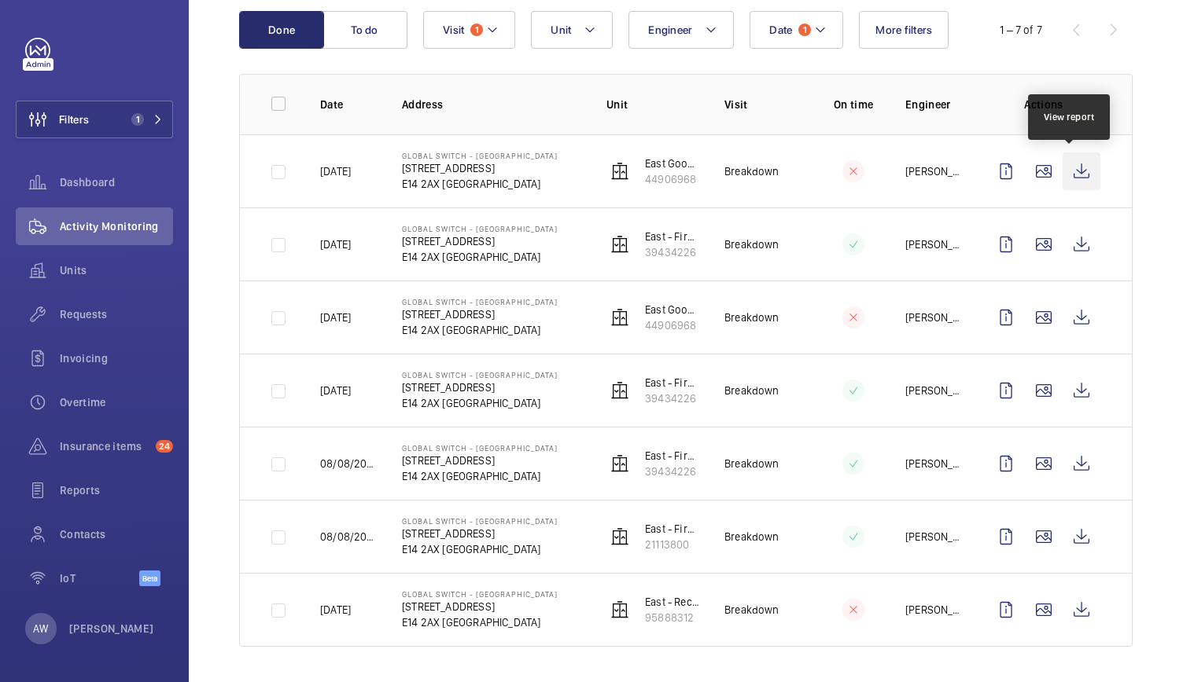
click at [1068, 167] on wm-front-icon-button at bounding box center [1081, 172] width 38 height 38
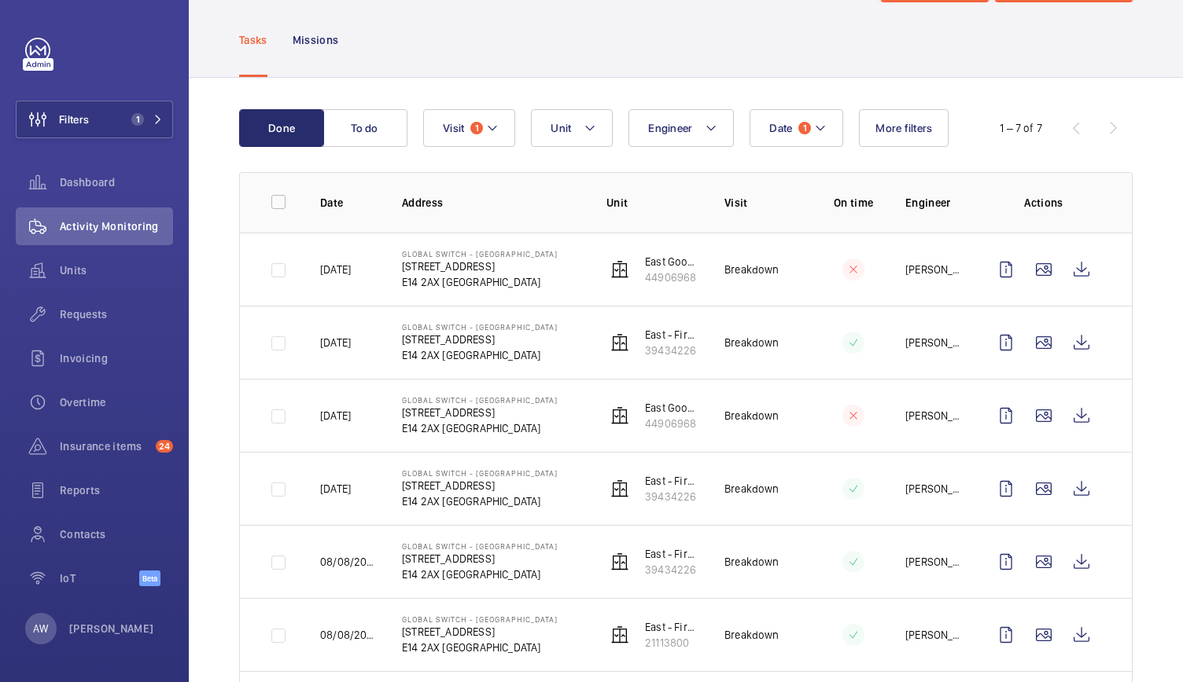
scroll to position [0, 0]
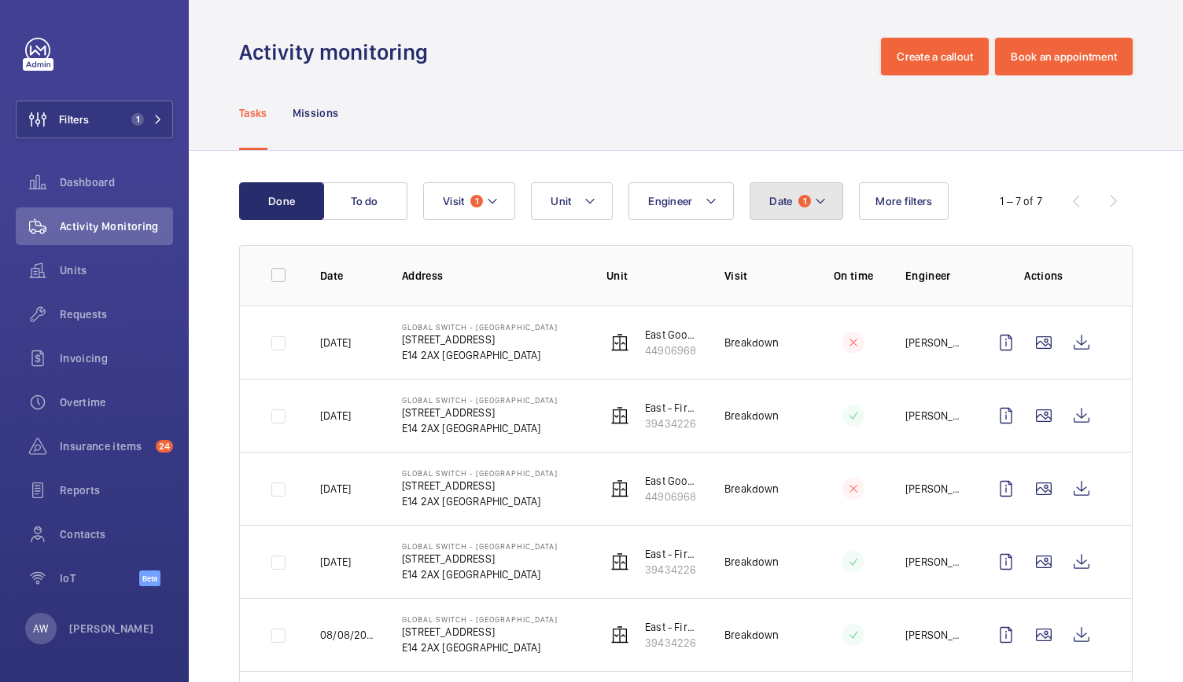
click at [791, 204] on button "Date 1" at bounding box center [796, 201] width 94 height 38
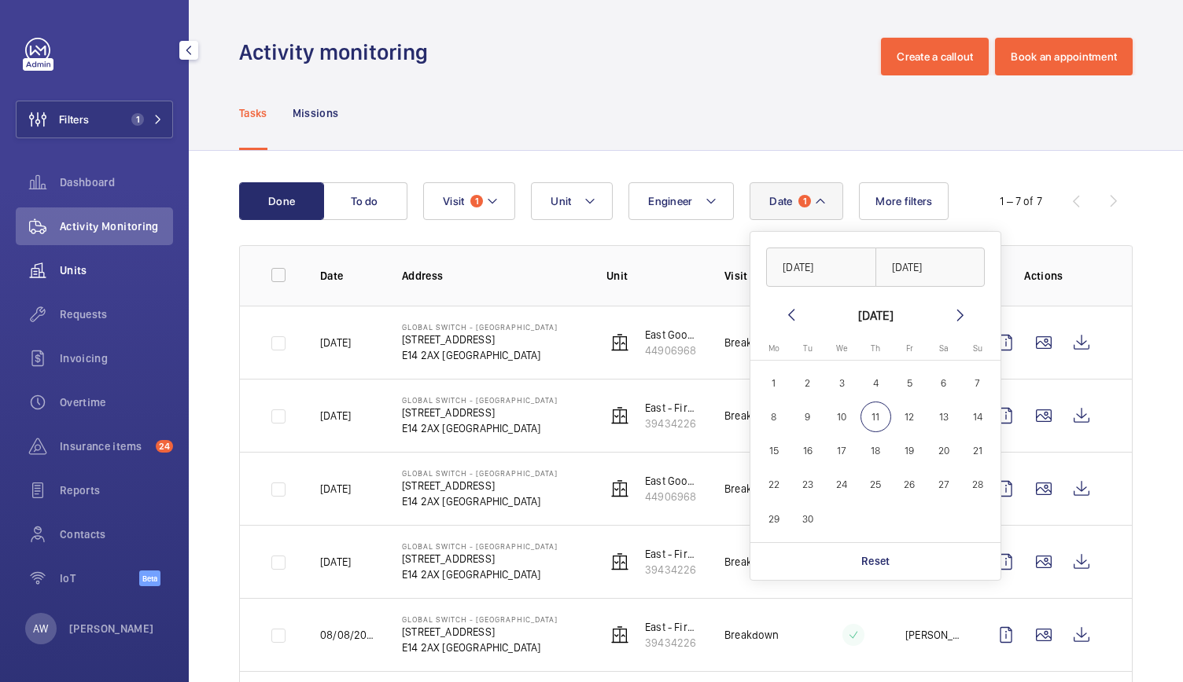
click at [77, 284] on div "Units" at bounding box center [94, 271] width 157 height 38
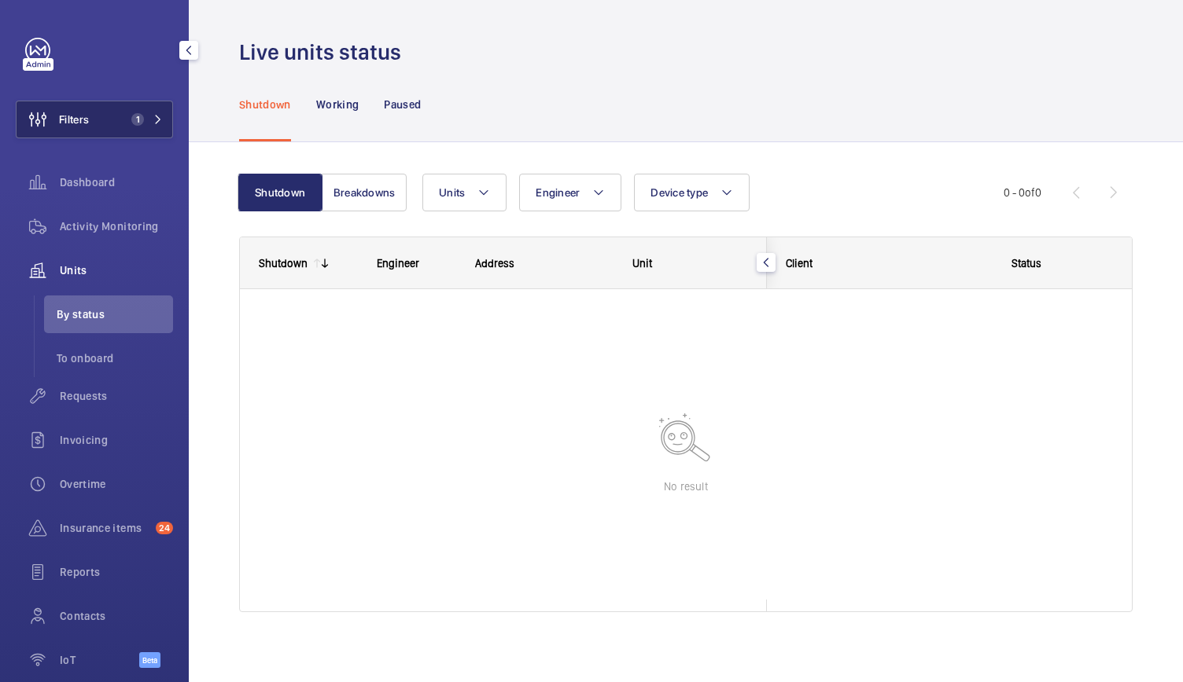
click at [125, 117] on span "1" at bounding box center [134, 119] width 19 height 13
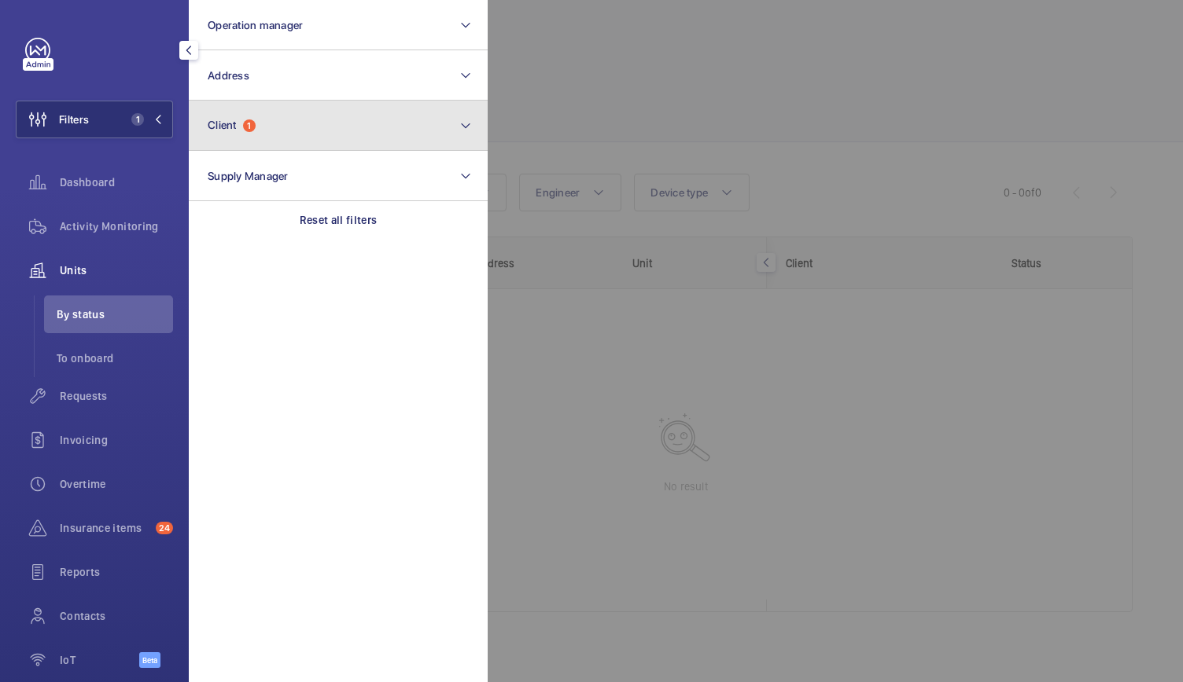
click at [214, 128] on span "Client" at bounding box center [222, 125] width 29 height 13
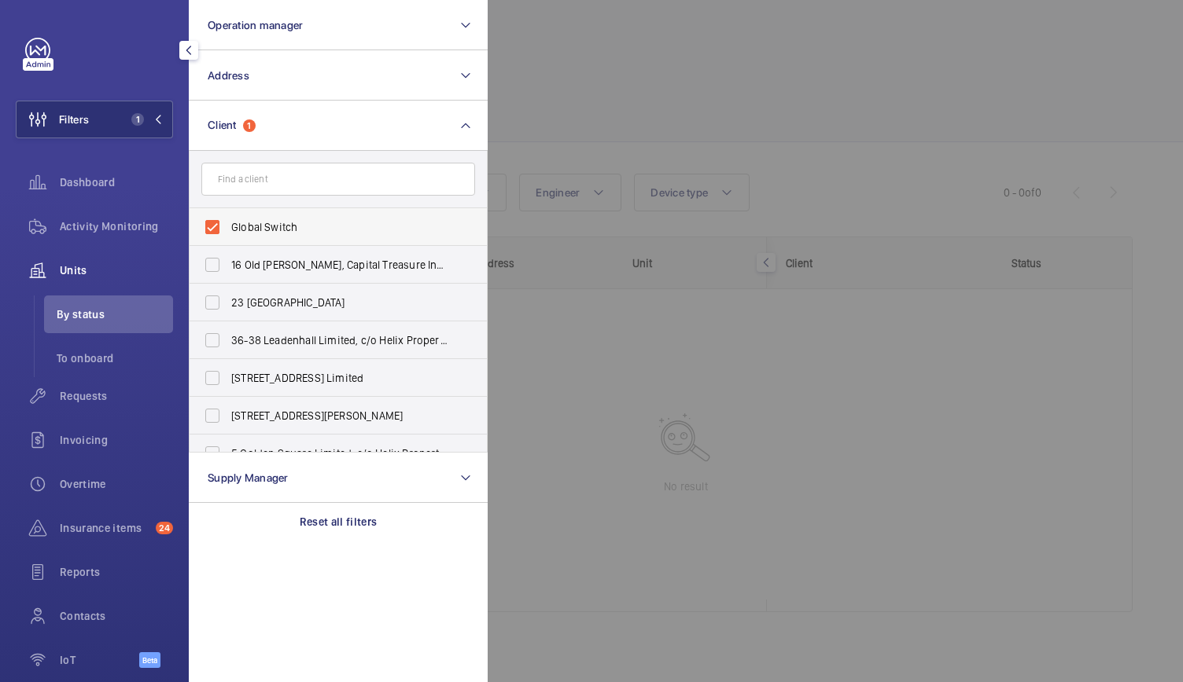
click at [212, 230] on label "Global Switch" at bounding box center [326, 227] width 274 height 38
click at [212, 230] on input "Global Switch" at bounding box center [212, 227] width 31 height 31
checkbox input "false"
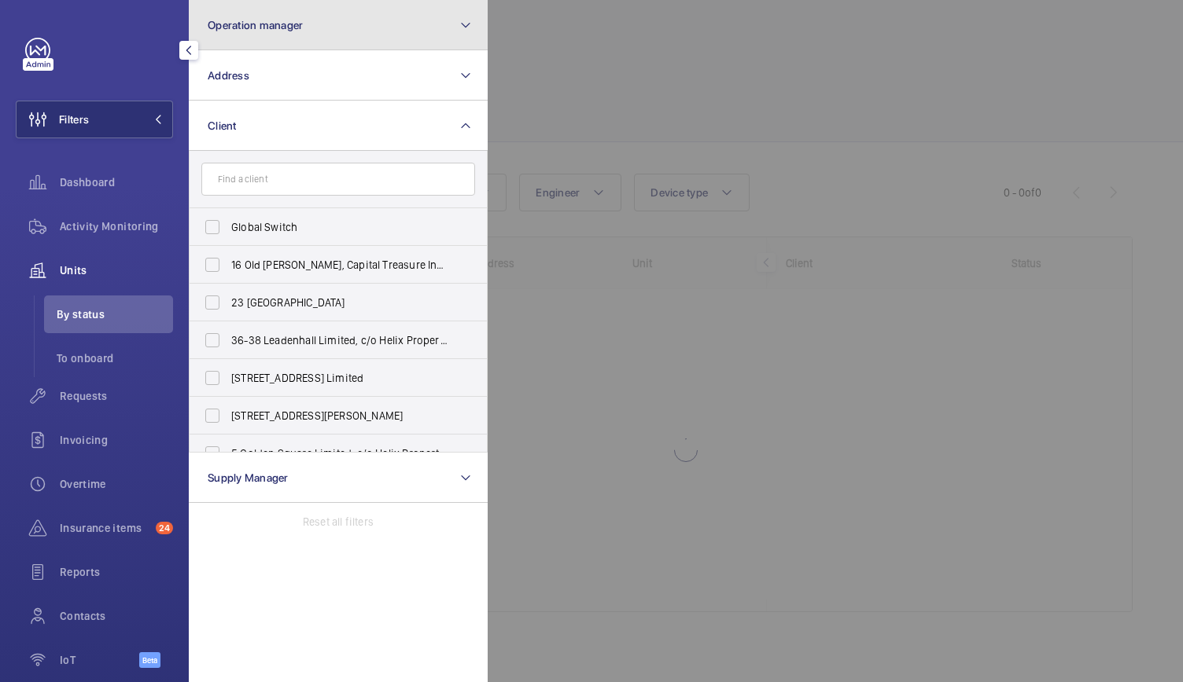
click at [289, 29] on span "Operation manager" at bounding box center [255, 25] width 95 height 13
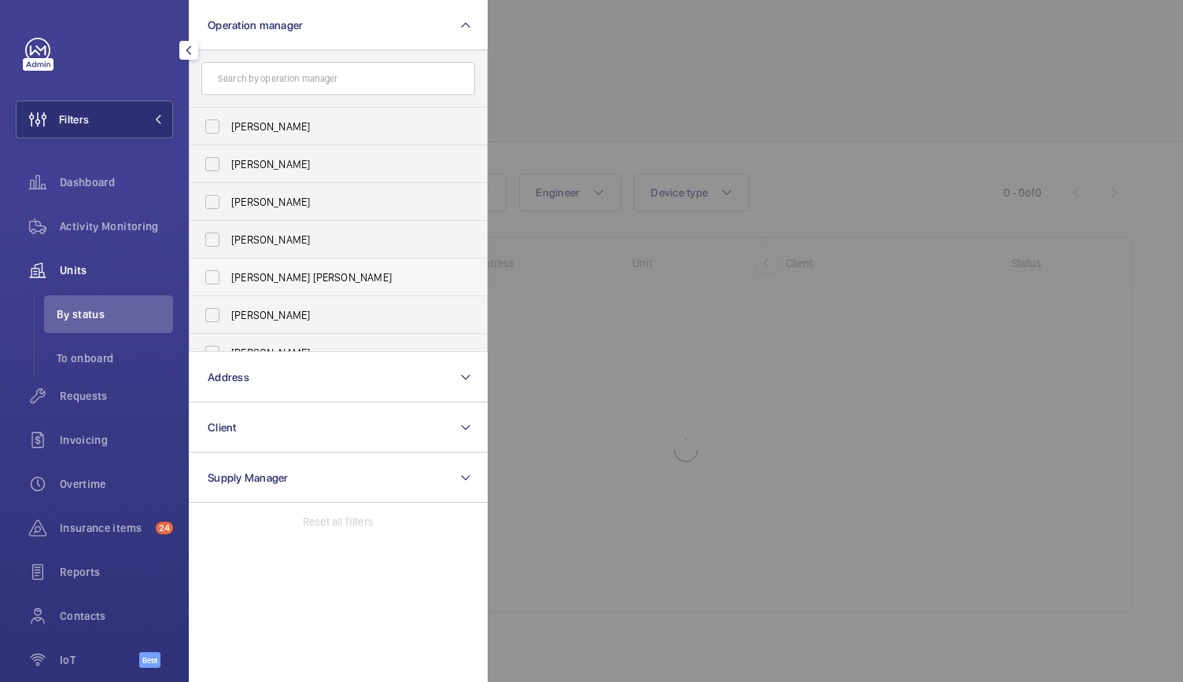
scroll to position [58, 0]
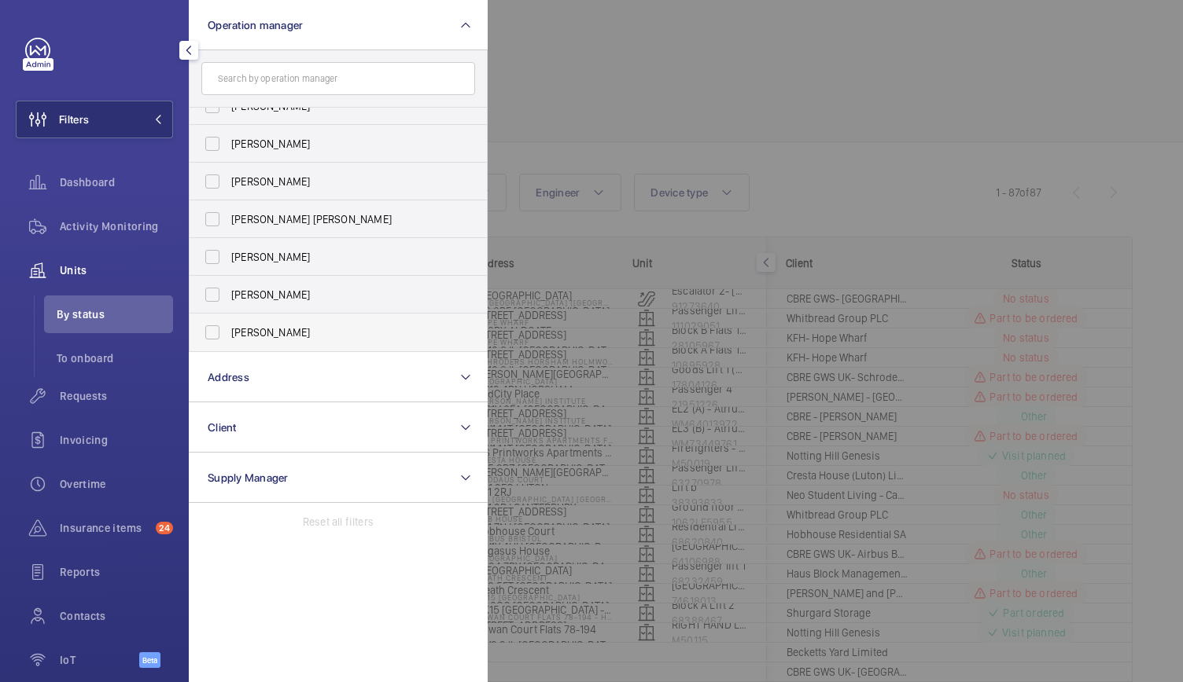
click at [212, 333] on label "[PERSON_NAME]" at bounding box center [326, 333] width 274 height 38
click at [212, 333] on input "[PERSON_NAME]" at bounding box center [212, 332] width 31 height 31
checkbox input "true"
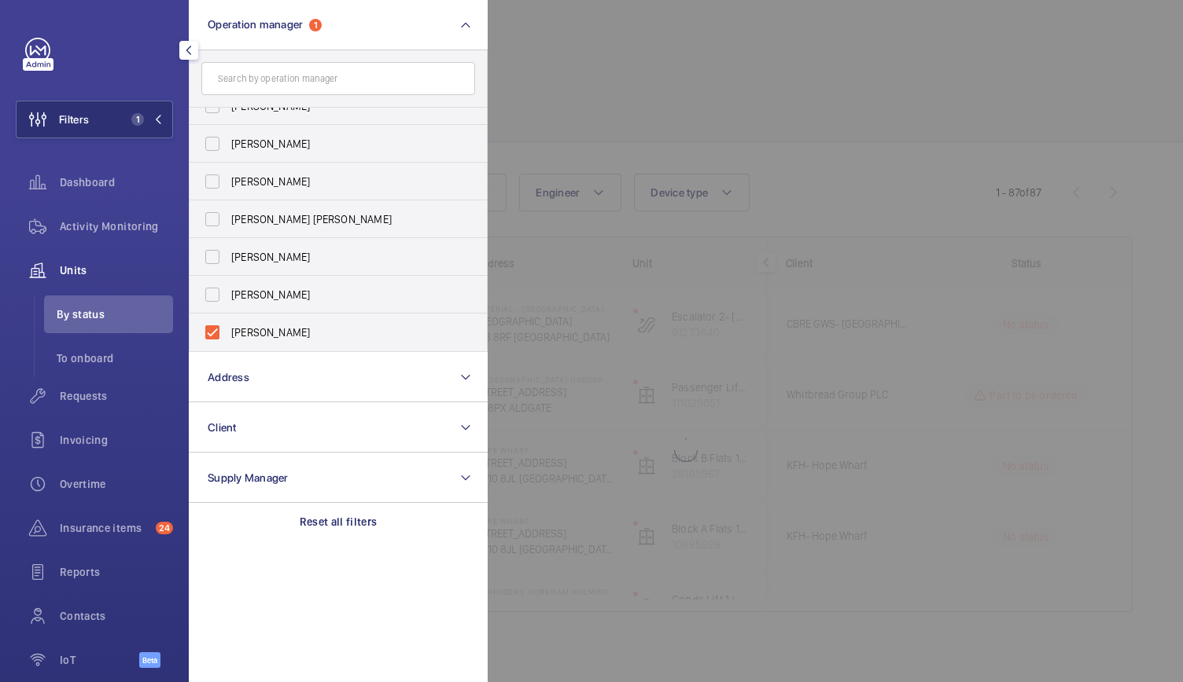
click at [677, 66] on div at bounding box center [1078, 341] width 1183 height 682
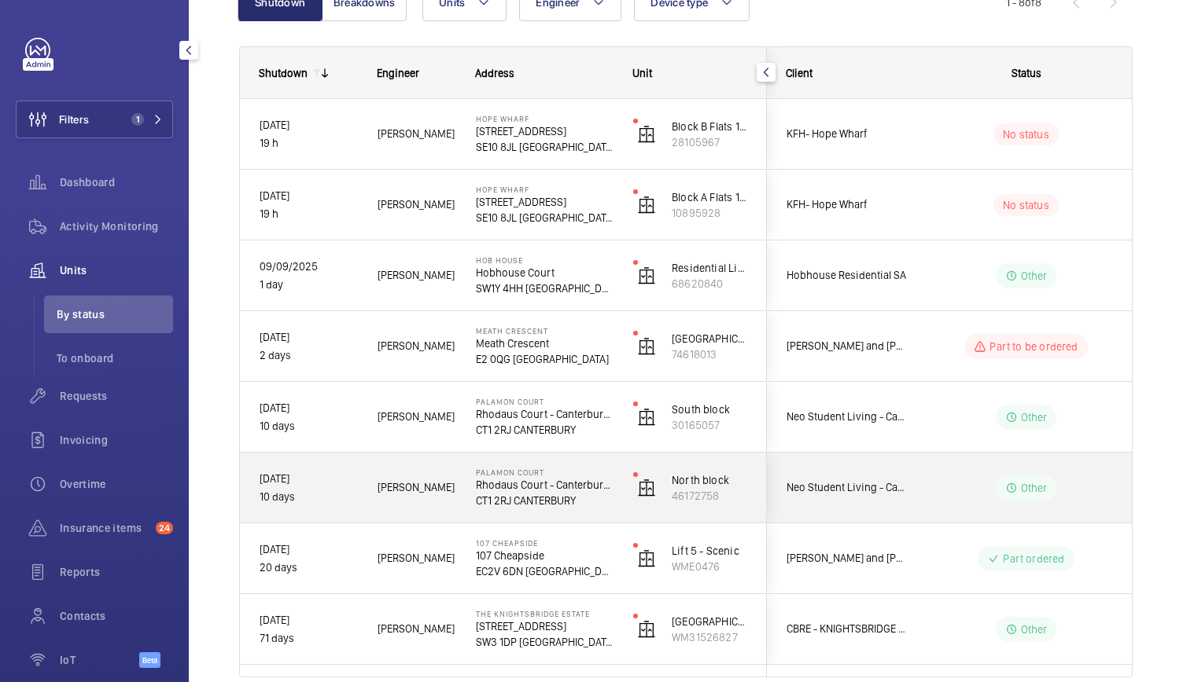
scroll to position [260, 0]
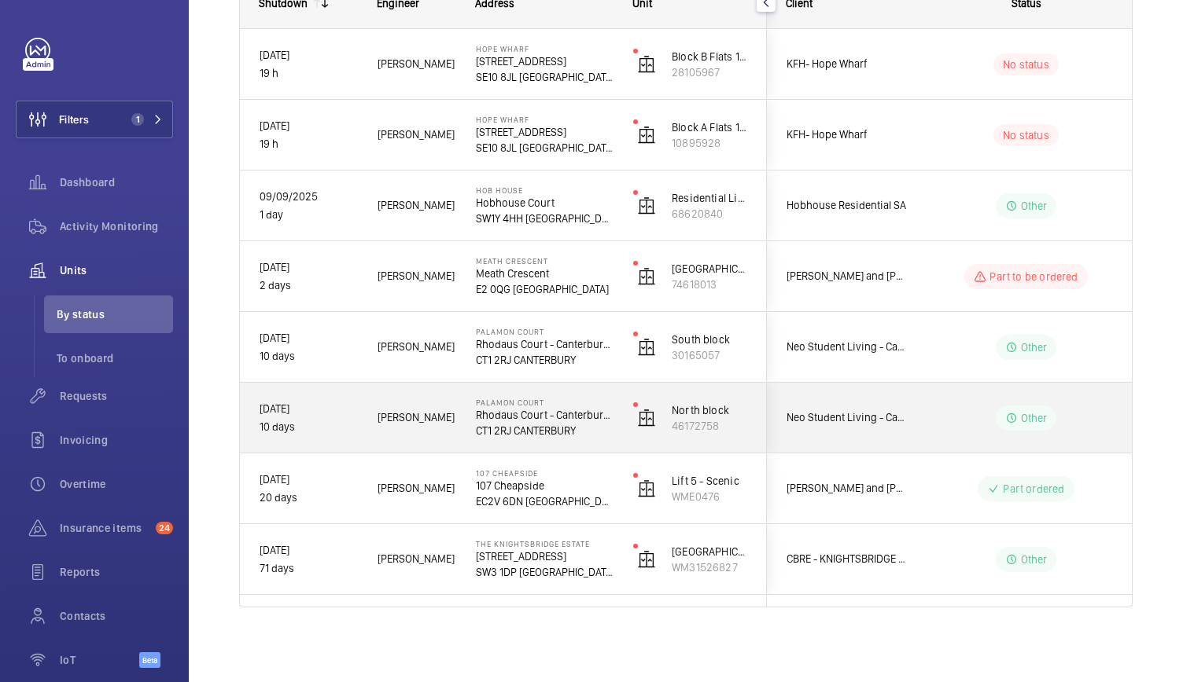
click at [445, 426] on span "[PERSON_NAME]" at bounding box center [416, 418] width 78 height 18
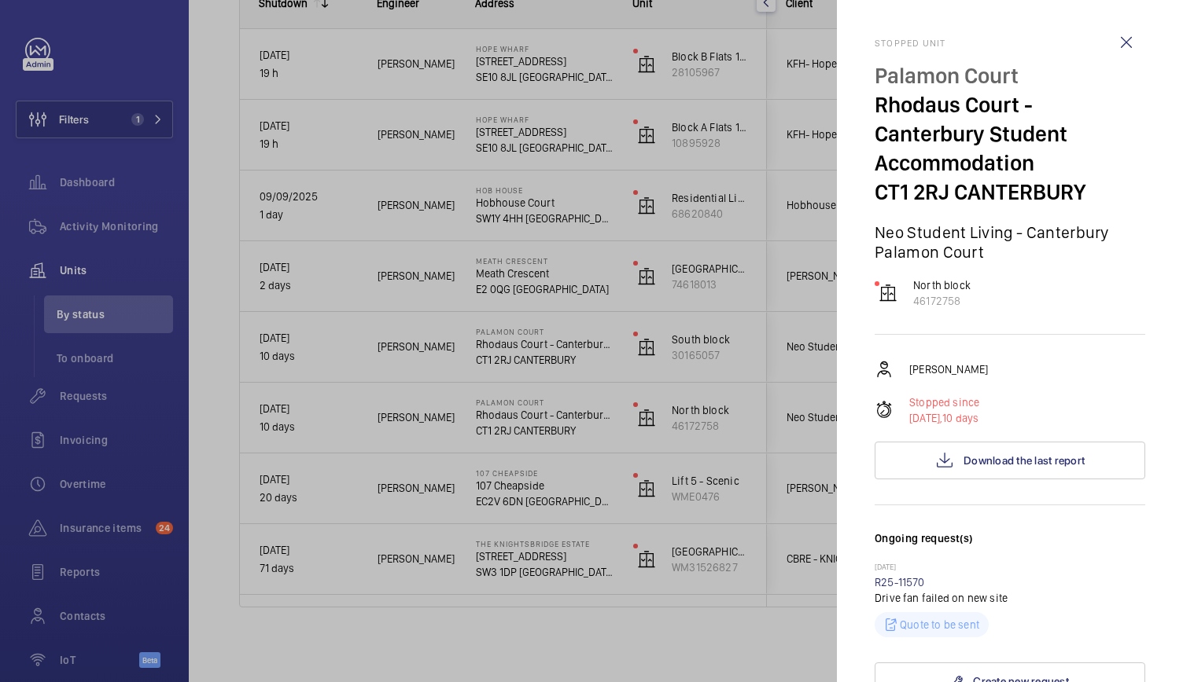
scroll to position [181, 0]
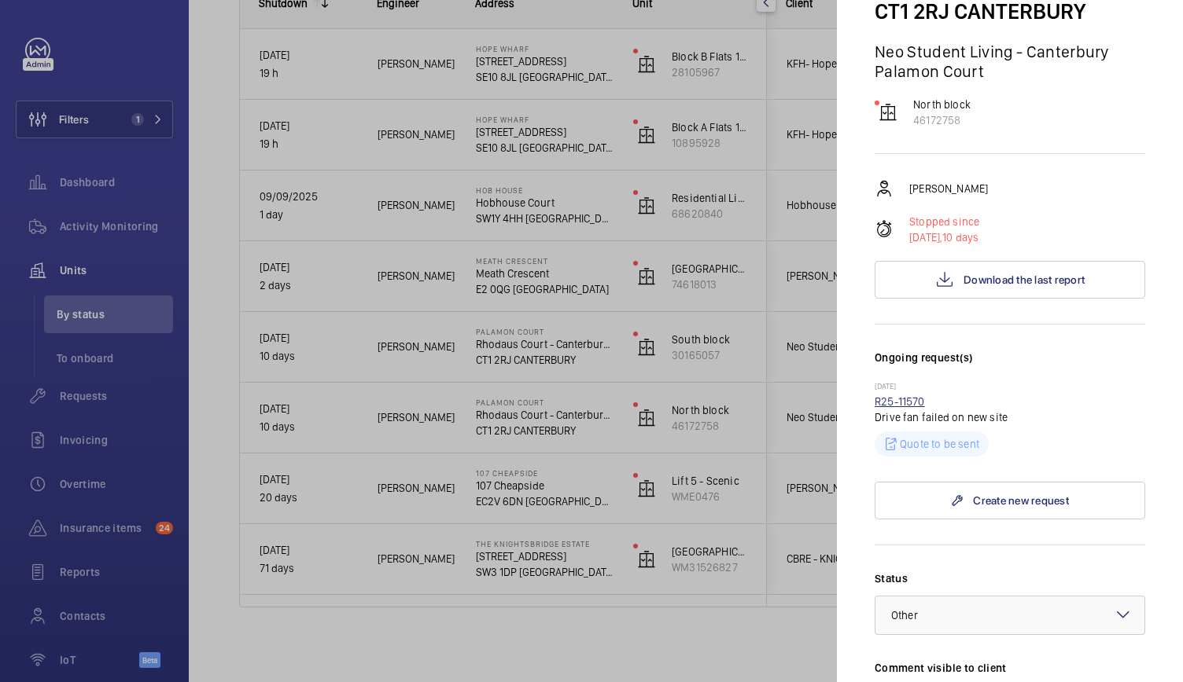
click at [901, 403] on link "R25-11570" at bounding box center [899, 402] width 50 height 13
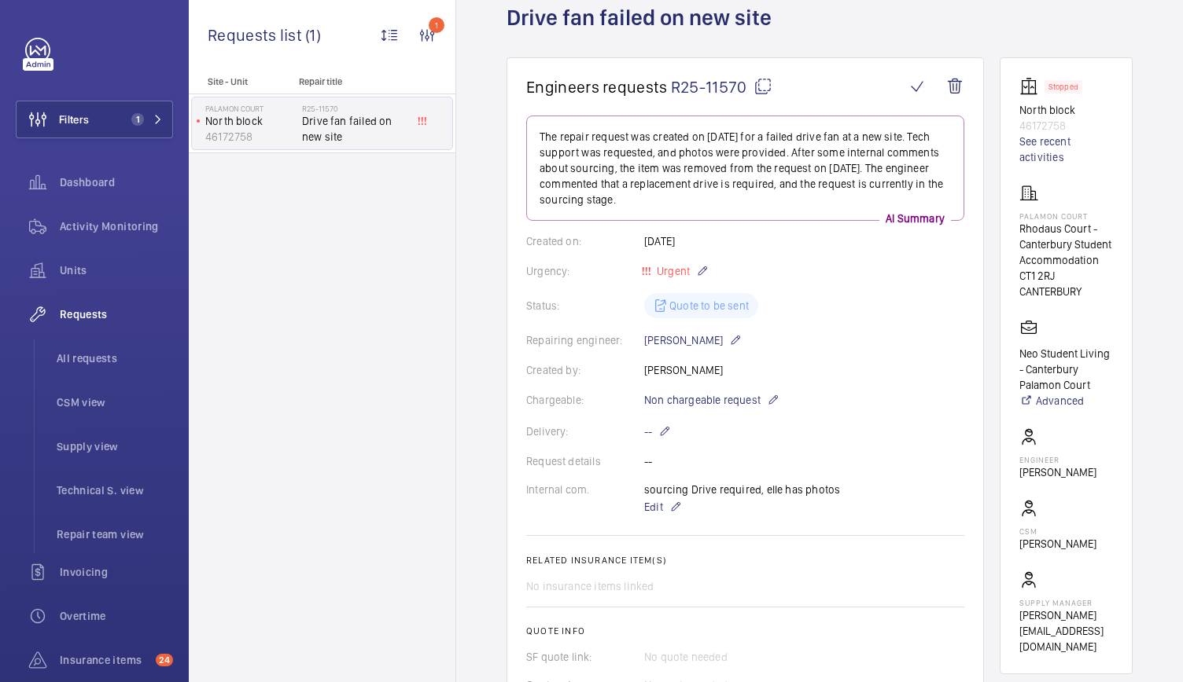
scroll to position [95, 0]
click at [764, 396] on p "Non chargeable request" at bounding box center [711, 401] width 135 height 19
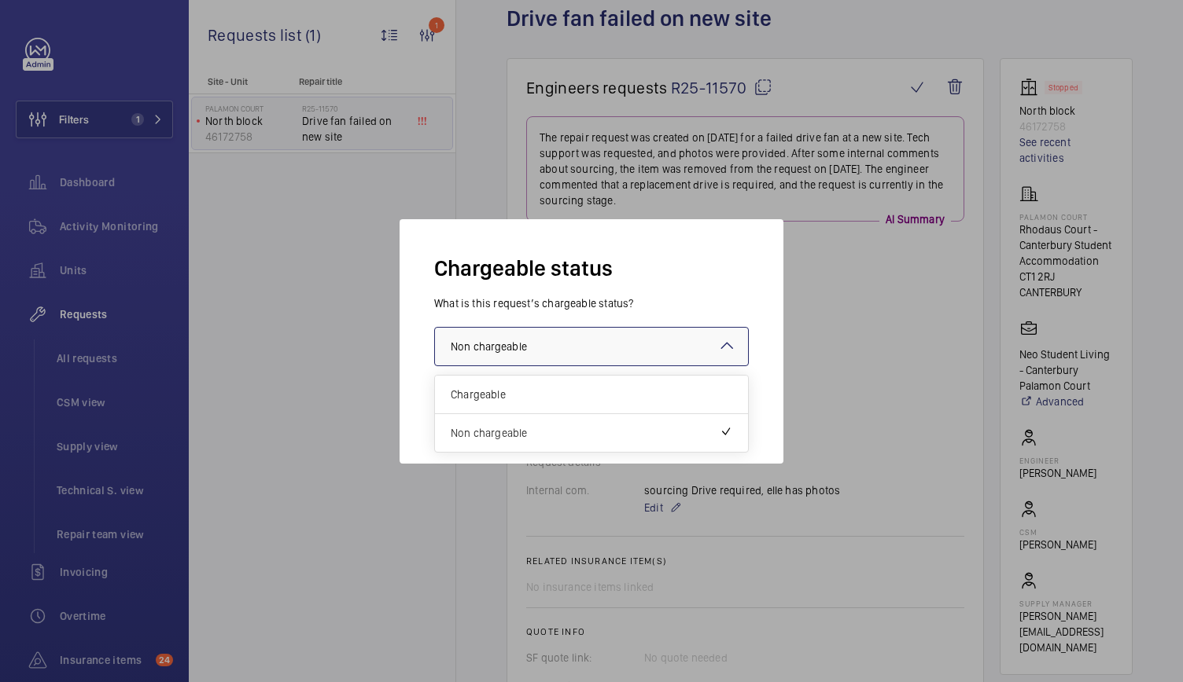
click at [630, 342] on div at bounding box center [591, 347] width 313 height 38
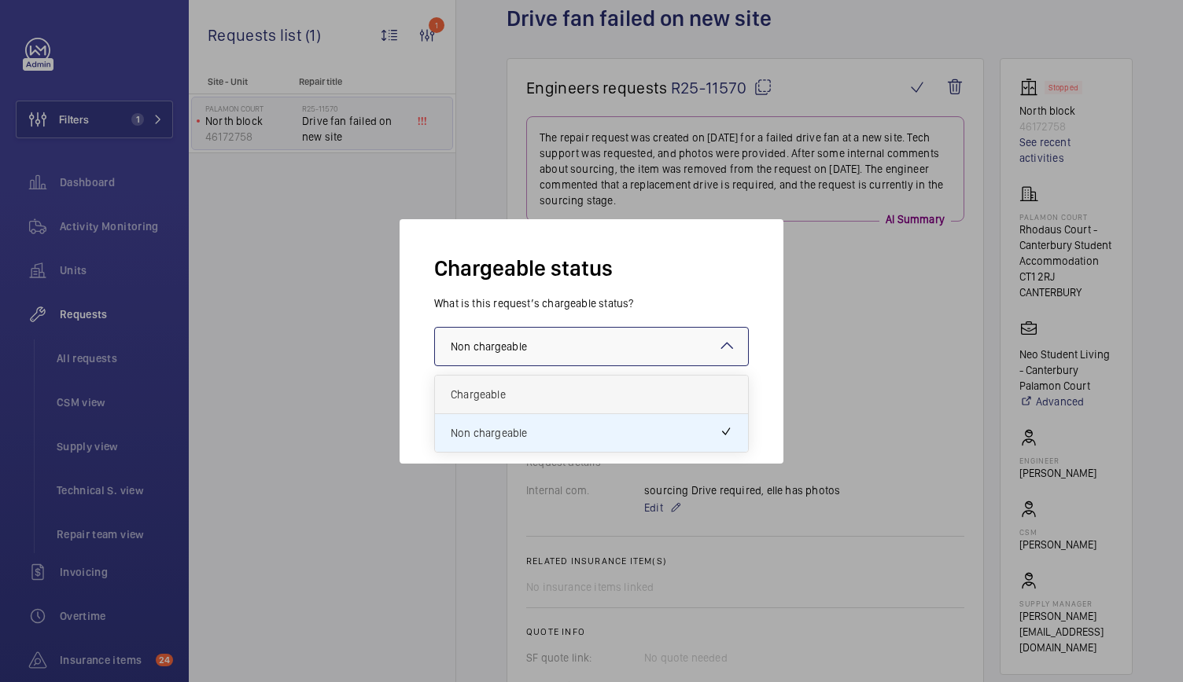
click at [590, 396] on span "Chargeable" at bounding box center [591, 395] width 281 height 16
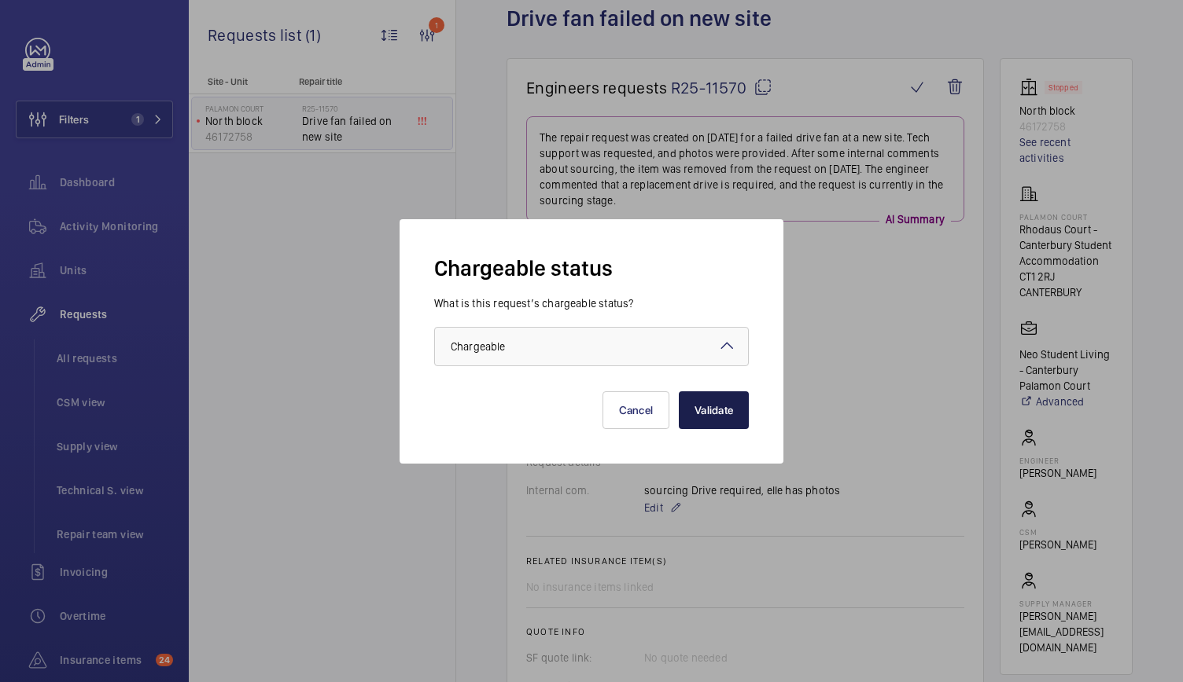
click at [706, 405] on button "Validate" at bounding box center [714, 411] width 70 height 38
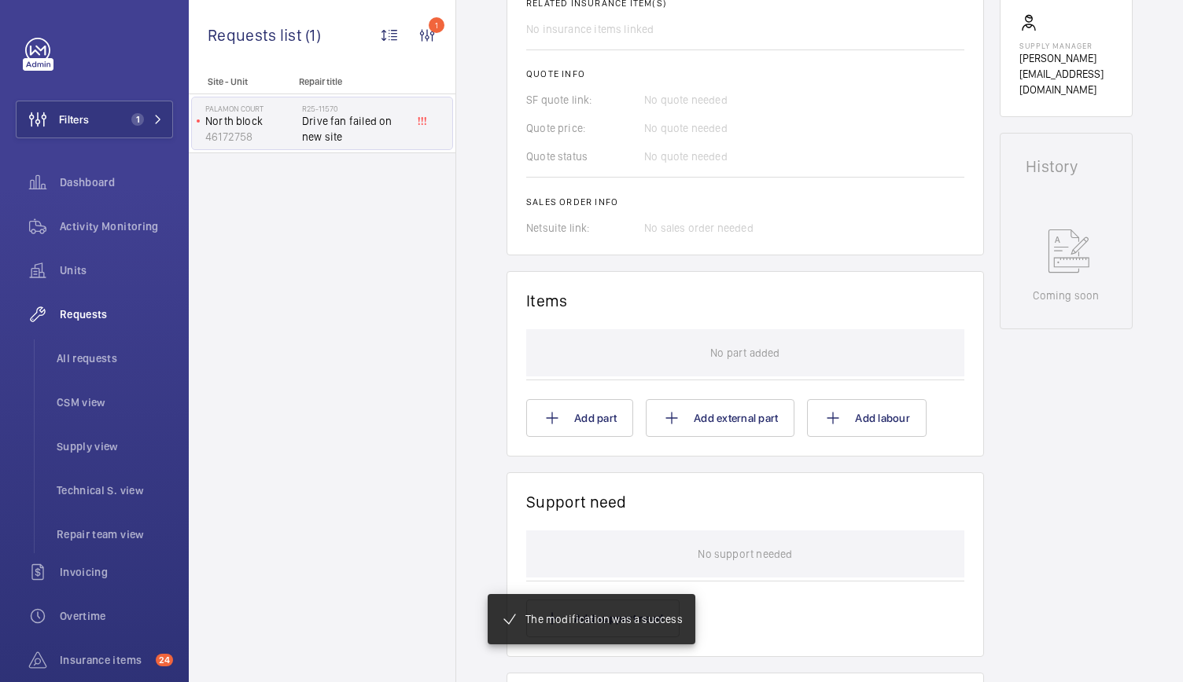
scroll to position [659, 0]
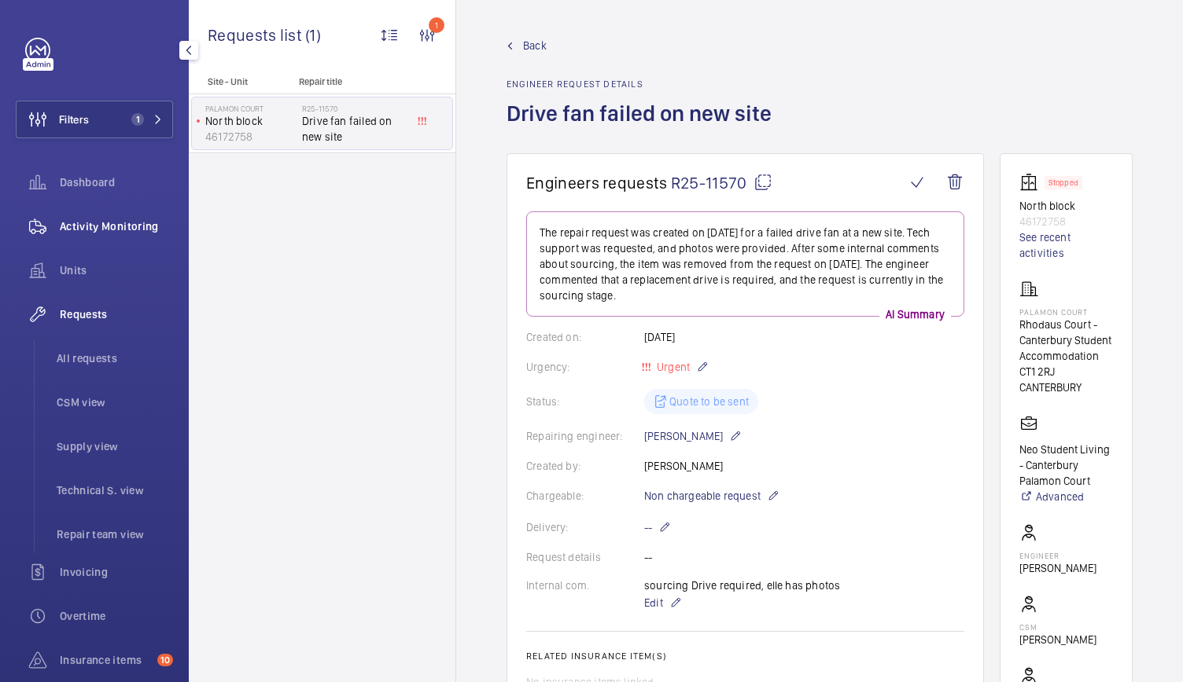
click at [111, 220] on span "Activity Monitoring" at bounding box center [116, 227] width 113 height 16
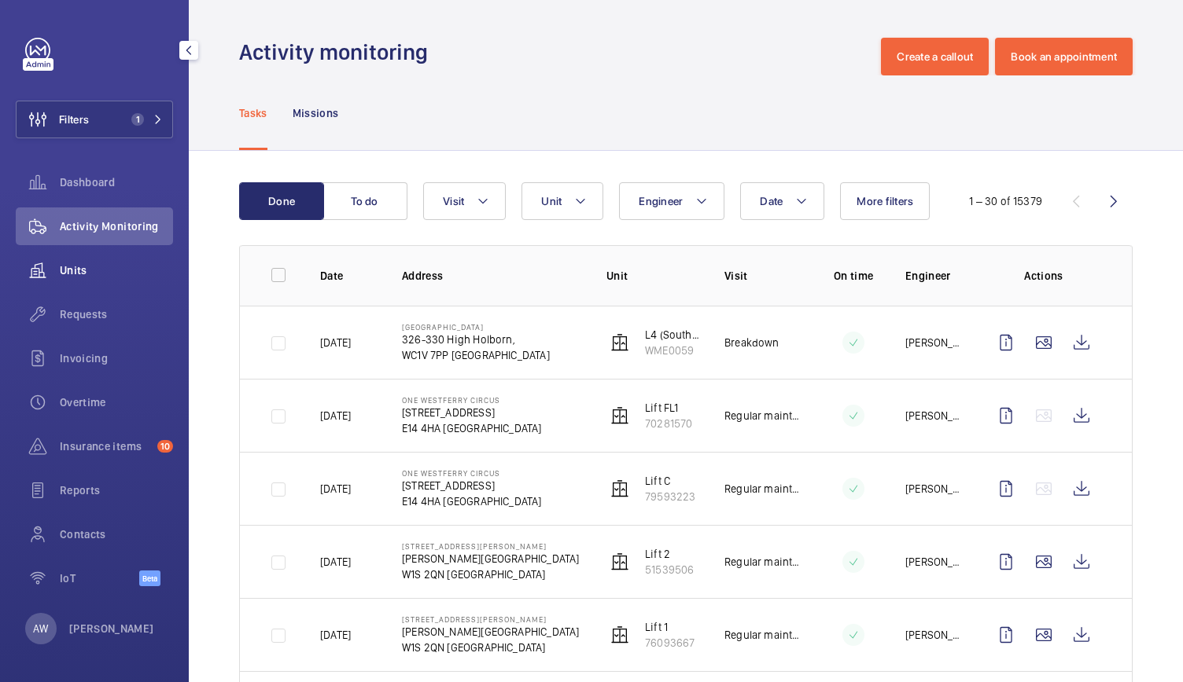
click at [83, 275] on span "Units" at bounding box center [116, 271] width 113 height 16
